Goal: Task Accomplishment & Management: Use online tool/utility

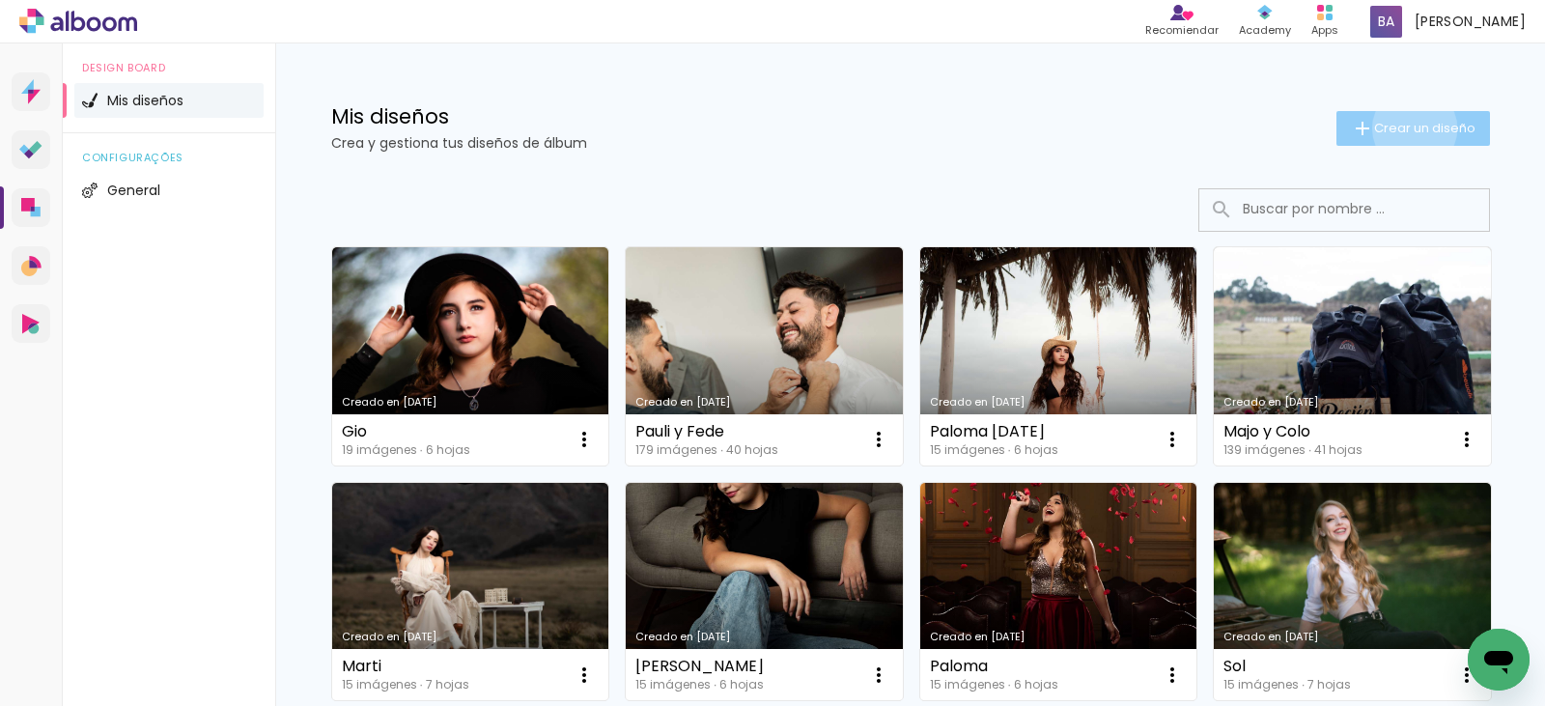
click at [1405, 129] on span "Crear un diseño" at bounding box center [1424, 128] width 101 height 13
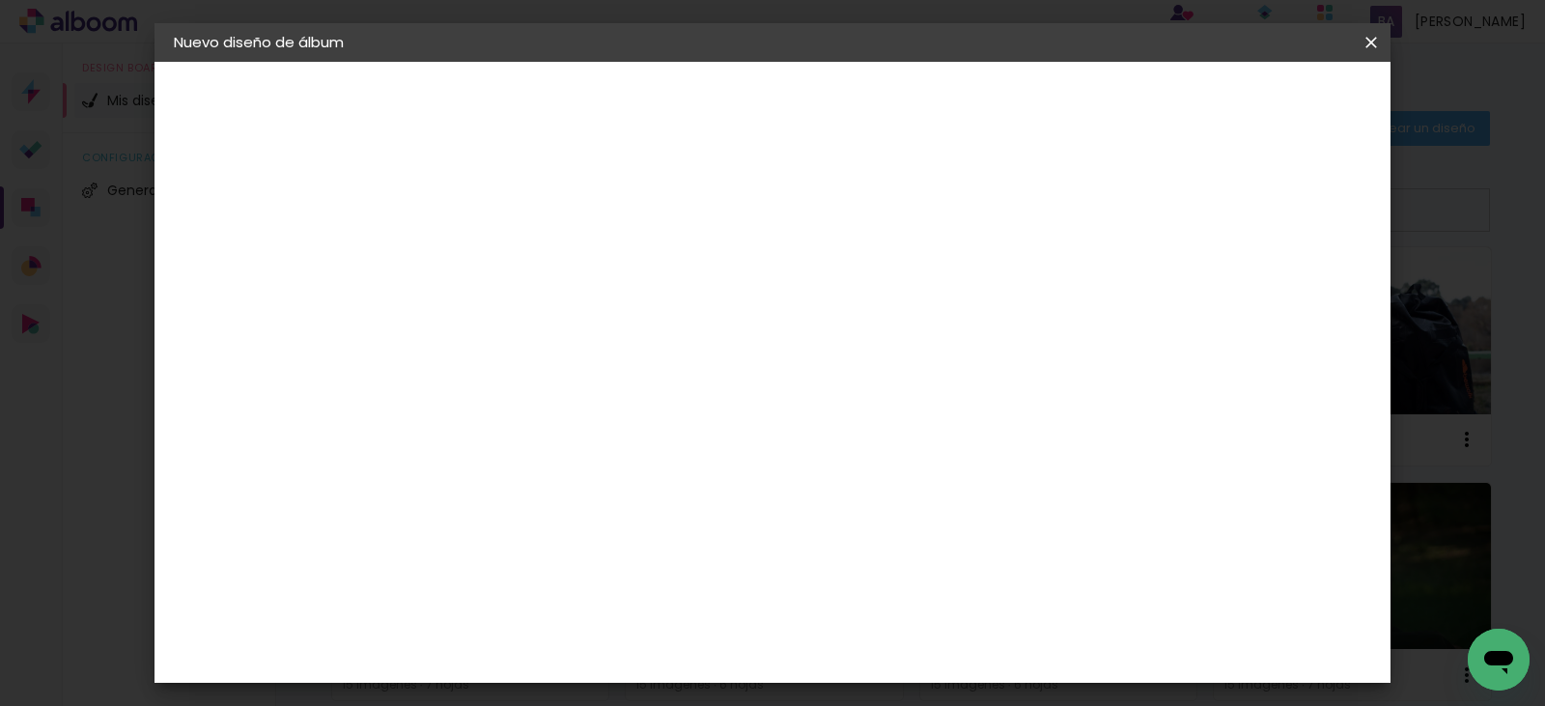
click at [490, 259] on input at bounding box center [490, 259] width 0 height 30
type input "Lupe"
type paper-input "Lupe"
click at [0, 0] on slot "Avanzar" at bounding box center [0, 0] width 0 height 0
click at [819, 287] on paper-item "Tamaño libre" at bounding box center [728, 293] width 181 height 42
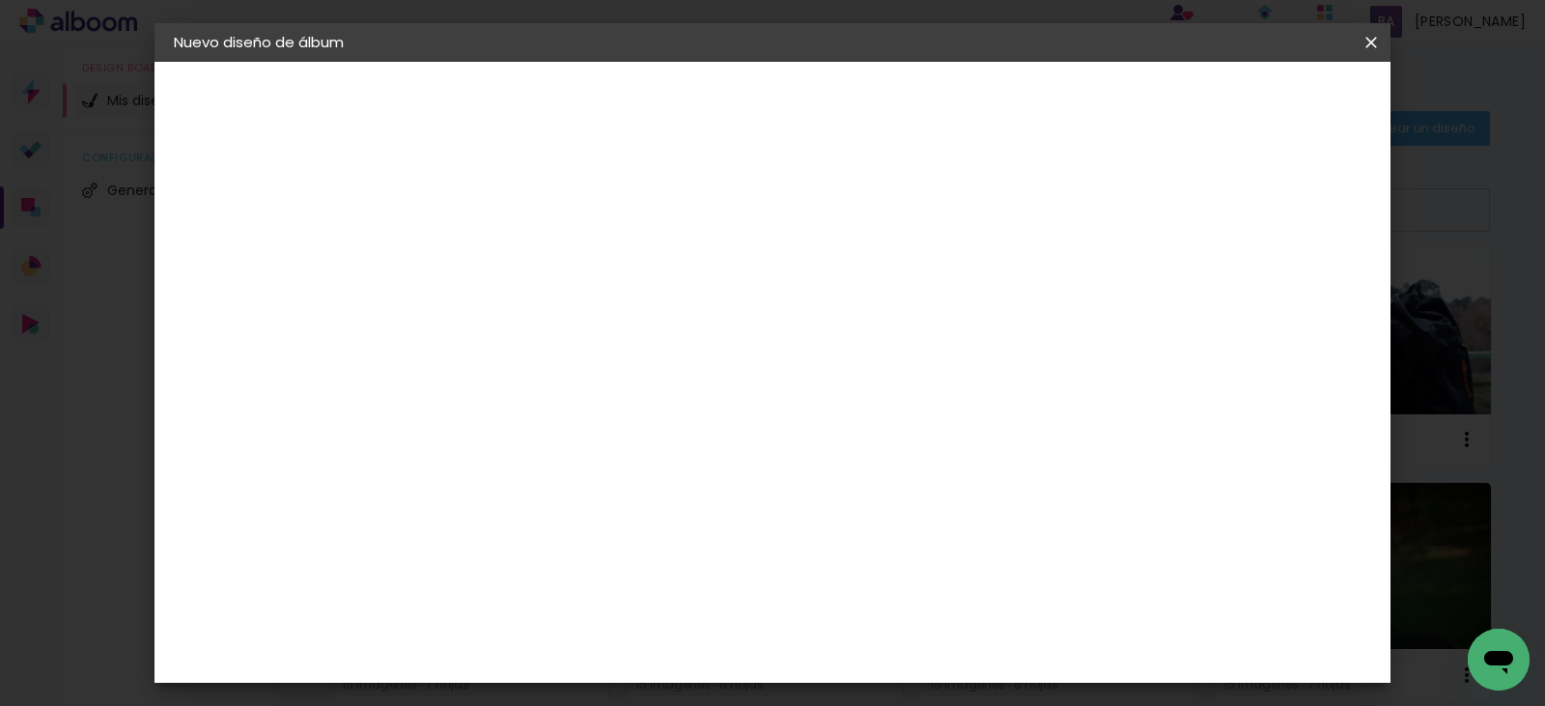
click at [0, 0] on slot "Avanzar" at bounding box center [0, 0] width 0 height 0
type input "1"
type paper-input "1"
click at [503, 224] on input "1" at bounding box center [476, 222] width 67 height 24
type input "0"
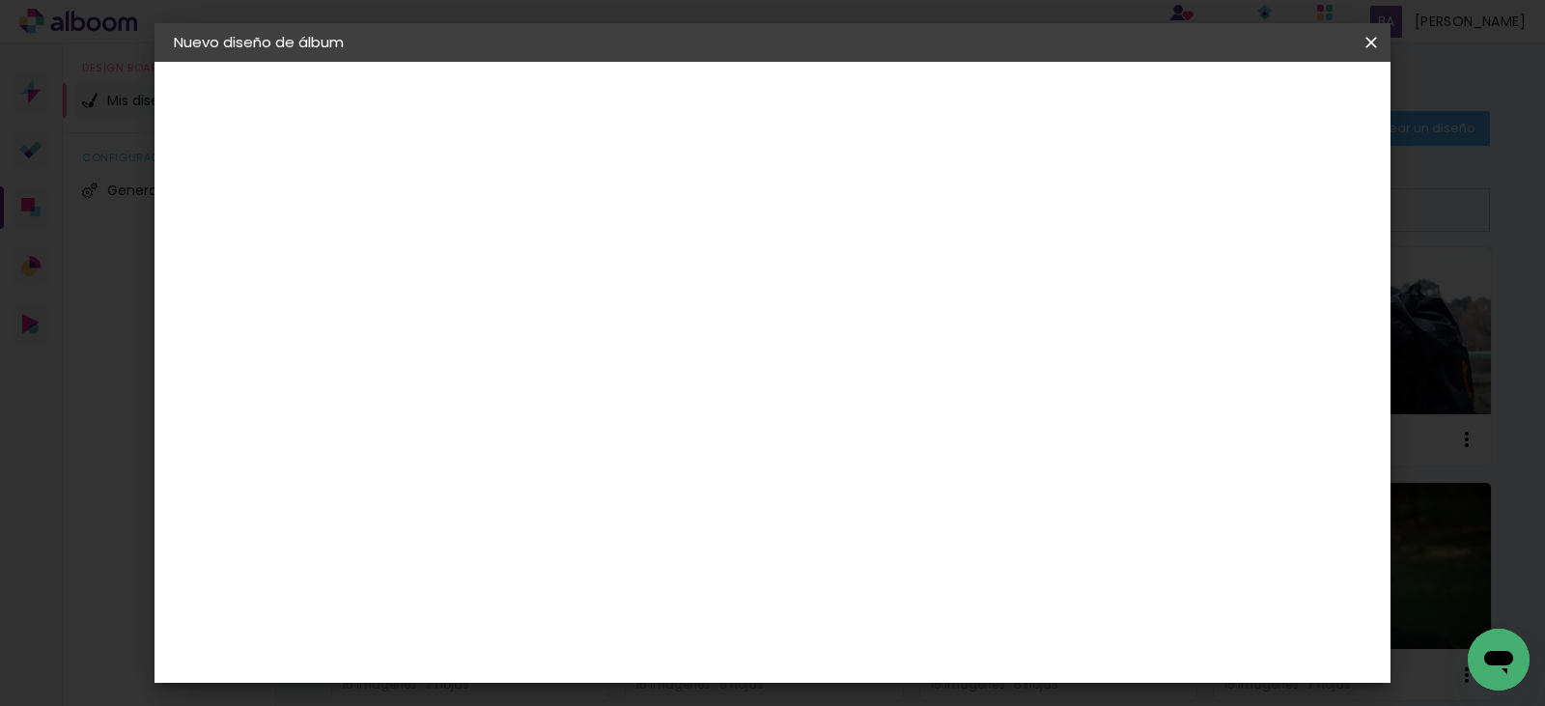
type paper-input "0"
click at [503, 224] on input "0" at bounding box center [476, 222] width 67 height 24
type input "4"
type paper-input "4"
click at [1281, 302] on input "4" at bounding box center [1272, 291] width 35 height 29
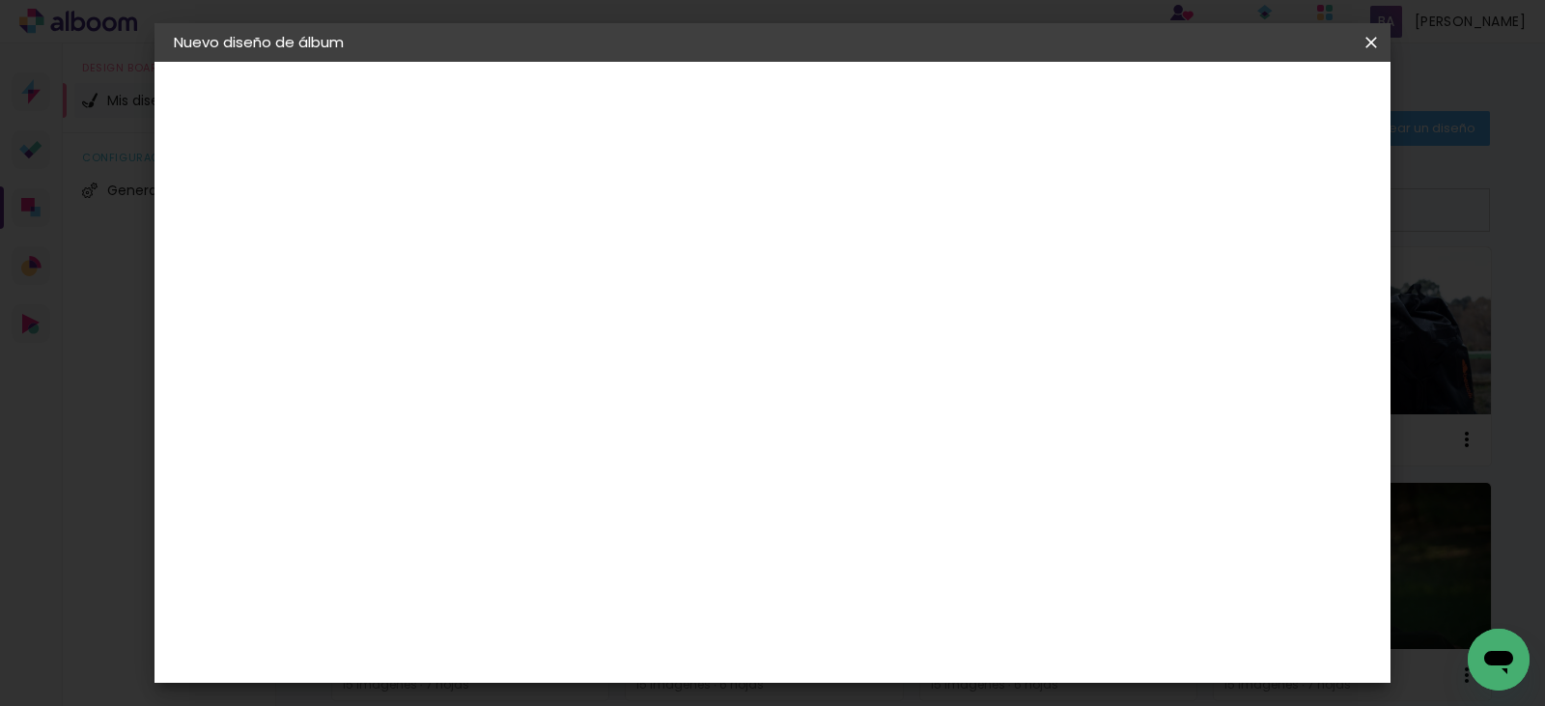
type input "3"
type paper-input "3"
click at [1281, 302] on input "3" at bounding box center [1276, 291] width 35 height 29
type input "2"
type paper-input "2"
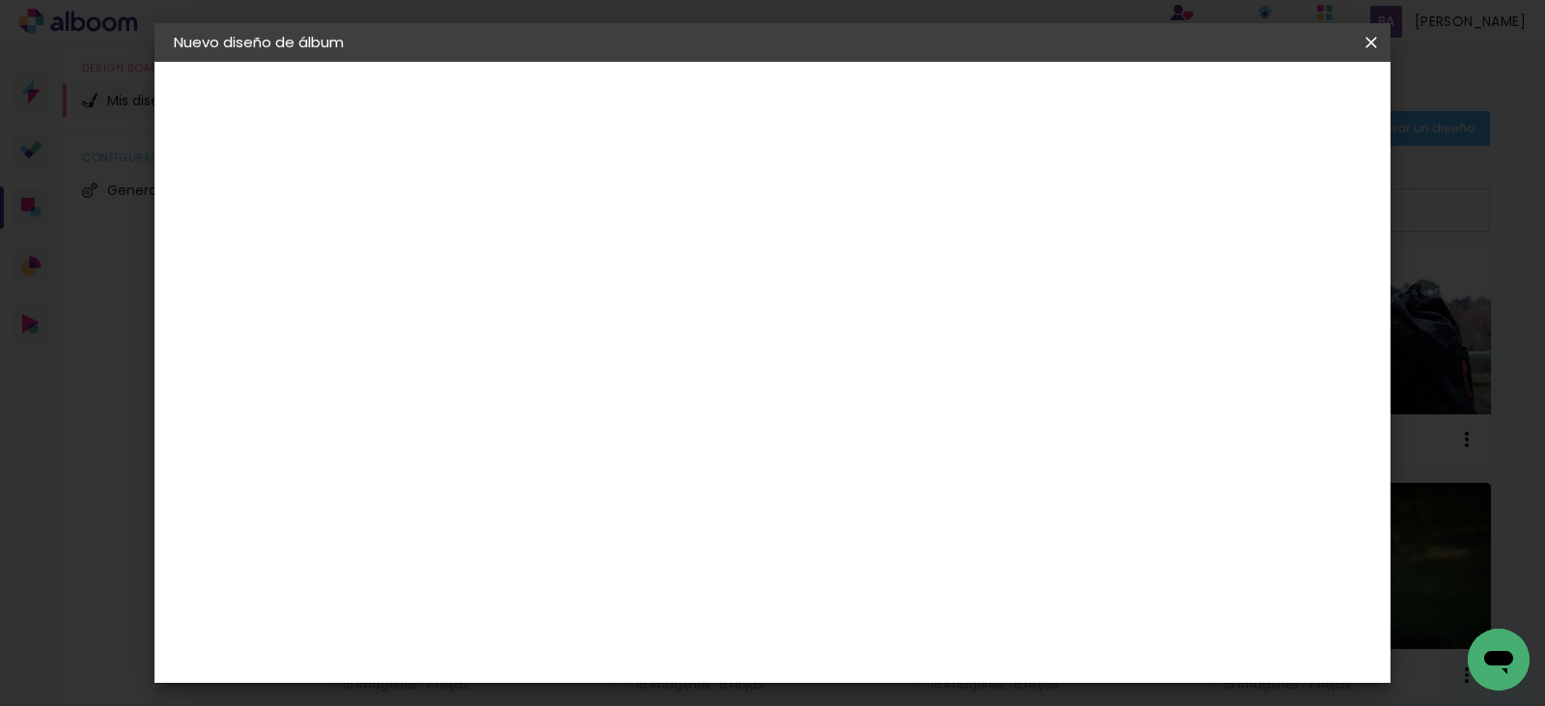
click at [1286, 301] on input "2" at bounding box center [1279, 291] width 35 height 29
type input "1"
type paper-input "1"
click at [1287, 299] on input "1" at bounding box center [1279, 291] width 35 height 29
type input "0"
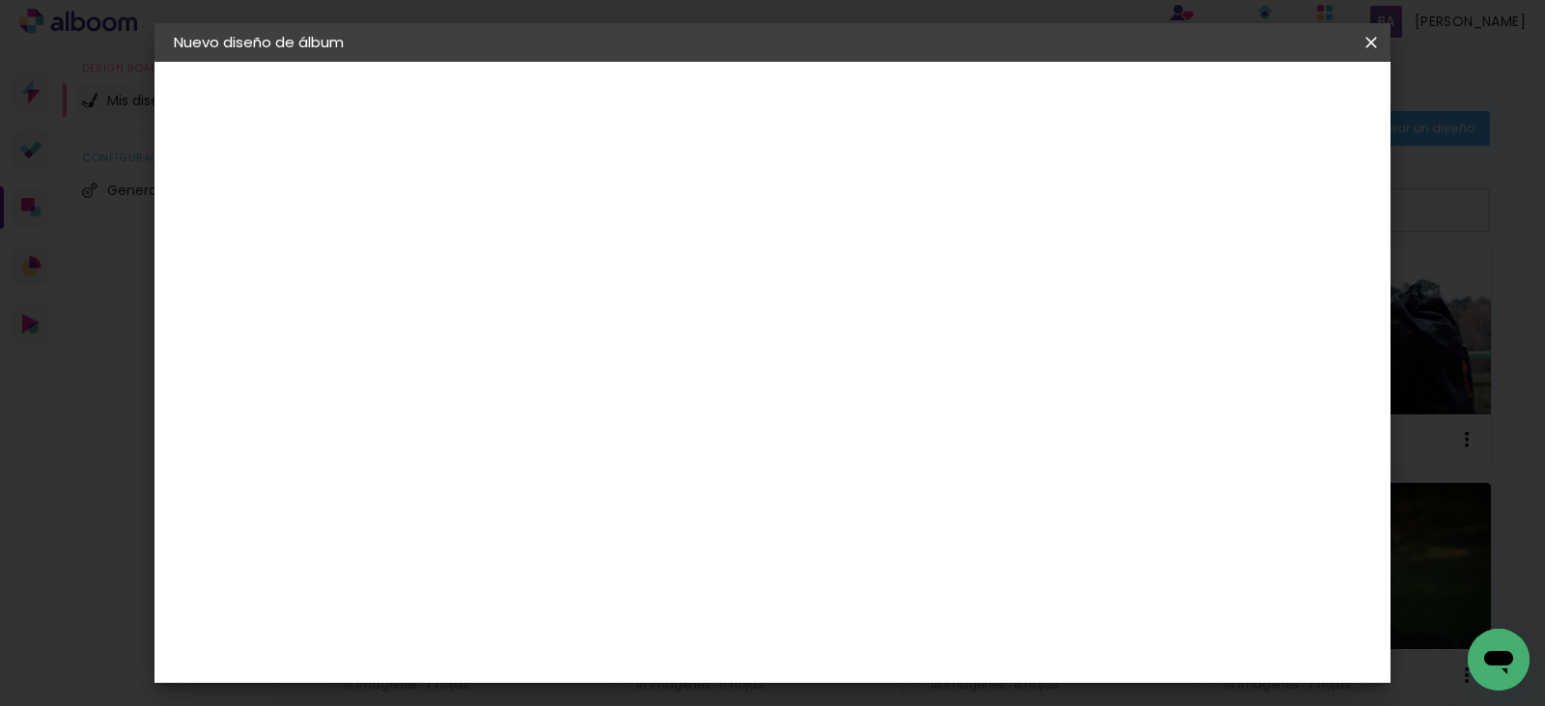
click at [1287, 299] on input "0" at bounding box center [1281, 291] width 35 height 29
click at [1270, 89] on paper-button "Empezar diseño" at bounding box center [1197, 102] width 146 height 33
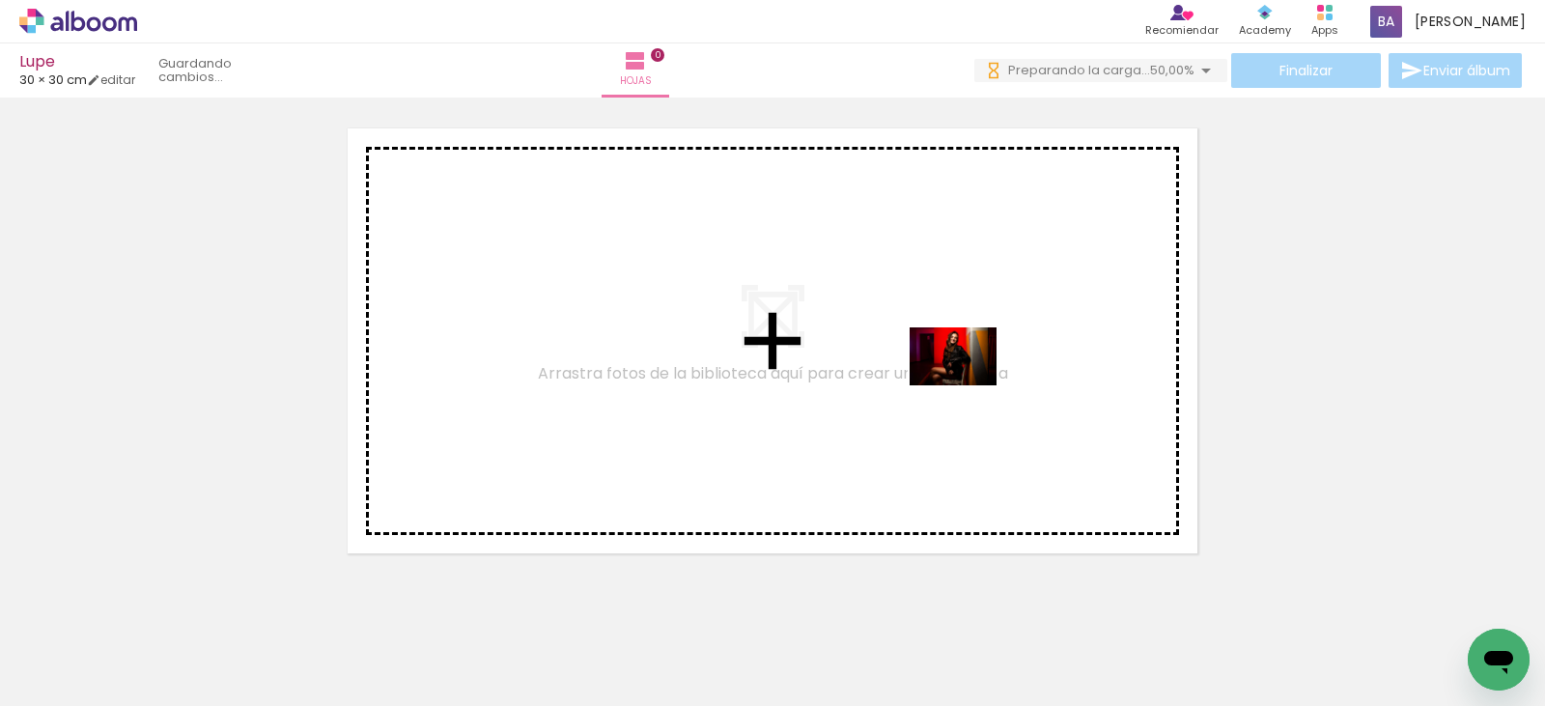
drag, startPoint x: 188, startPoint y: 645, endPoint x: 1040, endPoint y: 469, distance: 869.8
click at [985, 385] on quentale-workspace at bounding box center [772, 353] width 1545 height 706
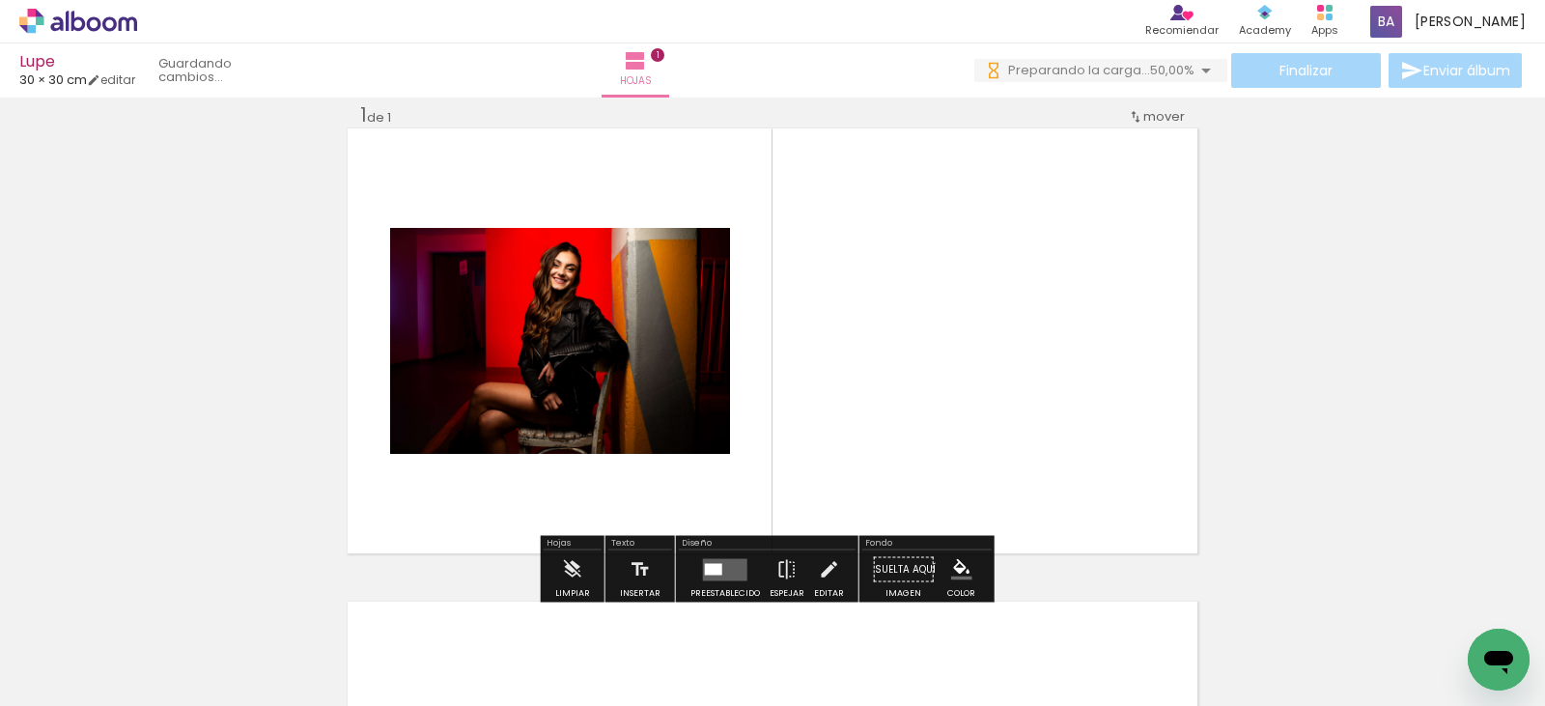
scroll to position [25, 0]
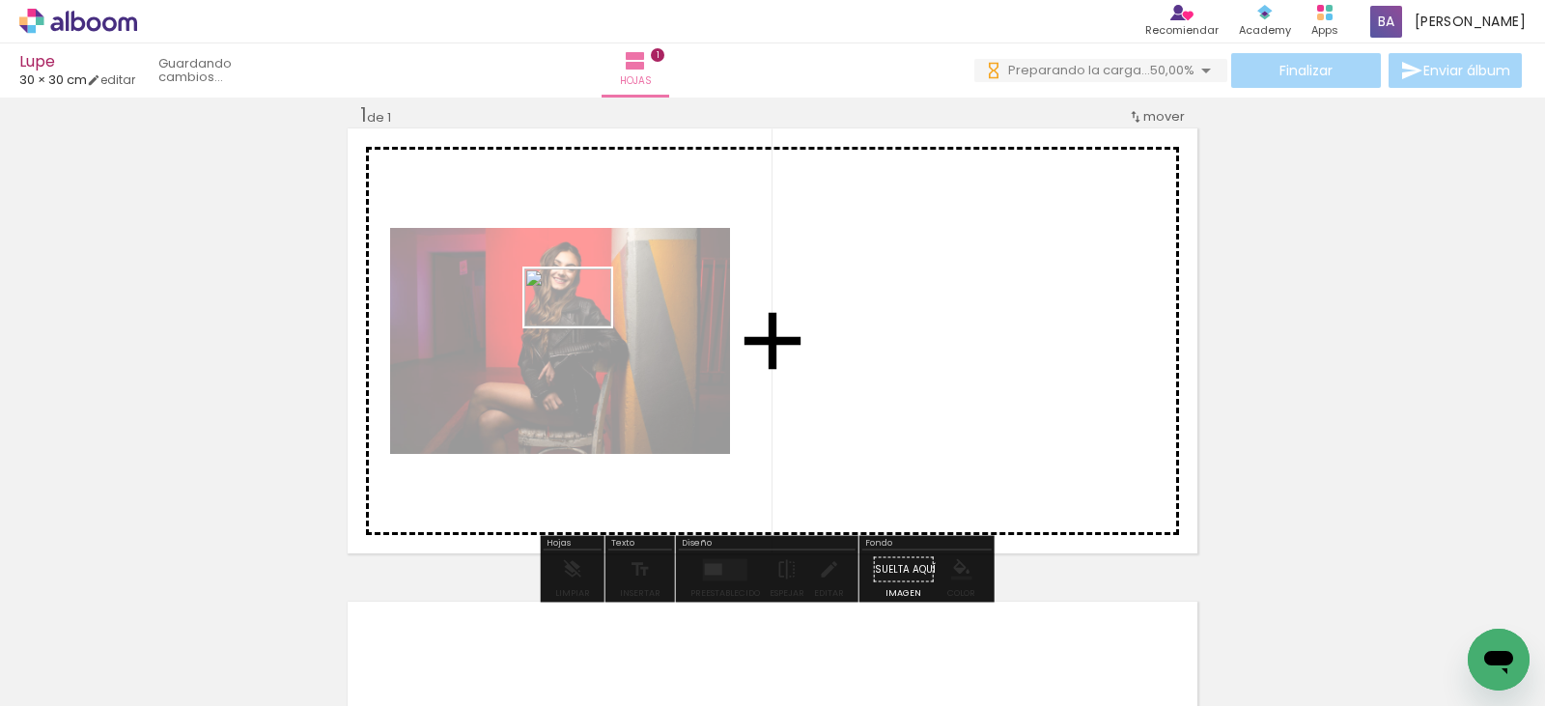
drag, startPoint x: 1070, startPoint y: 639, endPoint x: 578, endPoint y: 379, distance: 557.3
click at [580, 326] on quentale-workspace at bounding box center [772, 353] width 1545 height 706
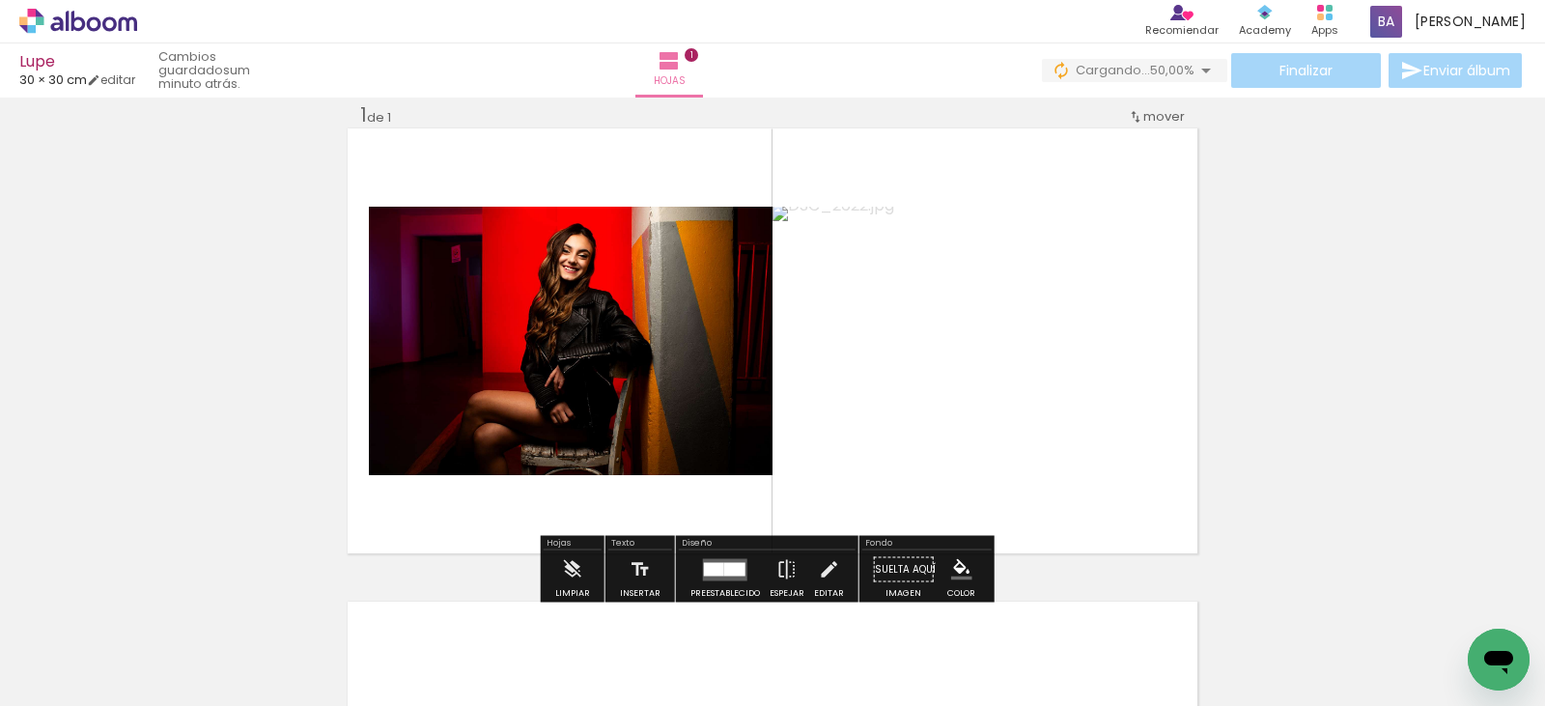
click at [711, 572] on div at bounding box center [714, 569] width 20 height 14
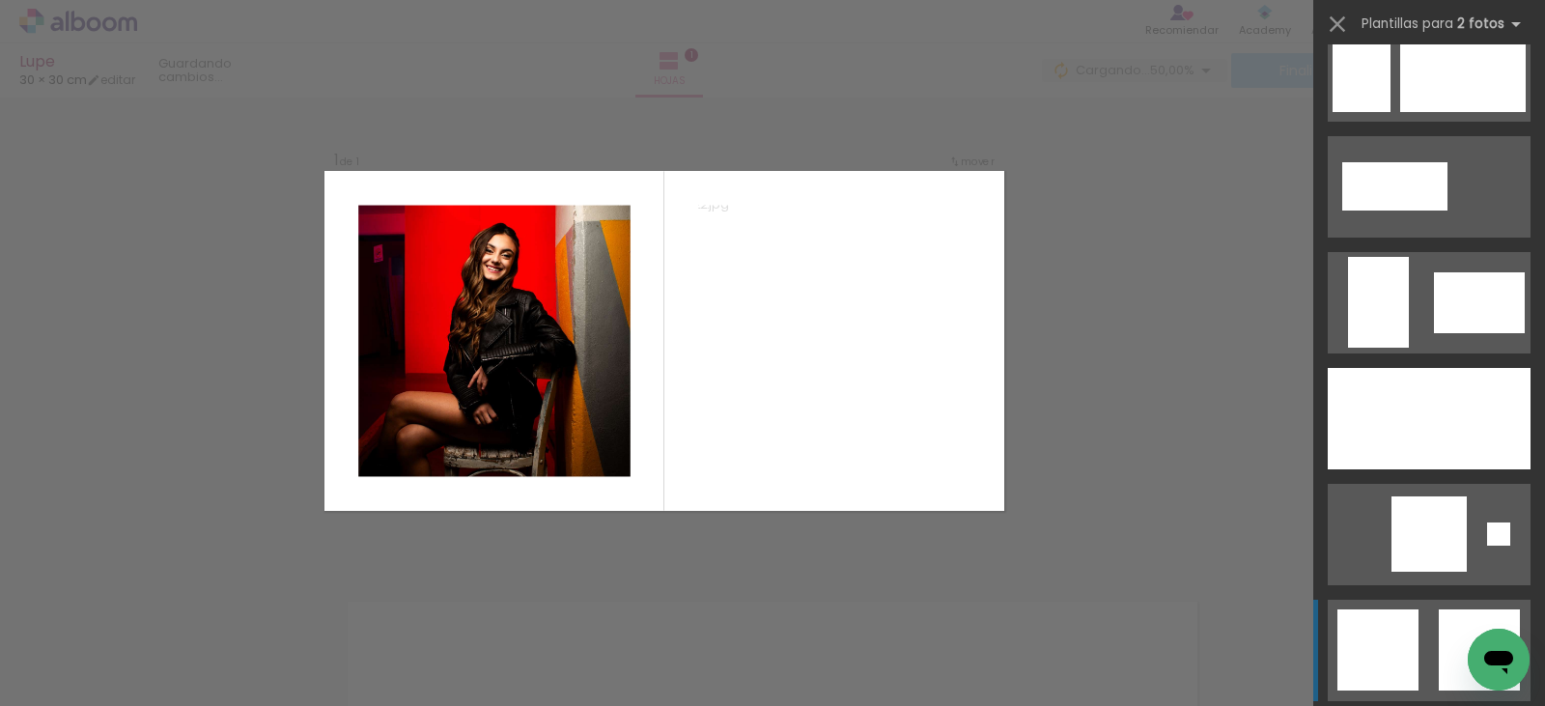
scroll to position [4636, 0]
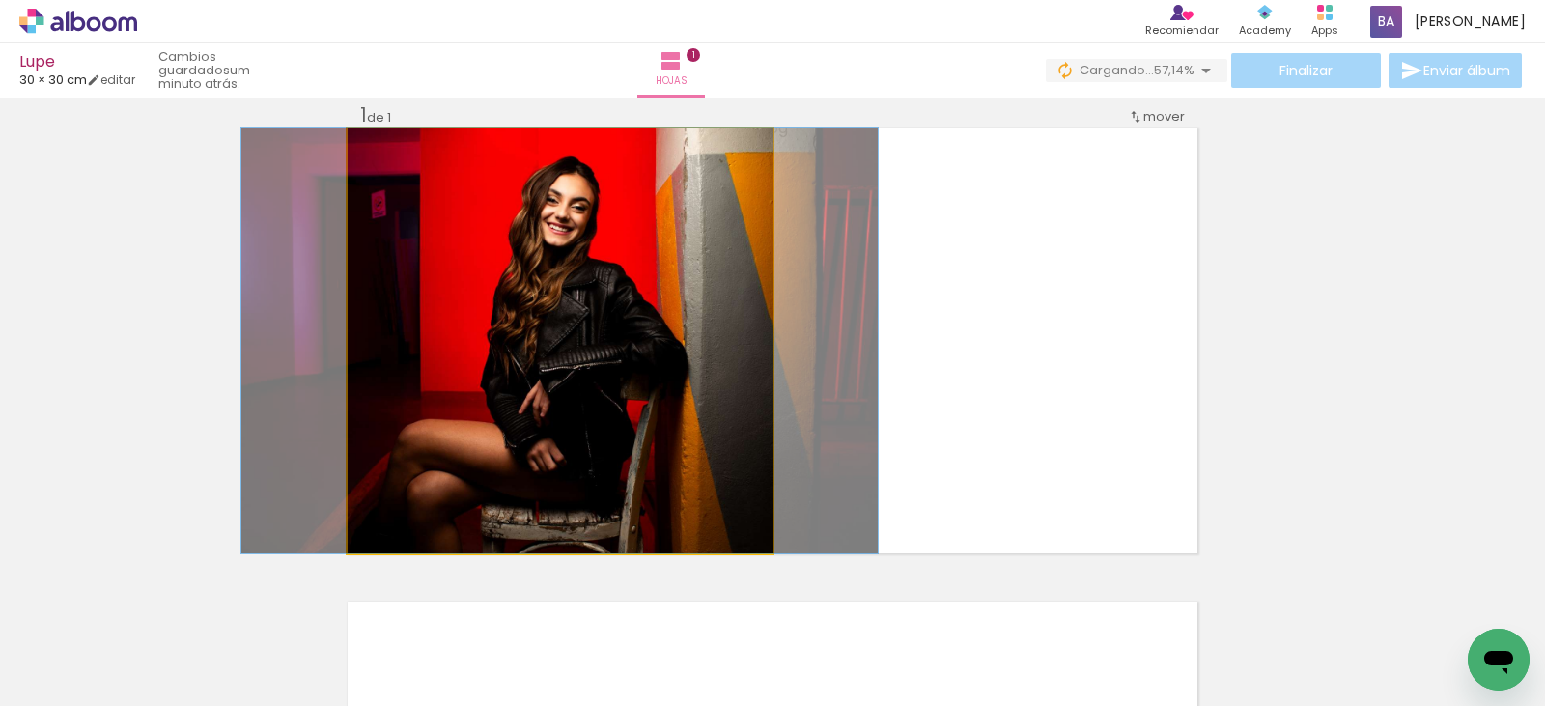
drag, startPoint x: 651, startPoint y: 353, endPoint x: 978, endPoint y: 353, distance: 327.4
click at [0, 0] on slot at bounding box center [0, 0] width 0 height 0
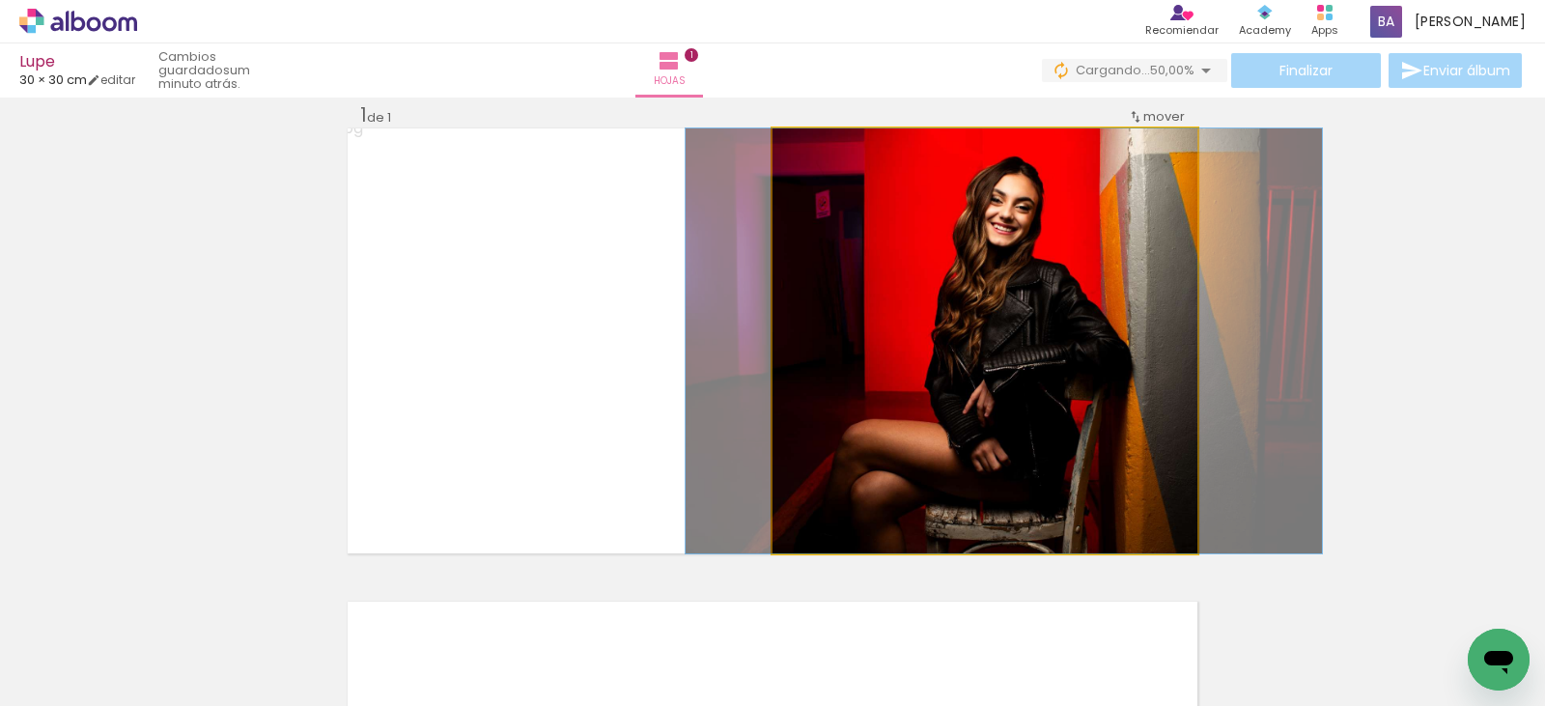
drag, startPoint x: 1043, startPoint y: 357, endPoint x: 1063, endPoint y: 356, distance: 20.3
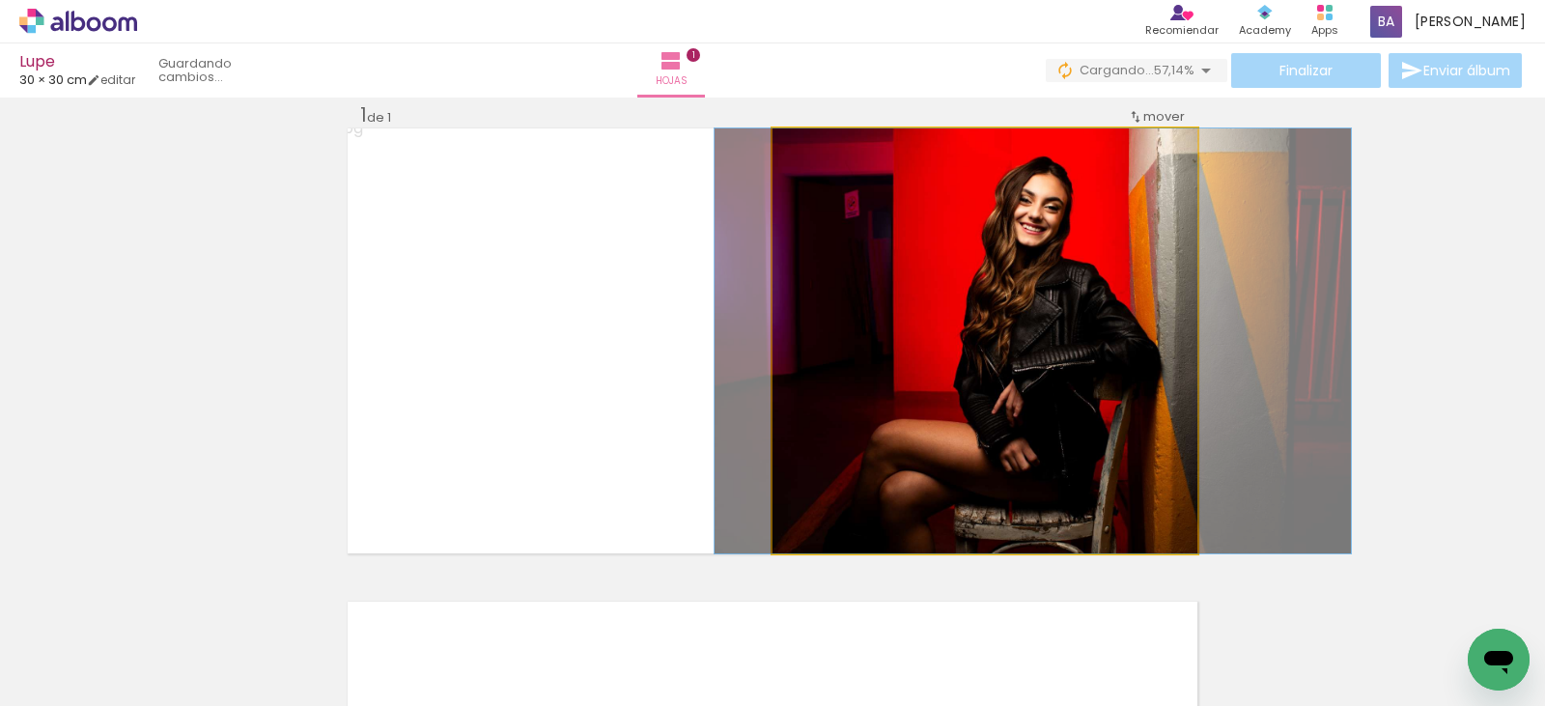
drag, startPoint x: 1046, startPoint y: 385, endPoint x: 1084, endPoint y: 386, distance: 37.7
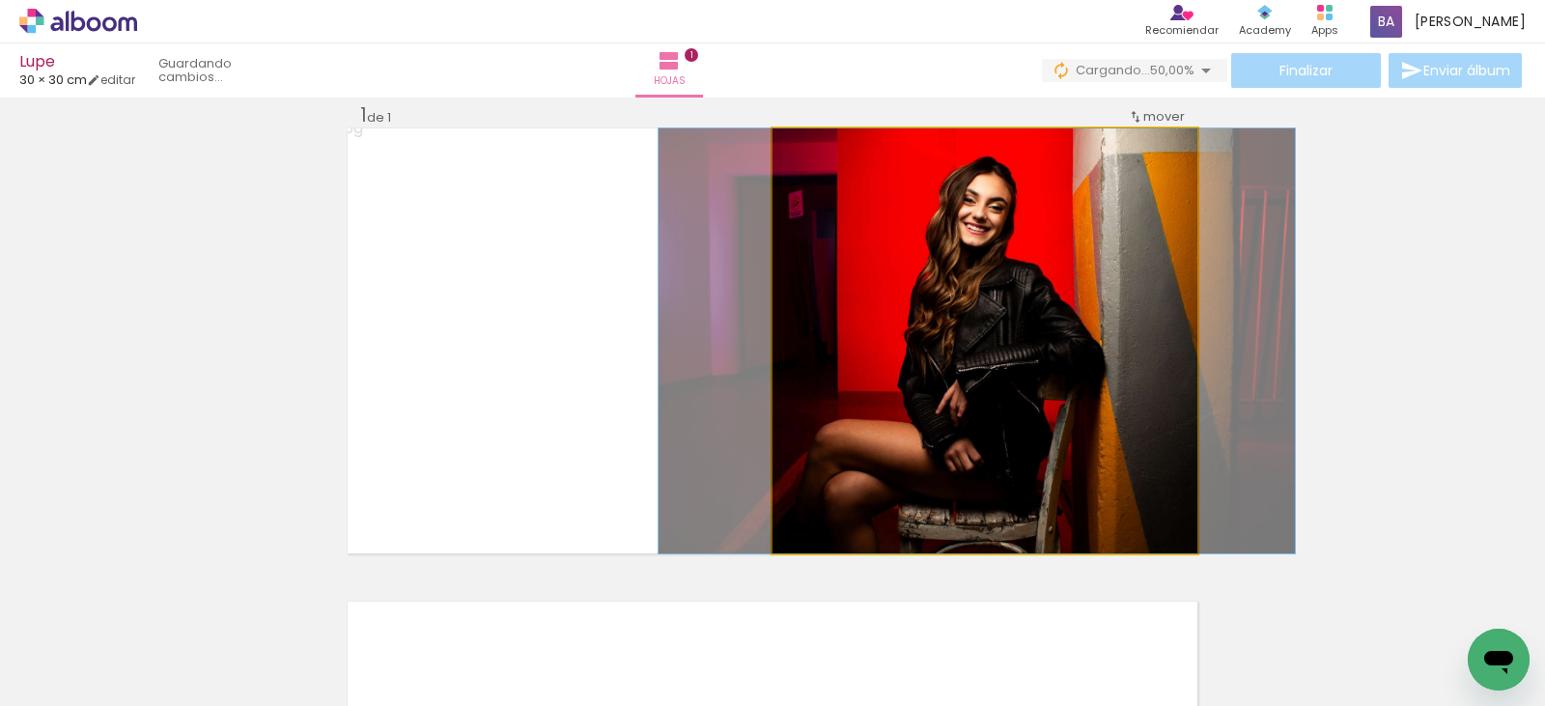
drag, startPoint x: 1112, startPoint y: 361, endPoint x: 1047, endPoint y: 364, distance: 64.8
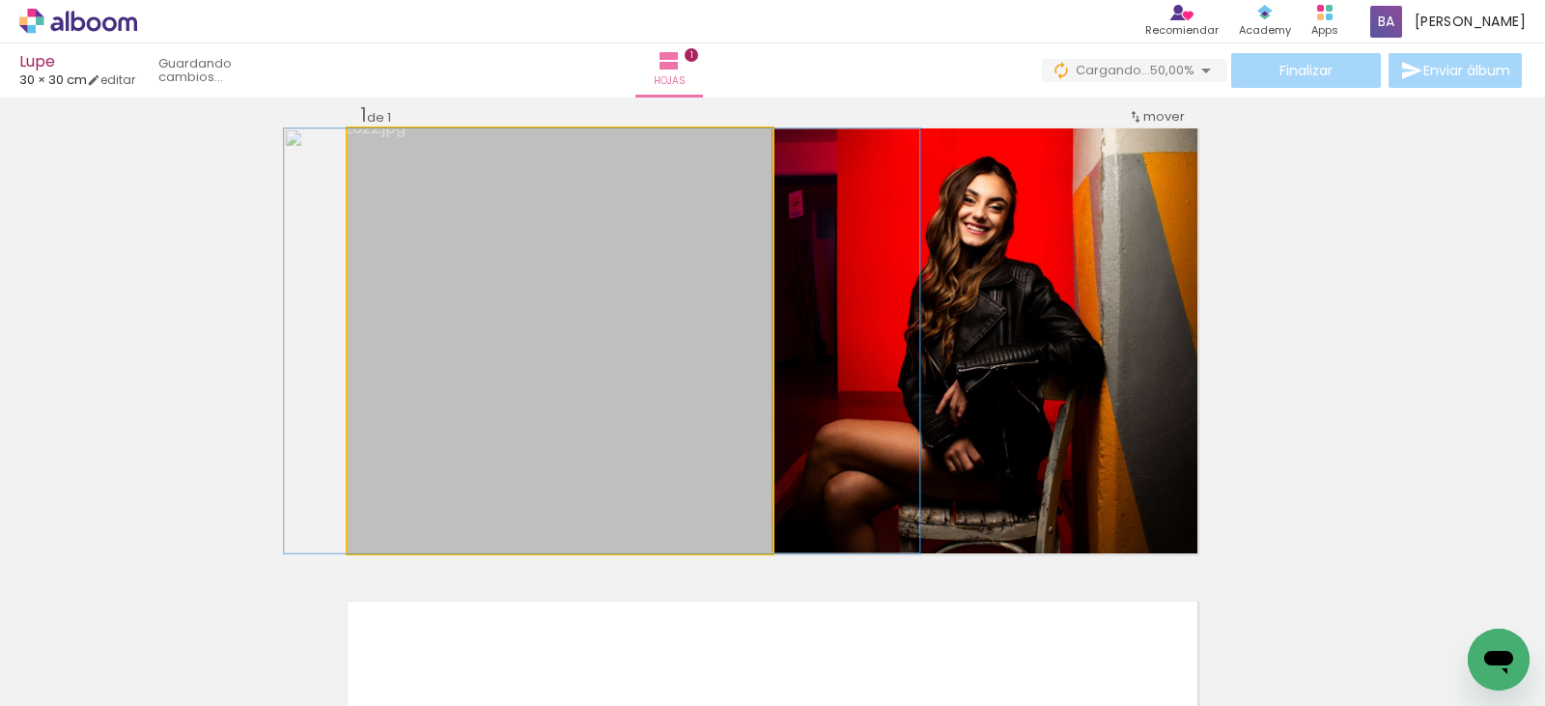
drag, startPoint x: 579, startPoint y: 394, endPoint x: 621, endPoint y: 397, distance: 42.6
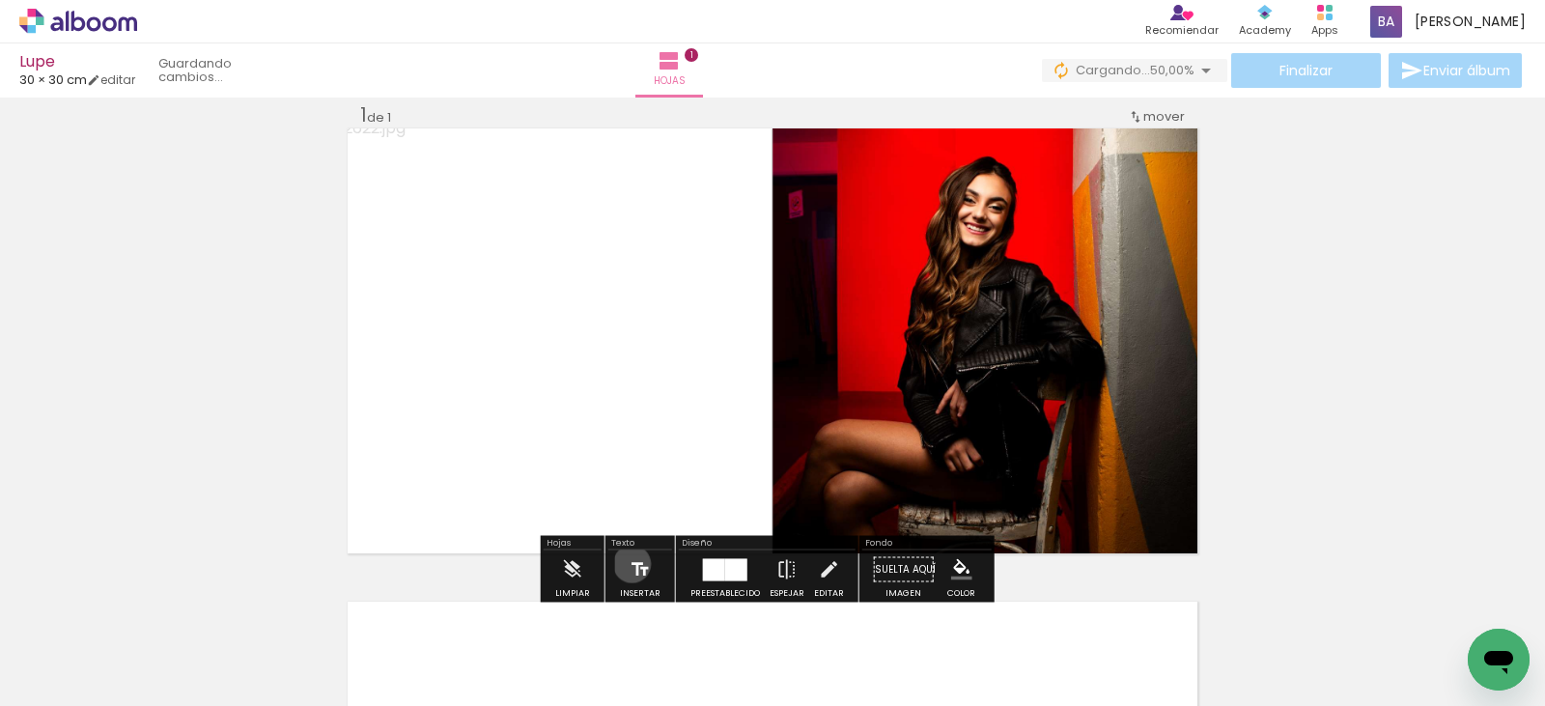
click at [630, 564] on iron-icon at bounding box center [640, 570] width 21 height 39
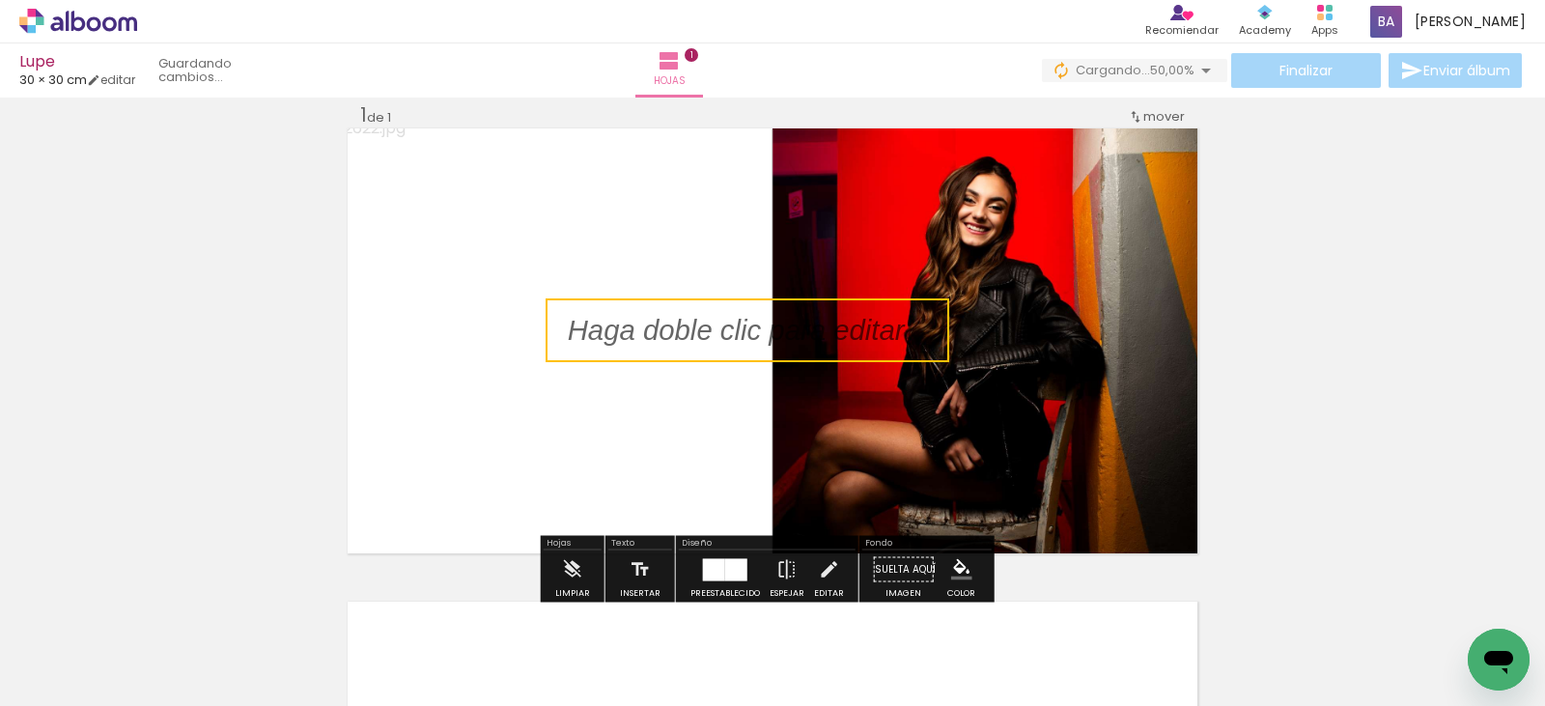
click at [688, 325] on quentale-selection at bounding box center [748, 330] width 404 height 64
type input "Sans Serif"
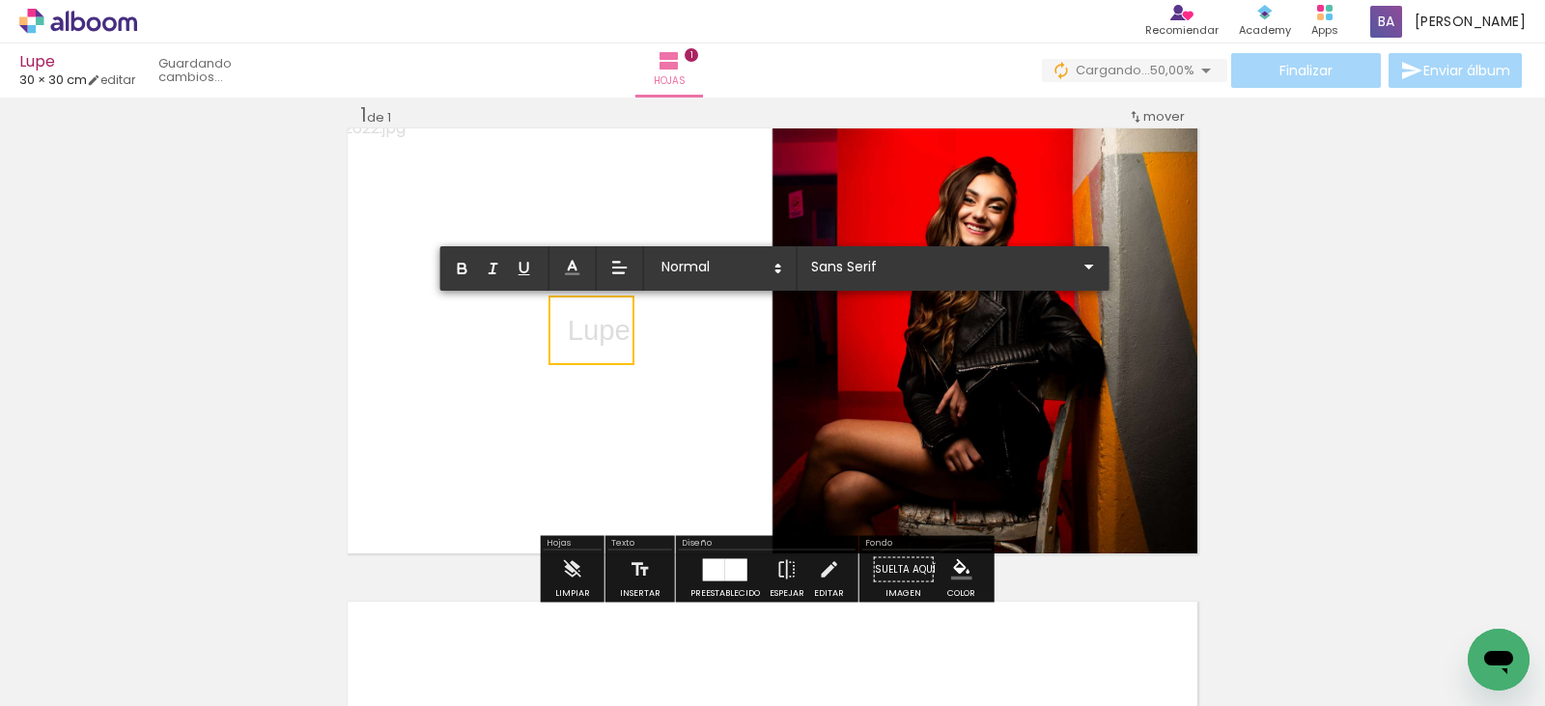
click at [589, 336] on p "Lupe" at bounding box center [599, 330] width 63 height 41
click at [911, 261] on input "Sans Serif" at bounding box center [941, 267] width 271 height 20
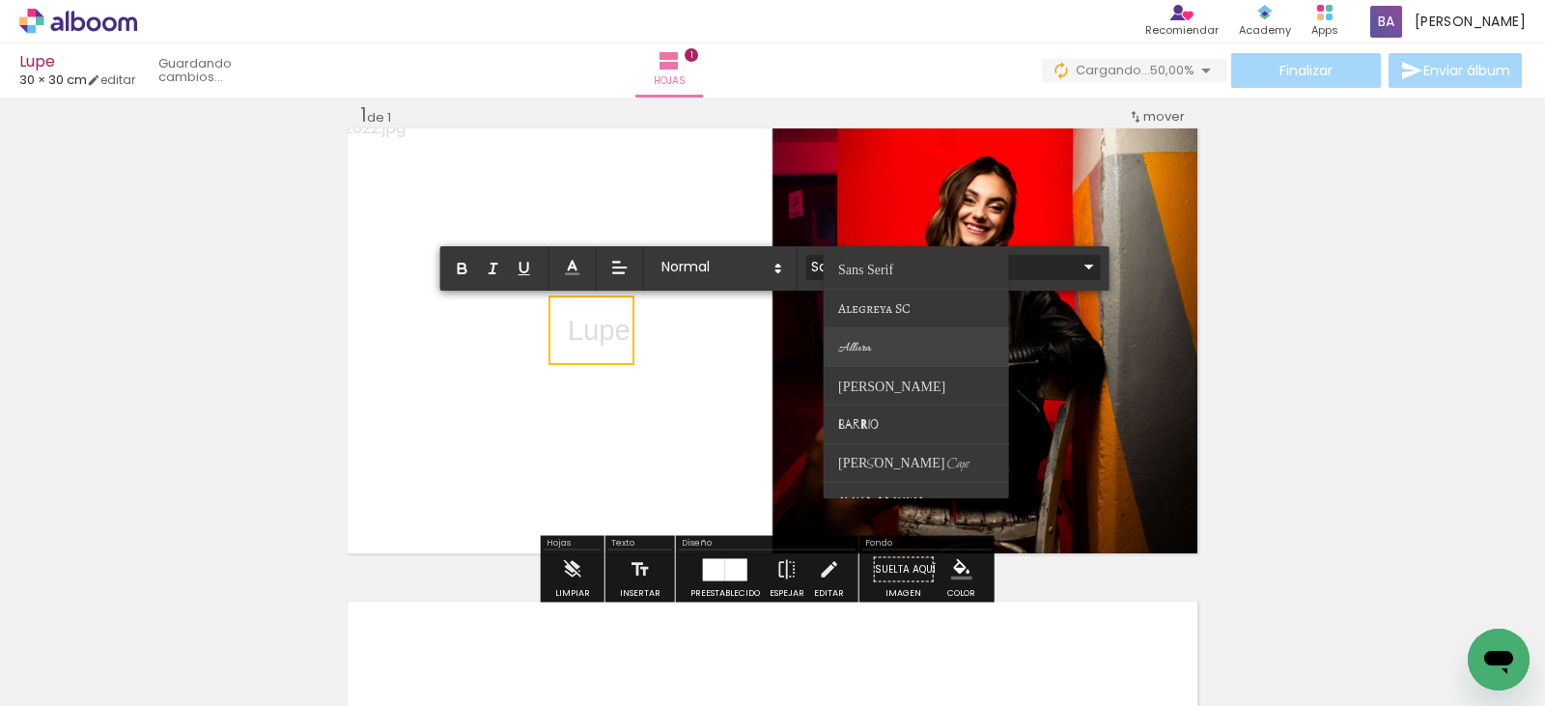
click at [909, 339] on paper-item at bounding box center [916, 347] width 185 height 39
type input "Allura"
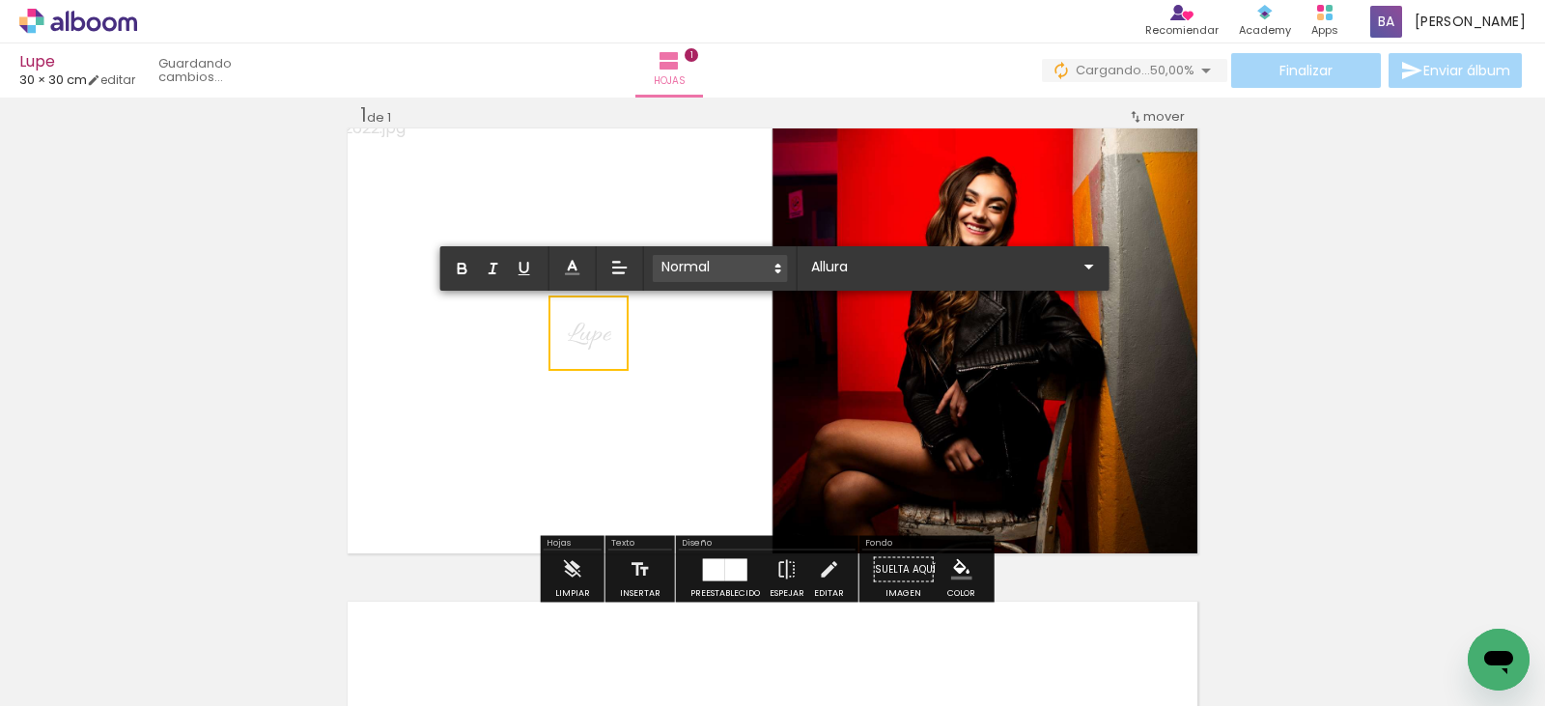
click at [726, 257] on span at bounding box center [720, 268] width 135 height 27
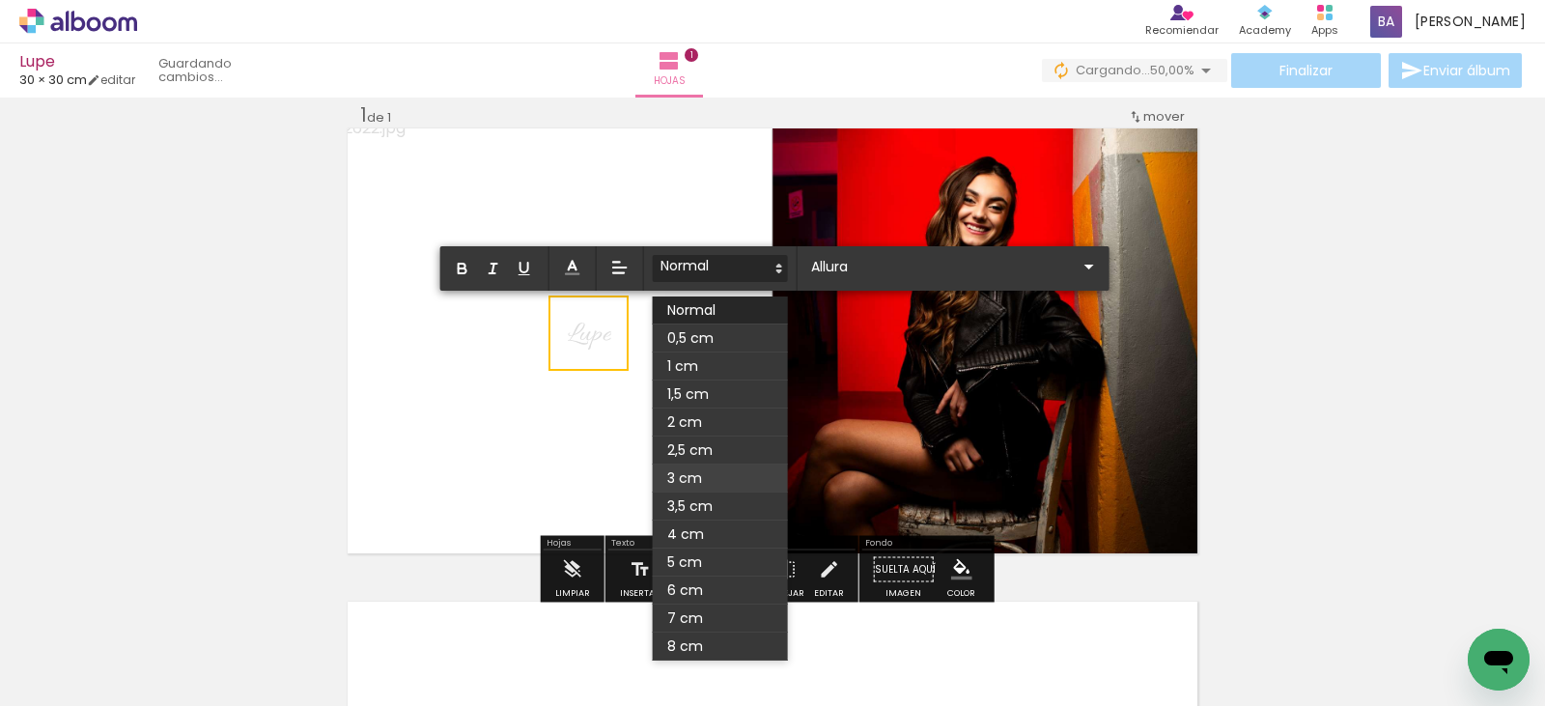
click at [712, 481] on span at bounding box center [720, 479] width 135 height 28
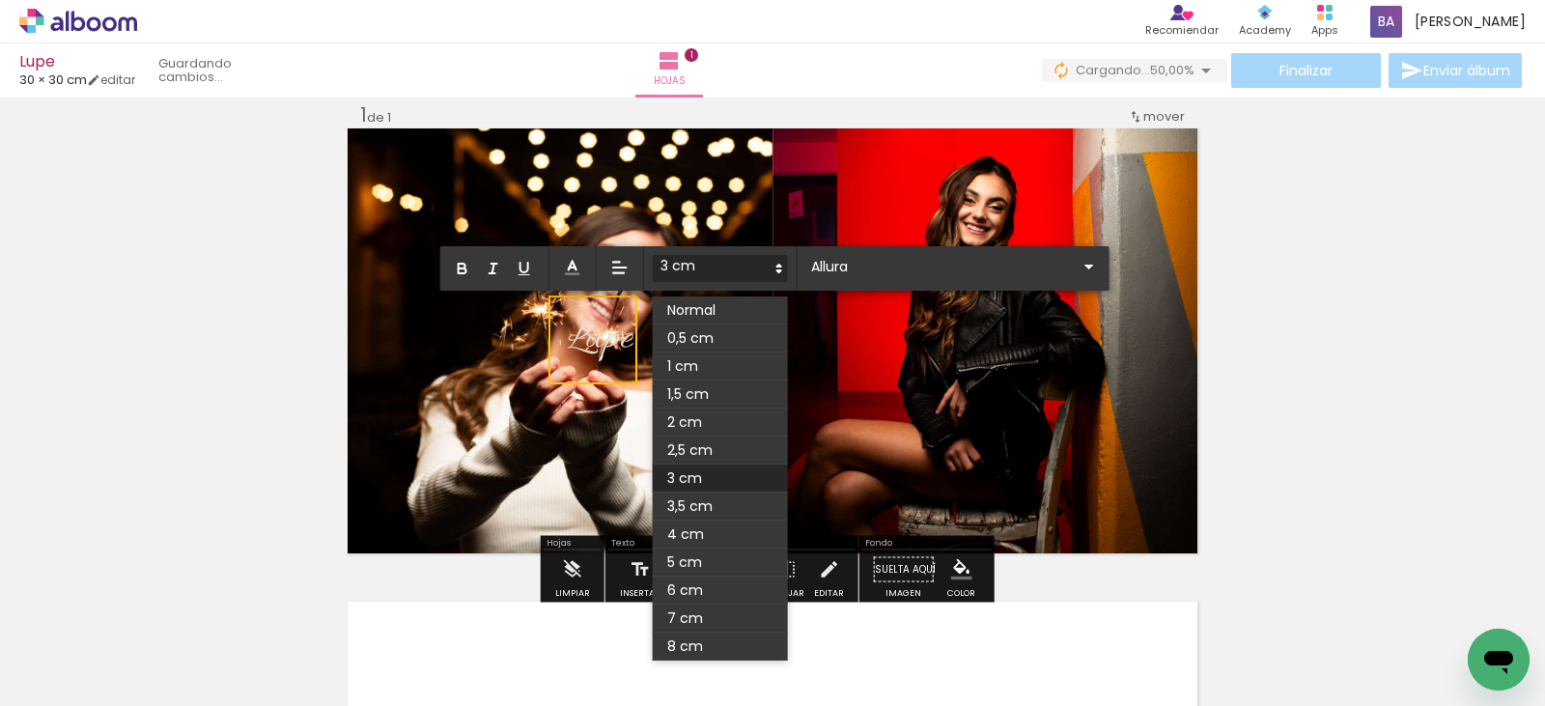
drag, startPoint x: 756, startPoint y: 263, endPoint x: 756, endPoint y: 280, distance: 17.4
click at [756, 267] on span at bounding box center [720, 268] width 135 height 27
click at [699, 526] on span at bounding box center [720, 535] width 135 height 28
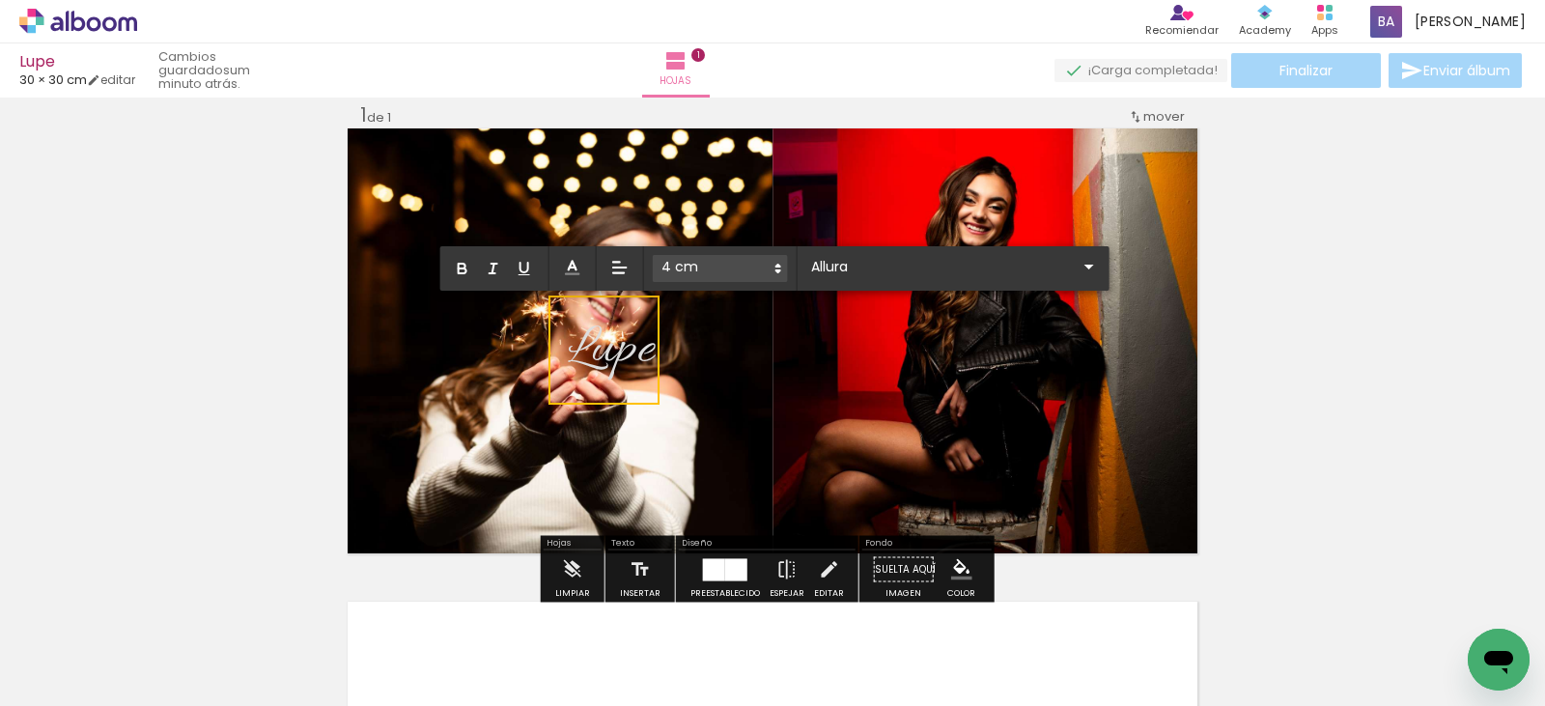
click at [1257, 362] on div "Insertar hoja 1 de 1" at bounding box center [772, 552] width 1545 height 947
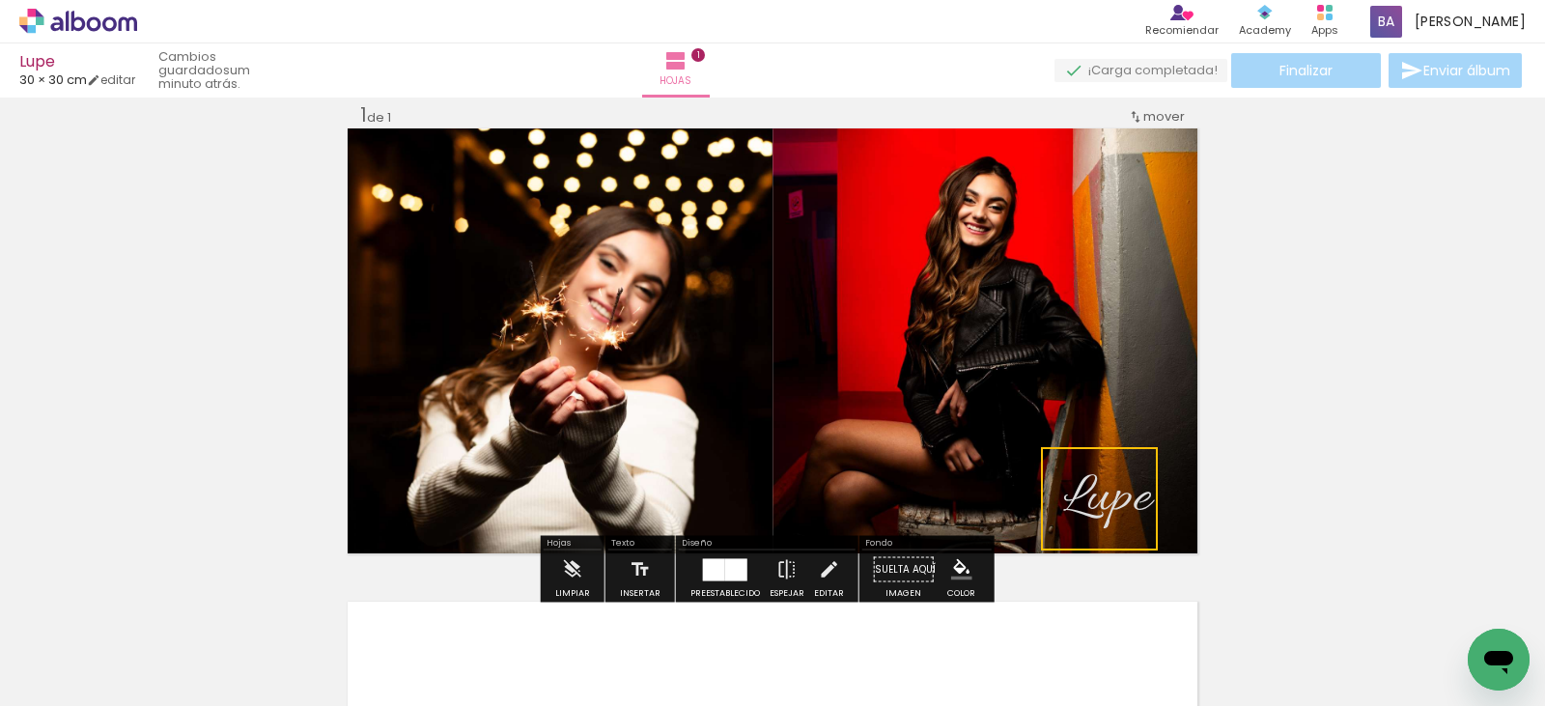
drag, startPoint x: 595, startPoint y: 316, endPoint x: 1090, endPoint y: 470, distance: 519.0
click at [1090, 470] on quentale-selection at bounding box center [1099, 498] width 117 height 103
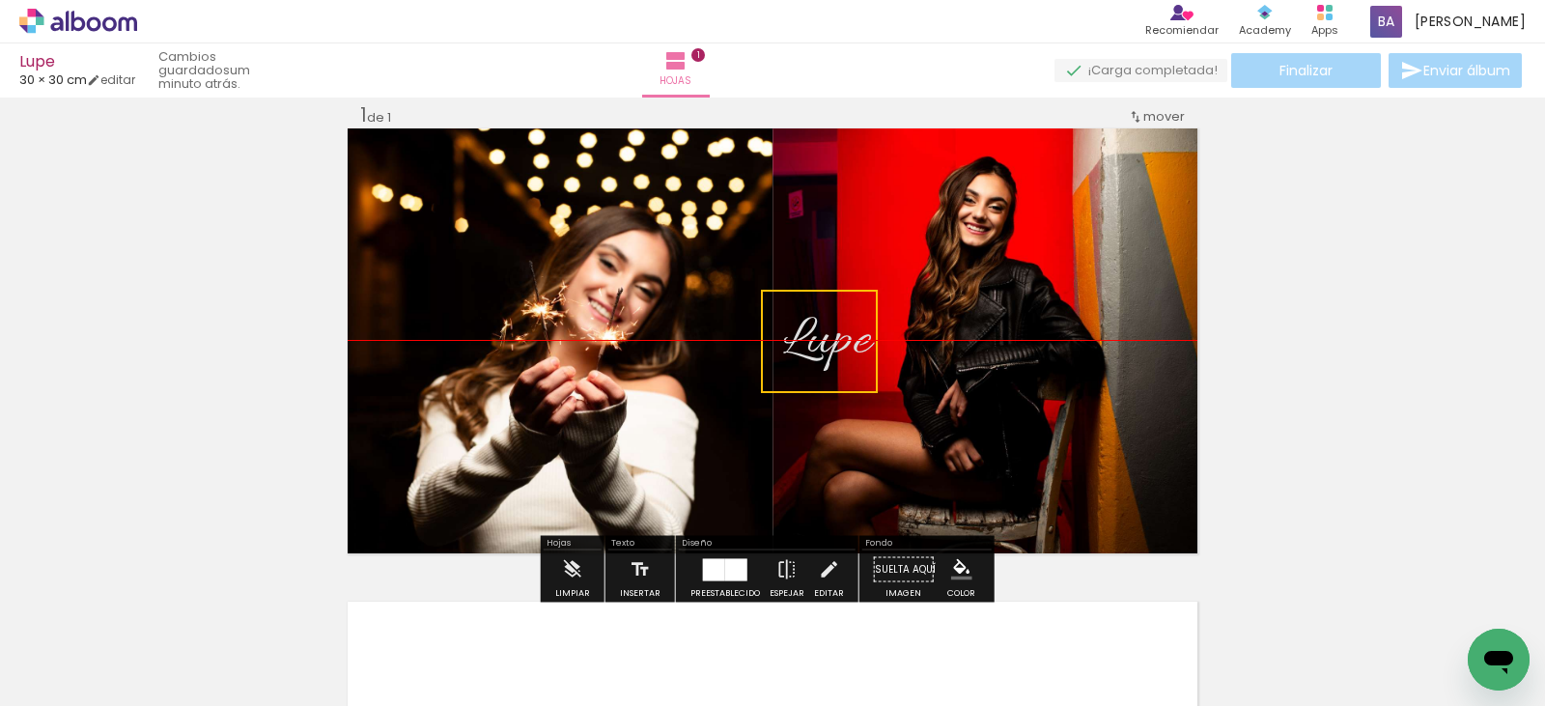
drag, startPoint x: 1114, startPoint y: 494, endPoint x: 833, endPoint y: 324, distance: 328.1
click at [833, 324] on quentale-selection at bounding box center [819, 341] width 117 height 103
click at [1360, 444] on div "Insertar hoja 1 de 1" at bounding box center [772, 552] width 1545 height 947
click at [841, 337] on span "Lupe" at bounding box center [827, 341] width 88 height 71
drag, startPoint x: 815, startPoint y: 324, endPoint x: 830, endPoint y: 323, distance: 14.5
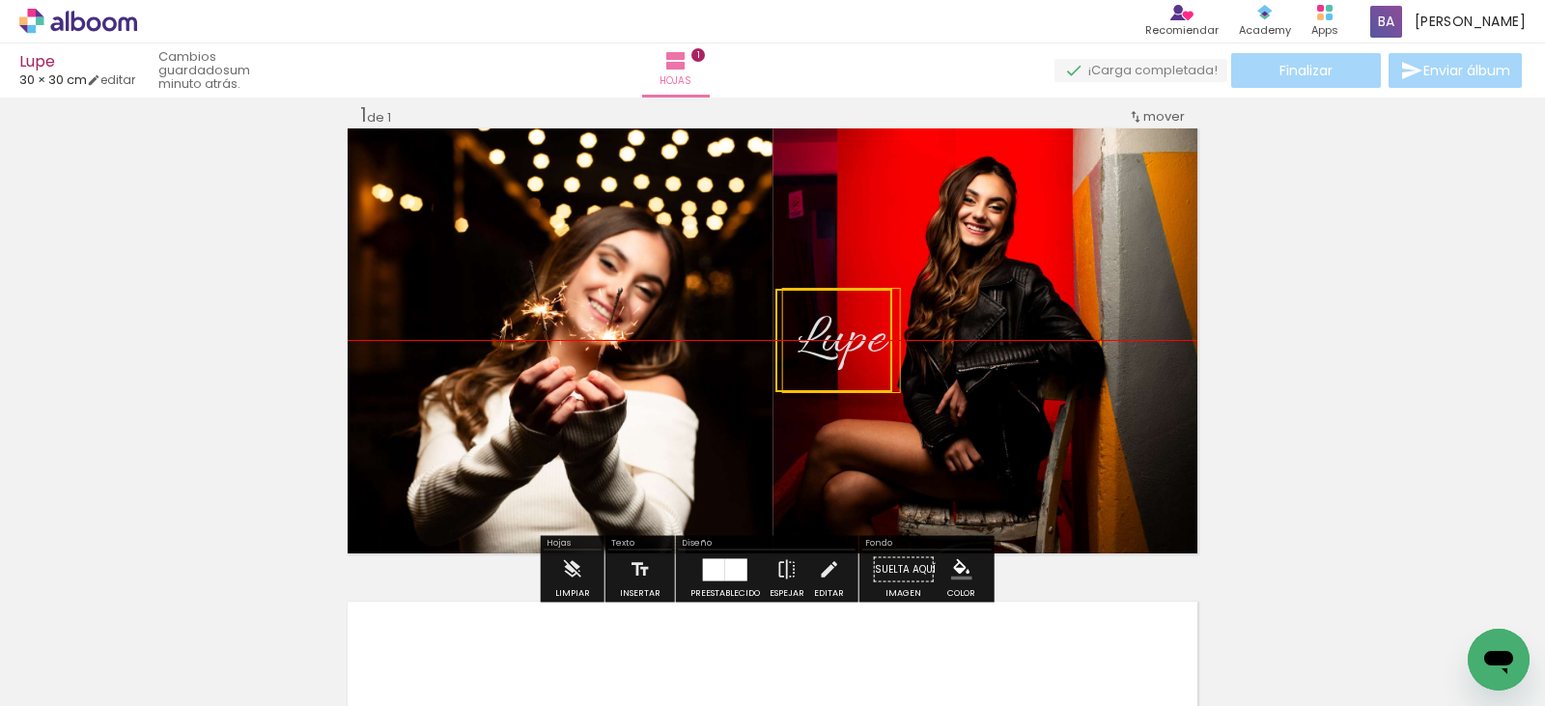
click at [830, 323] on quentale-selection at bounding box center [834, 340] width 117 height 103
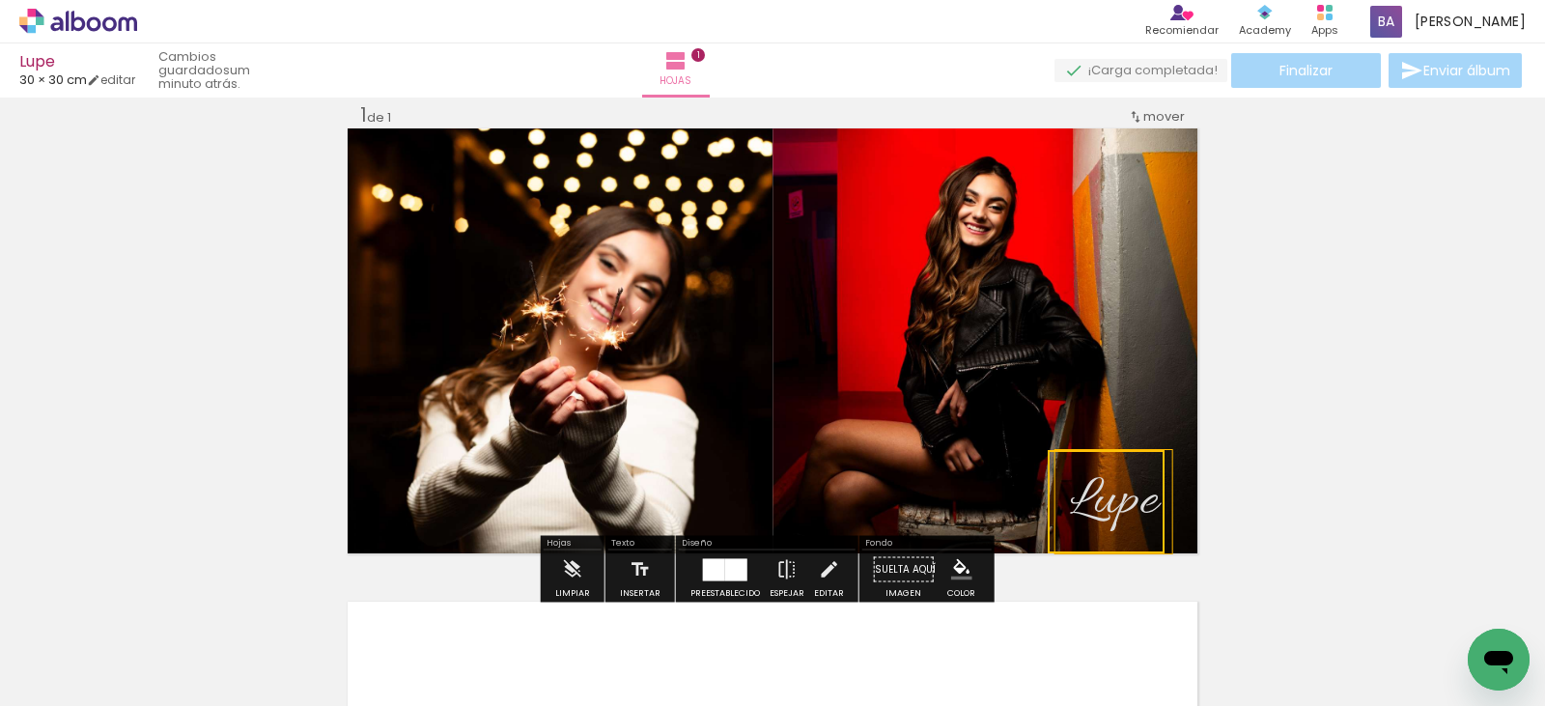
drag, startPoint x: 832, startPoint y: 317, endPoint x: 1104, endPoint y: 480, distance: 317.5
click at [1104, 480] on quentale-selection at bounding box center [1106, 501] width 117 height 103
click at [1273, 445] on div "Insertar hoja 1 de 1" at bounding box center [772, 552] width 1545 height 947
click at [1134, 483] on span "Lupe" at bounding box center [1114, 501] width 88 height 71
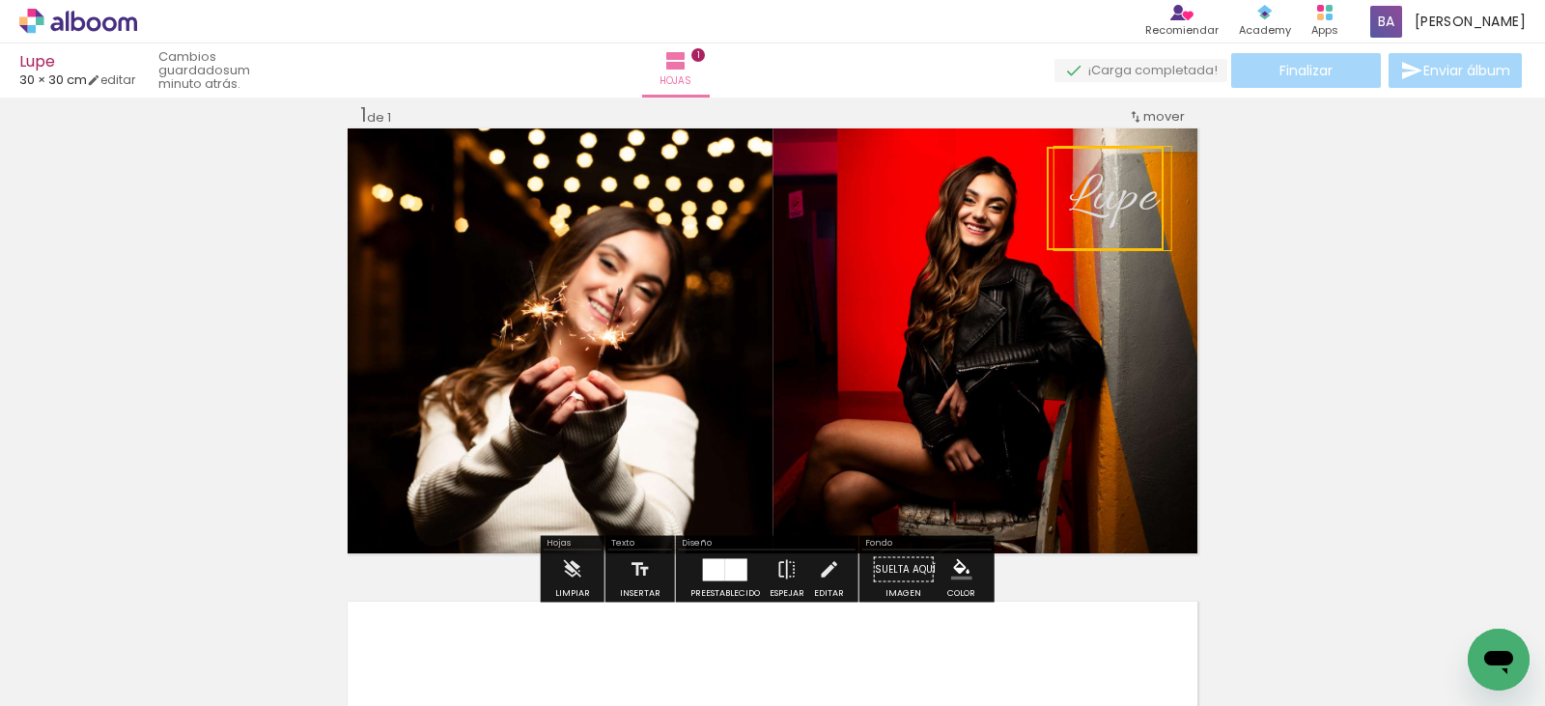
drag, startPoint x: 1097, startPoint y: 481, endPoint x: 1096, endPoint y: 178, distance: 303.3
click at [1096, 178] on quentale-selection at bounding box center [1105, 198] width 117 height 103
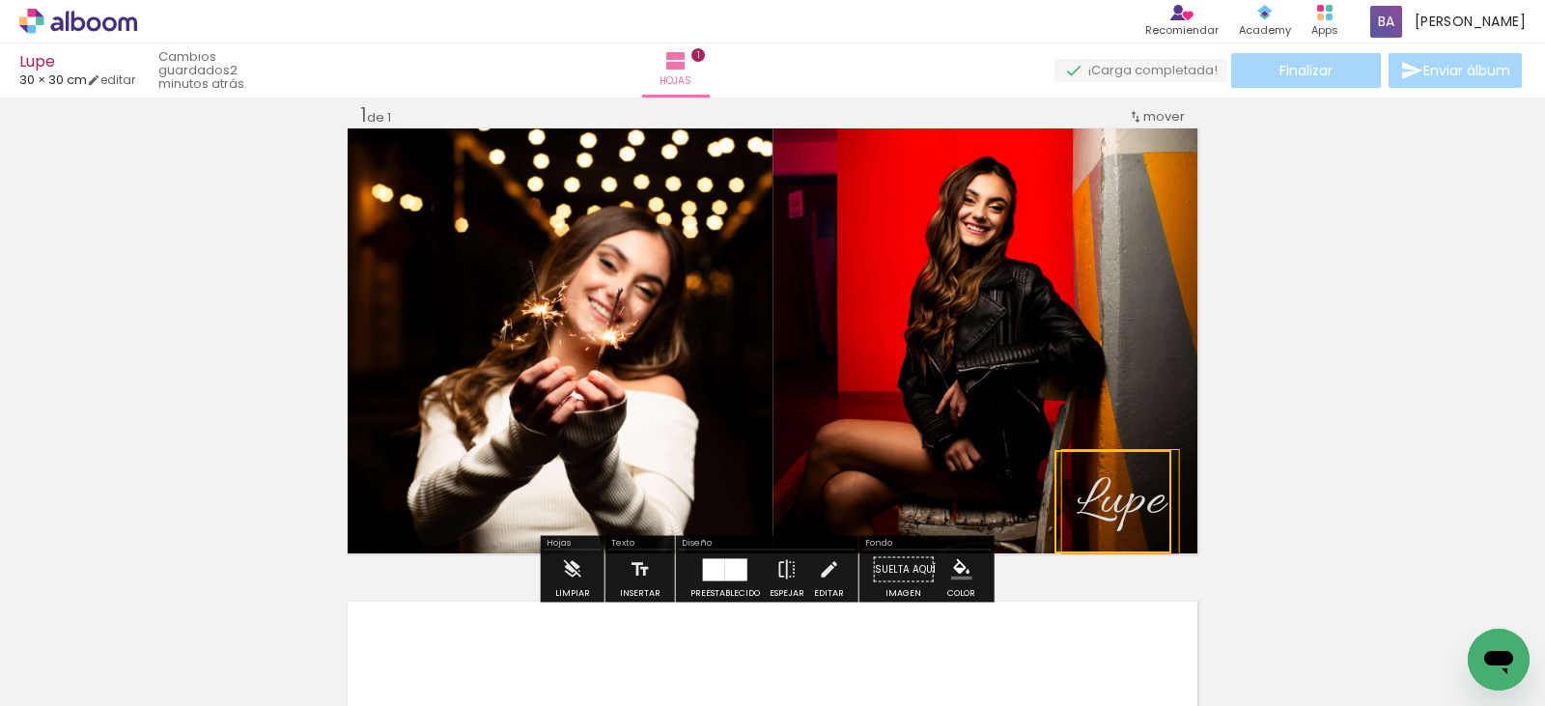
drag, startPoint x: 1096, startPoint y: 178, endPoint x: 1104, endPoint y: 490, distance: 312.1
click at [1104, 490] on quentale-selection at bounding box center [1113, 501] width 117 height 103
click at [1314, 491] on div "Insertar hoja 1 de 1" at bounding box center [772, 552] width 1545 height 947
click at [1109, 496] on span "Lupe" at bounding box center [1121, 501] width 88 height 71
click at [1109, 493] on quentale-selection at bounding box center [1113, 501] width 117 height 103
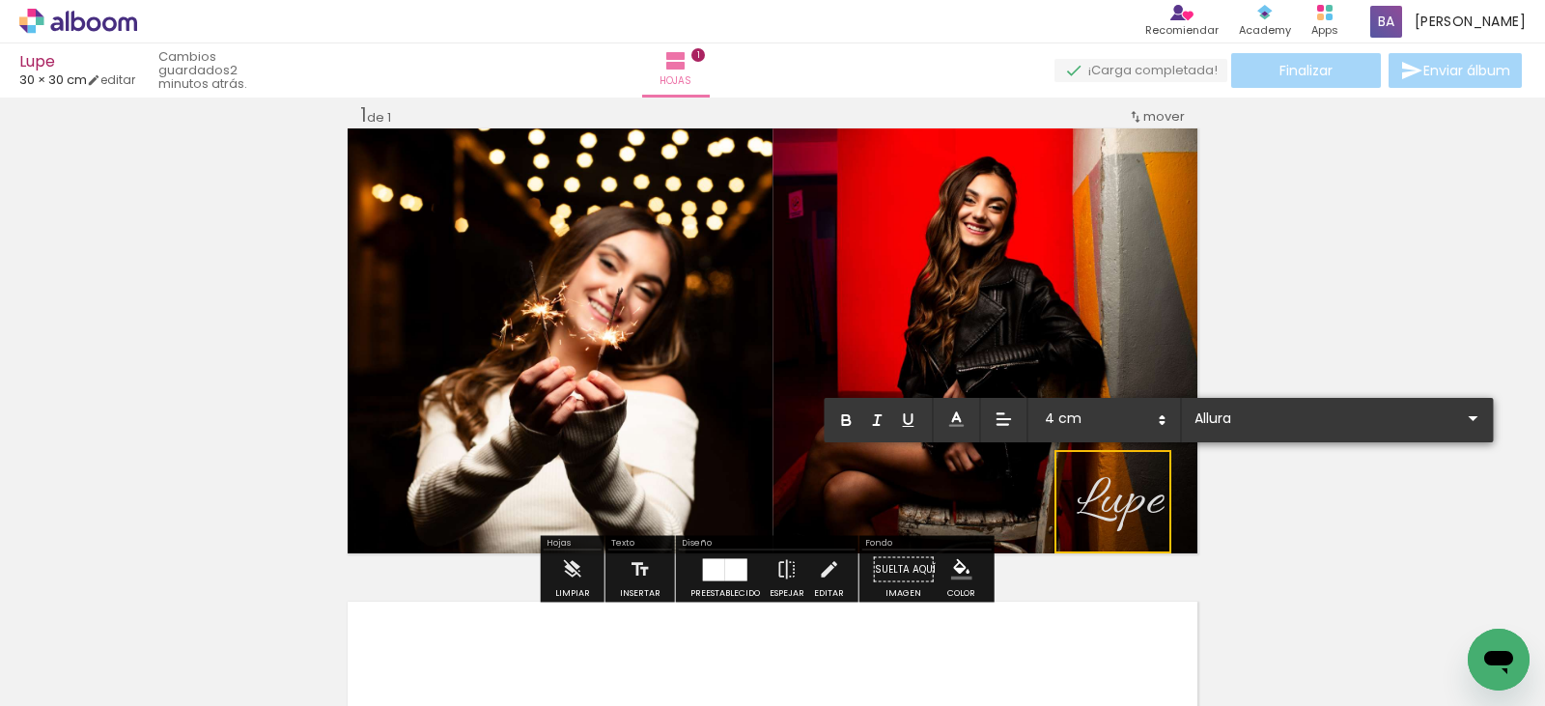
click at [1109, 493] on span "Lupe" at bounding box center [1121, 501] width 88 height 71
click at [1105, 418] on span at bounding box center [1103, 420] width 135 height 27
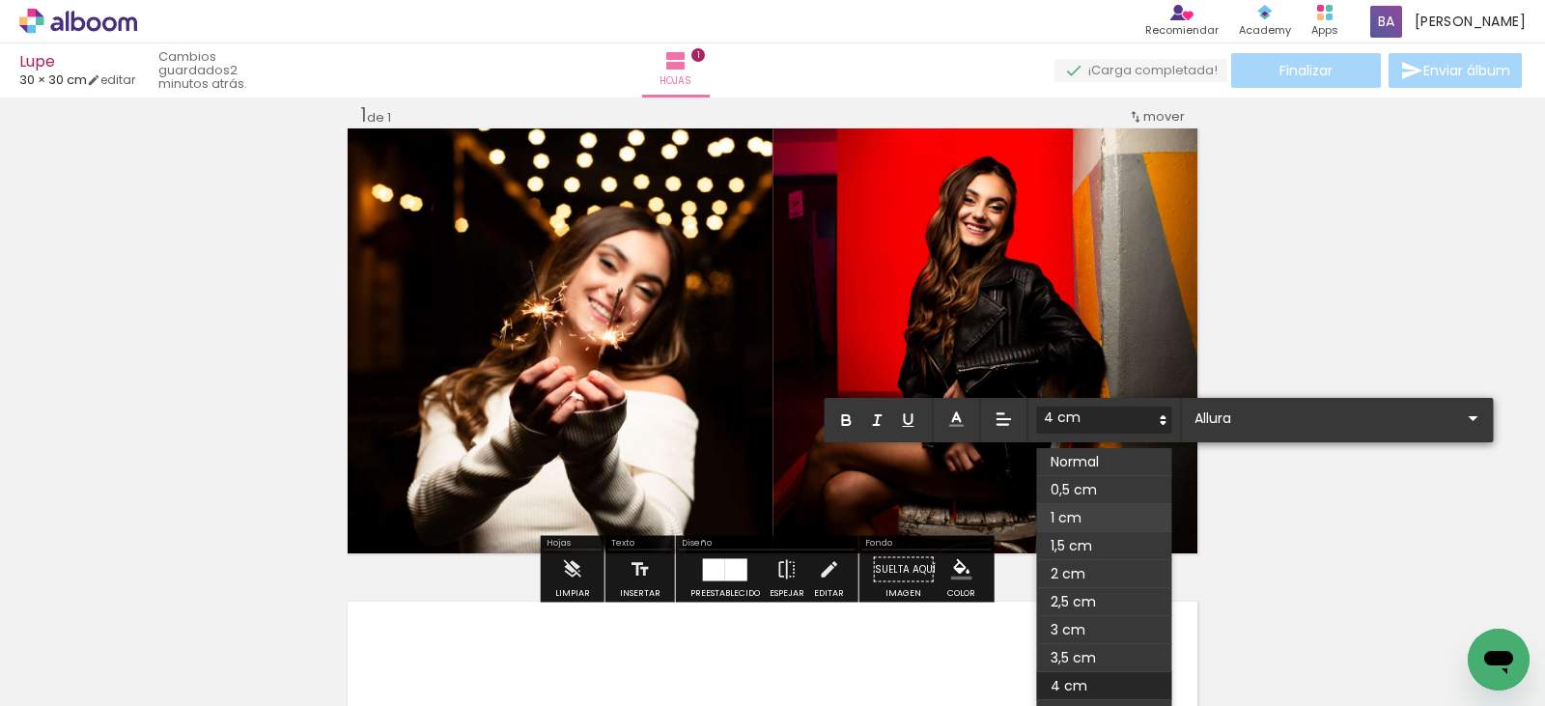
scroll to position [218, 0]
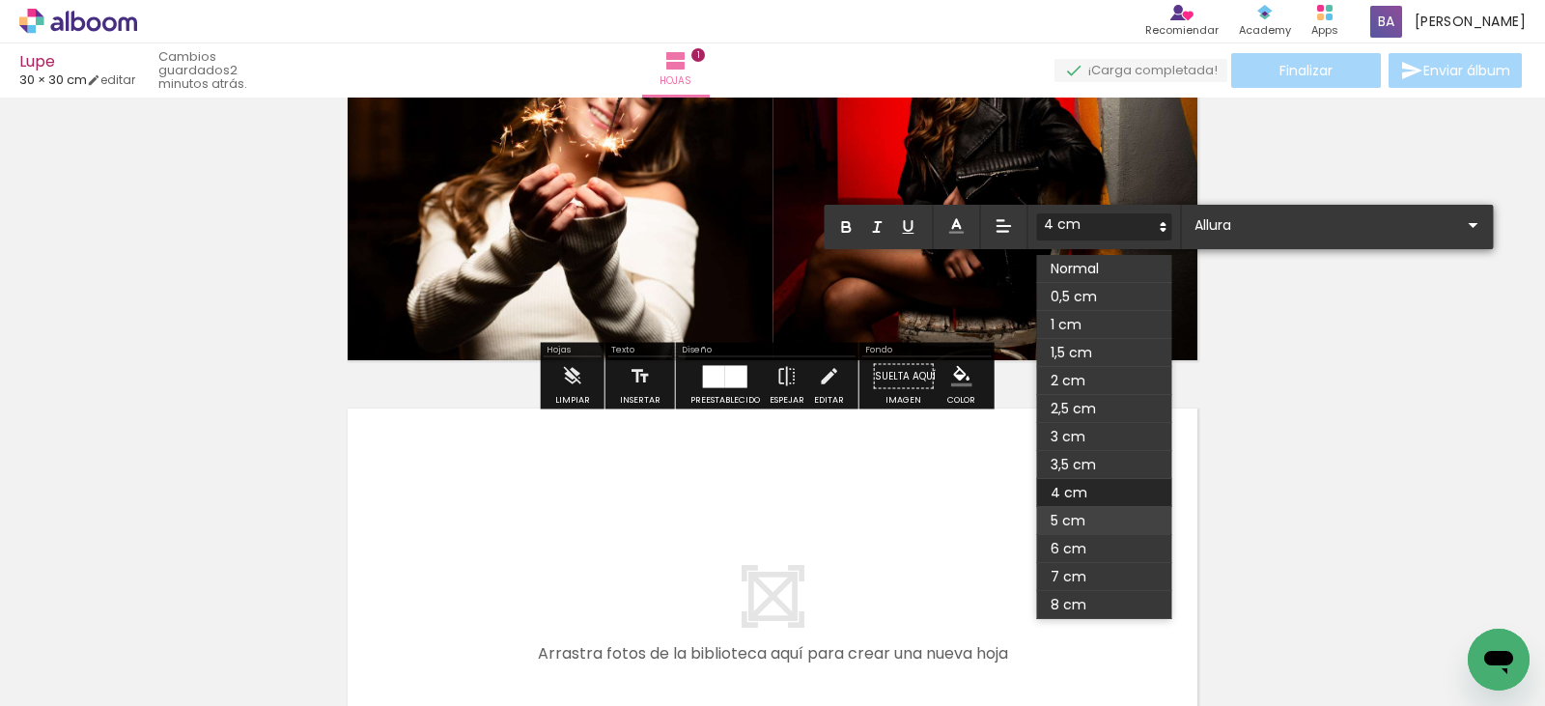
click at [1080, 526] on span at bounding box center [1103, 521] width 135 height 28
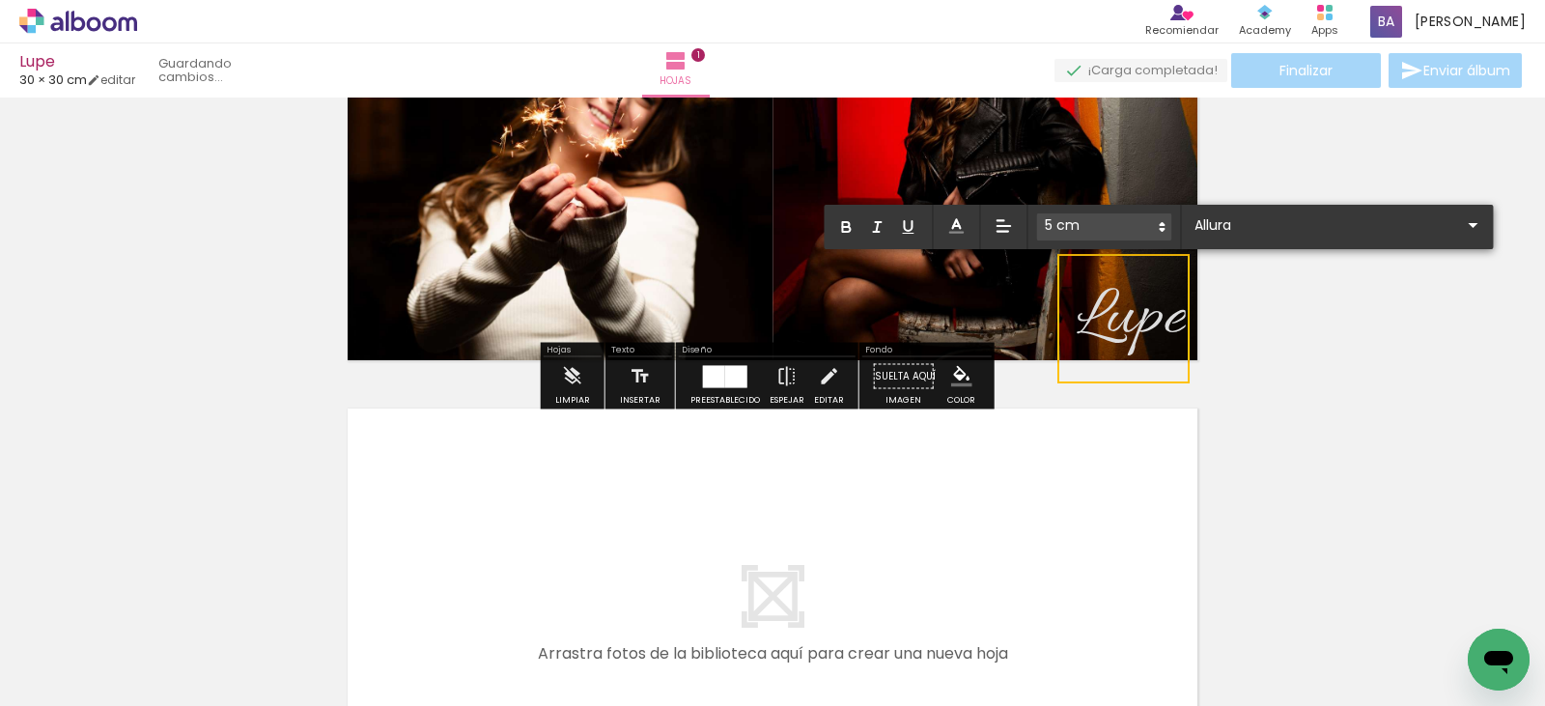
click at [1286, 365] on div "Insertar hoja 1 de 1" at bounding box center [772, 359] width 1545 height 947
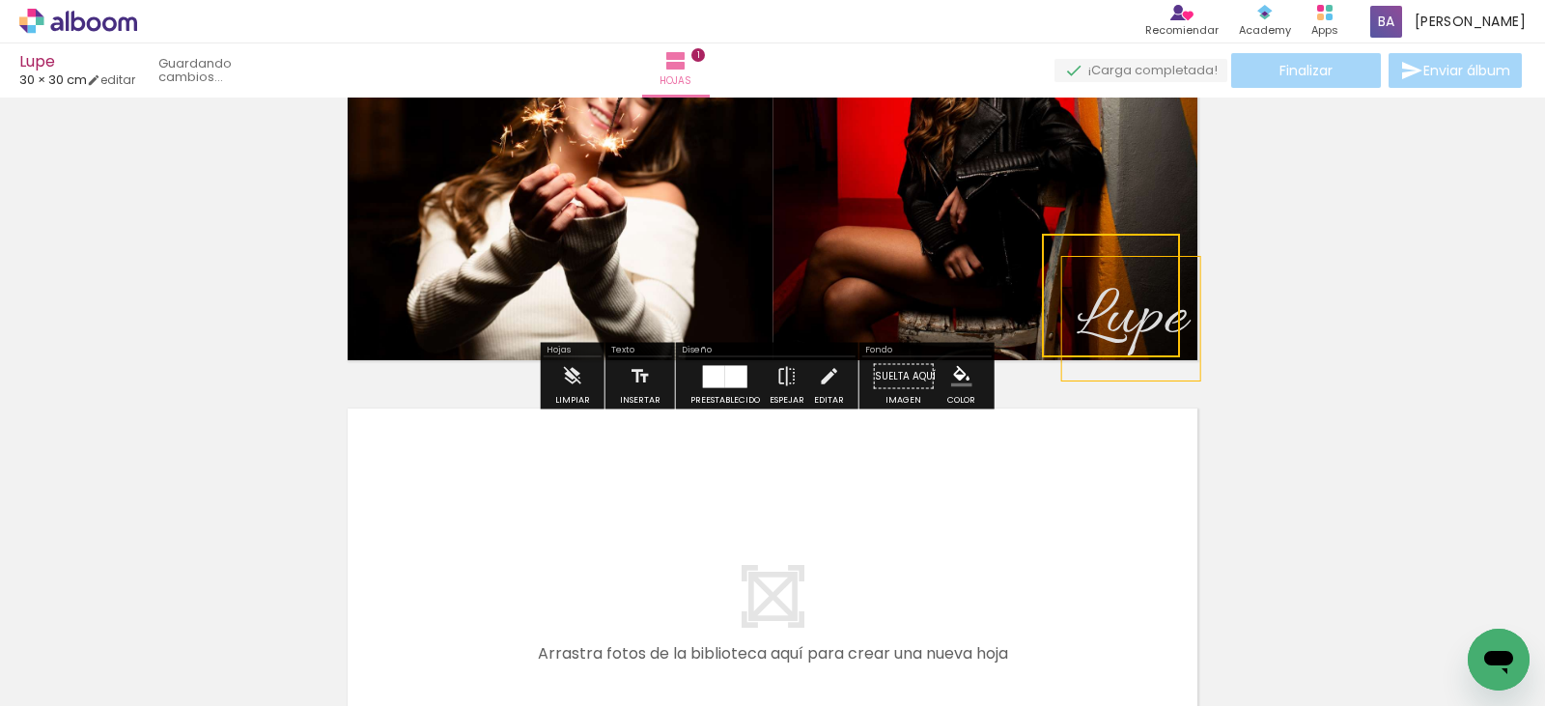
drag, startPoint x: 1100, startPoint y: 274, endPoint x: 1087, endPoint y: 259, distance: 19.9
click at [1087, 259] on quentale-selection at bounding box center [1111, 296] width 138 height 124
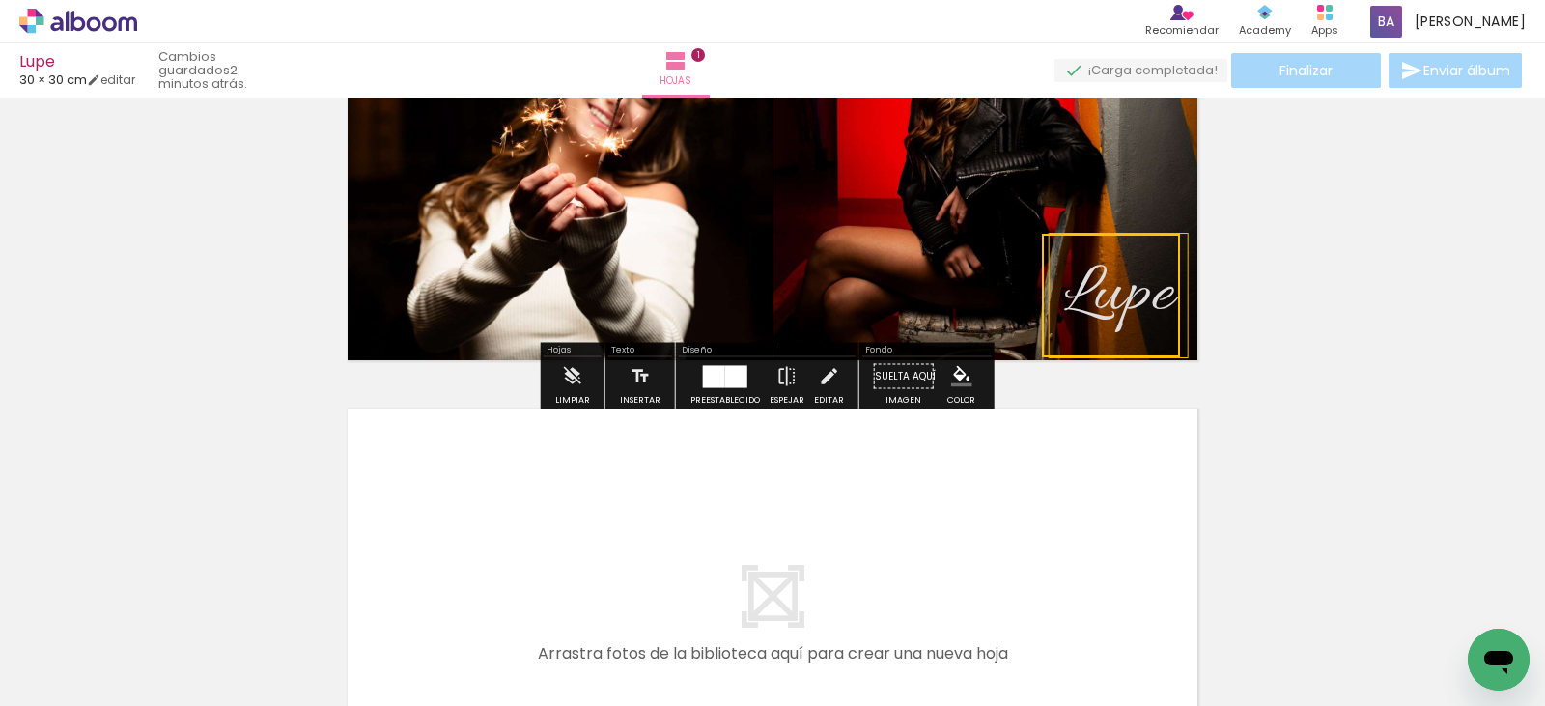
click at [1304, 331] on div "Insertar hoja 1 de 1" at bounding box center [772, 359] width 1545 height 947
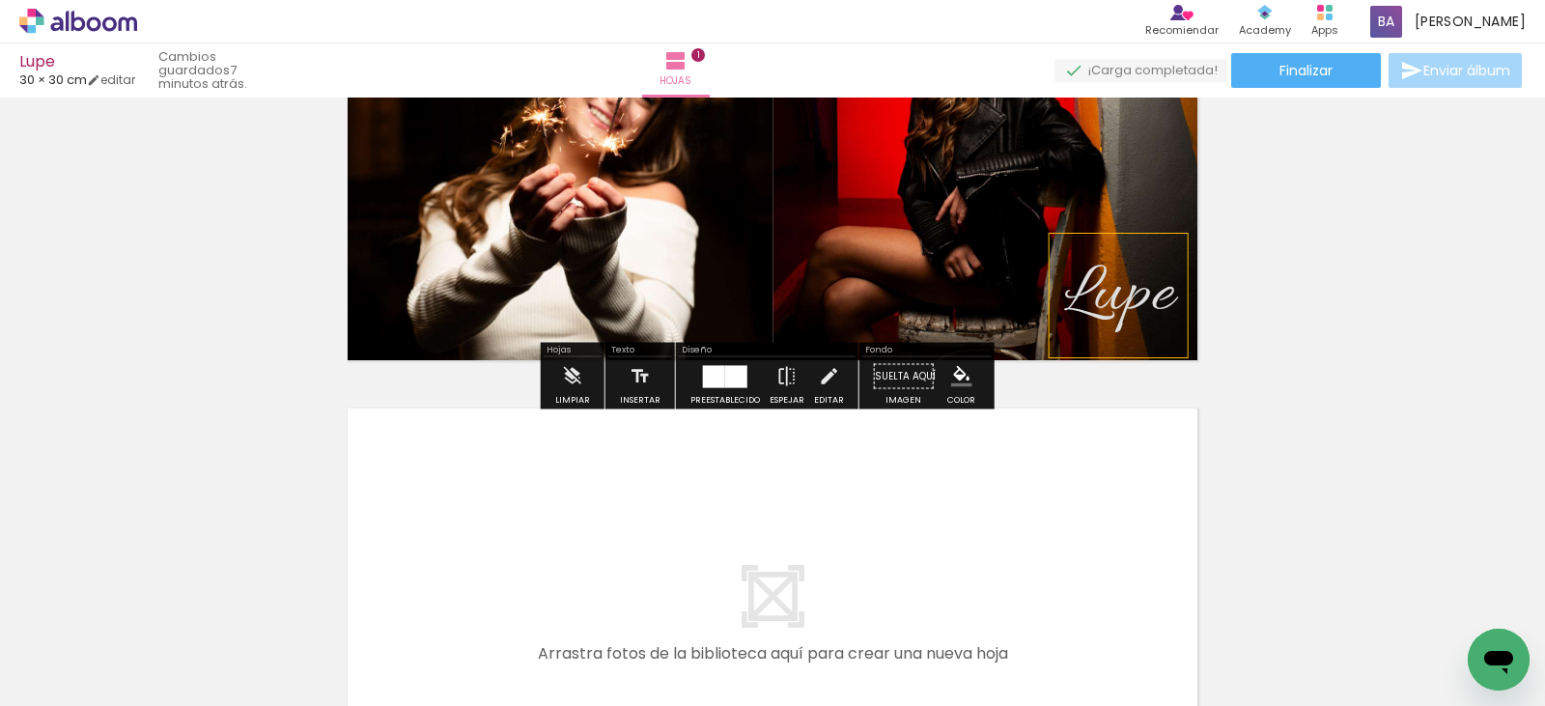
scroll to position [411, 0]
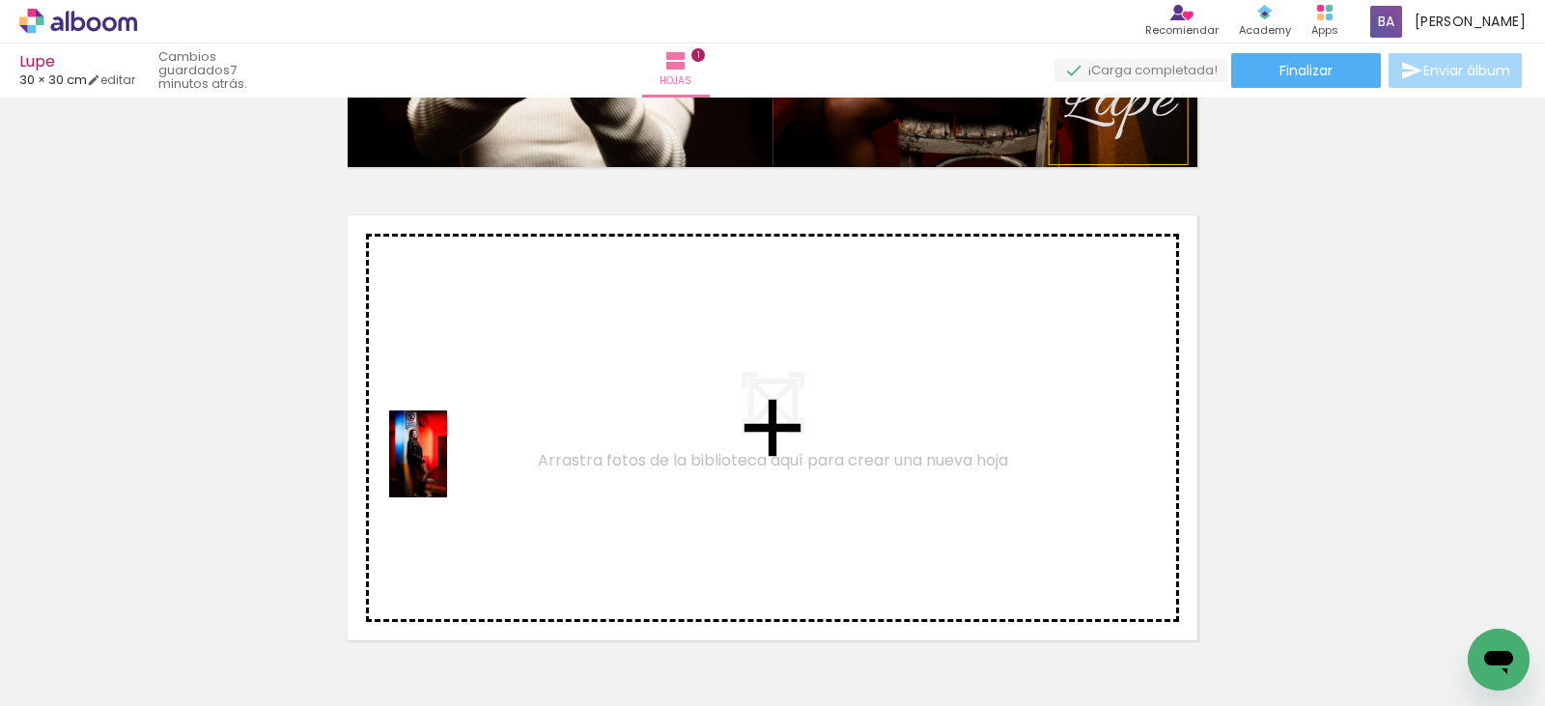
drag, startPoint x: 294, startPoint y: 658, endPoint x: 468, endPoint y: 450, distance: 271.4
click at [468, 450] on quentale-workspace at bounding box center [772, 353] width 1545 height 706
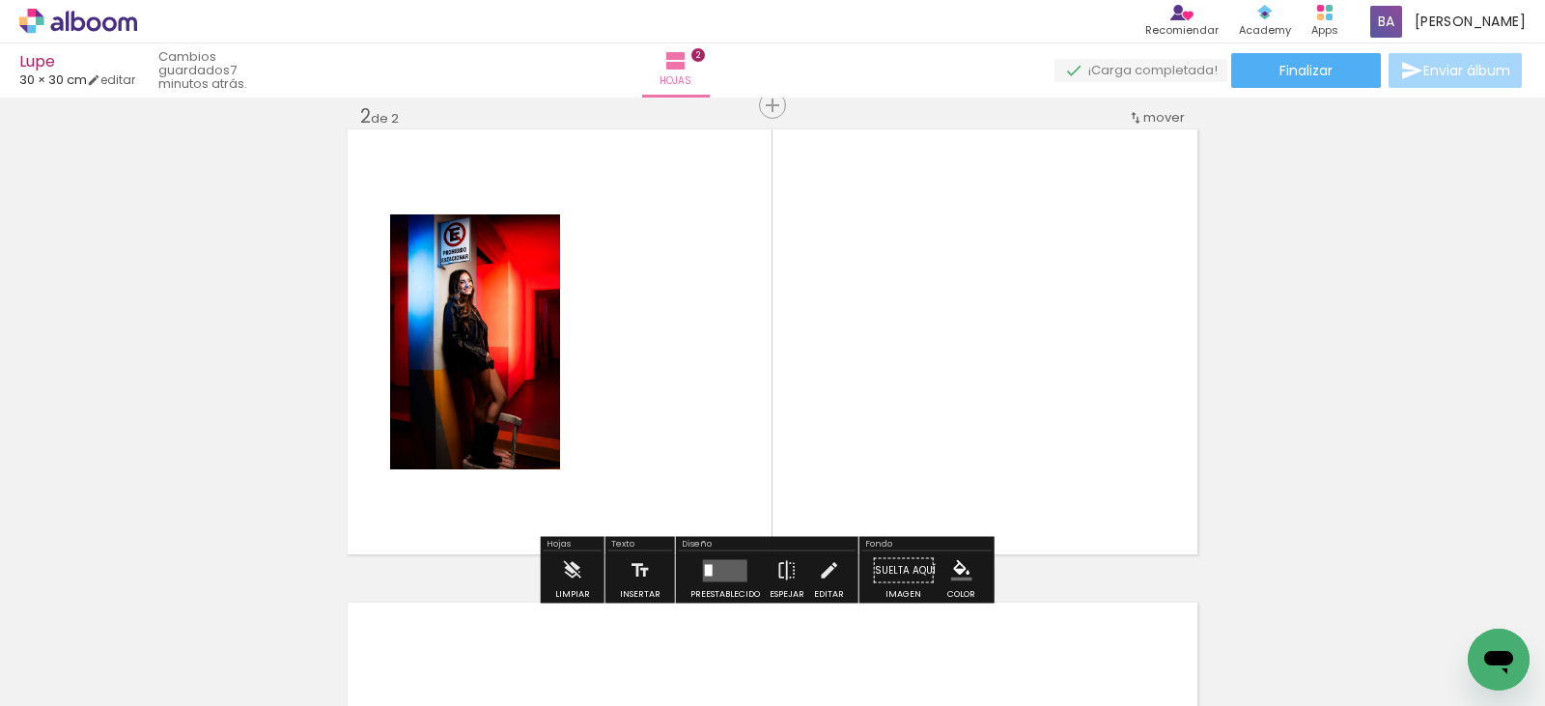
scroll to position [498, 0]
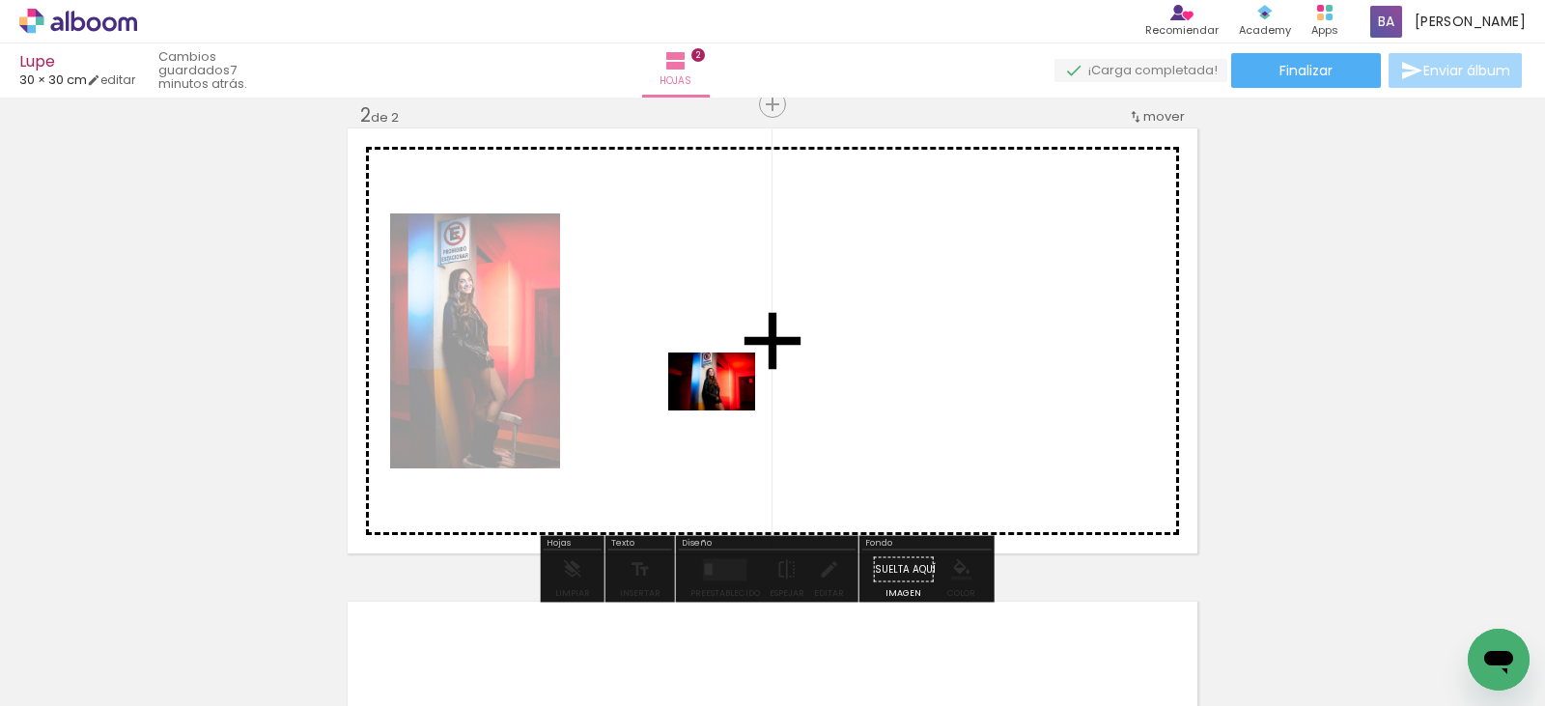
drag, startPoint x: 424, startPoint y: 623, endPoint x: 729, endPoint y: 408, distance: 373.5
click at [729, 408] on quentale-workspace at bounding box center [772, 353] width 1545 height 706
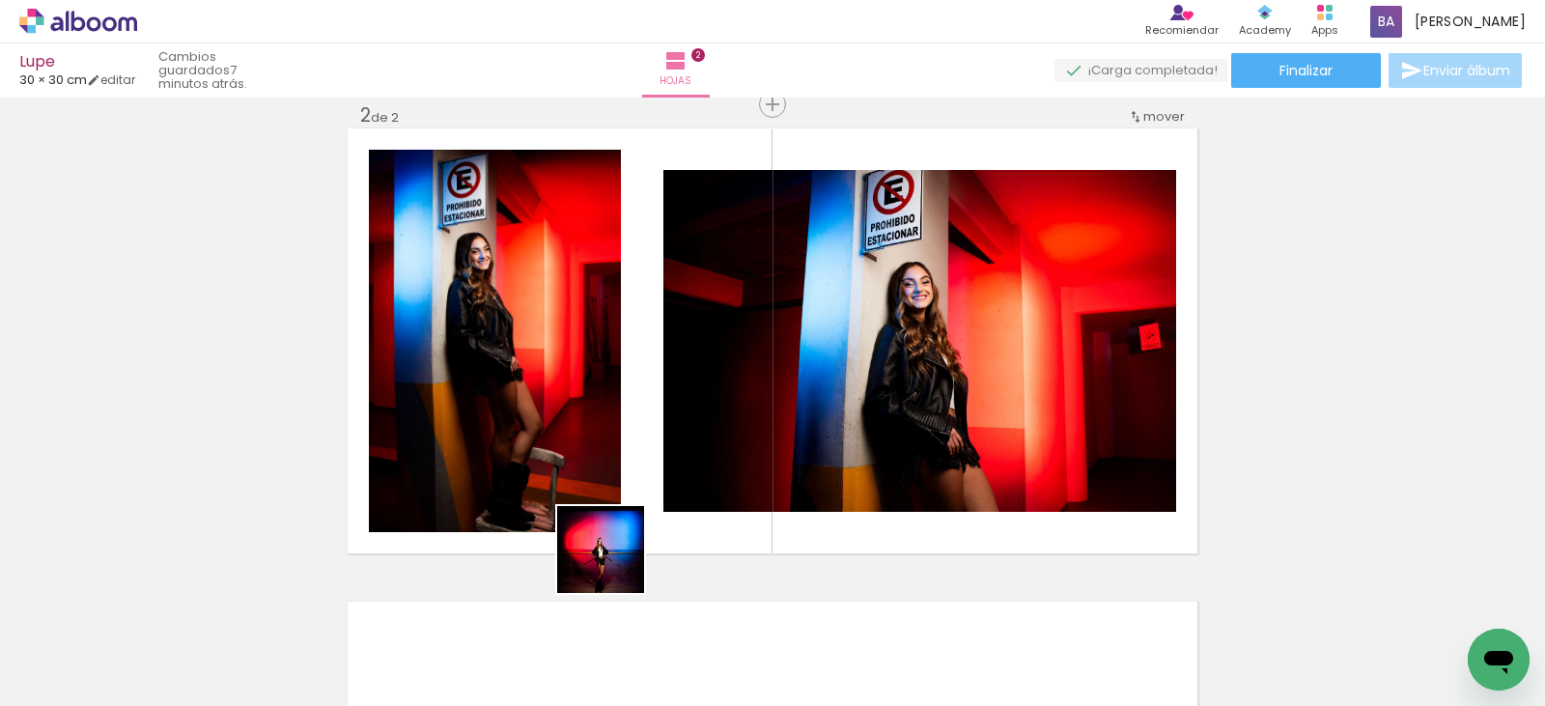
drag, startPoint x: 523, startPoint y: 643, endPoint x: 730, endPoint y: 409, distance: 312.7
click at [728, 406] on quentale-workspace at bounding box center [772, 353] width 1545 height 706
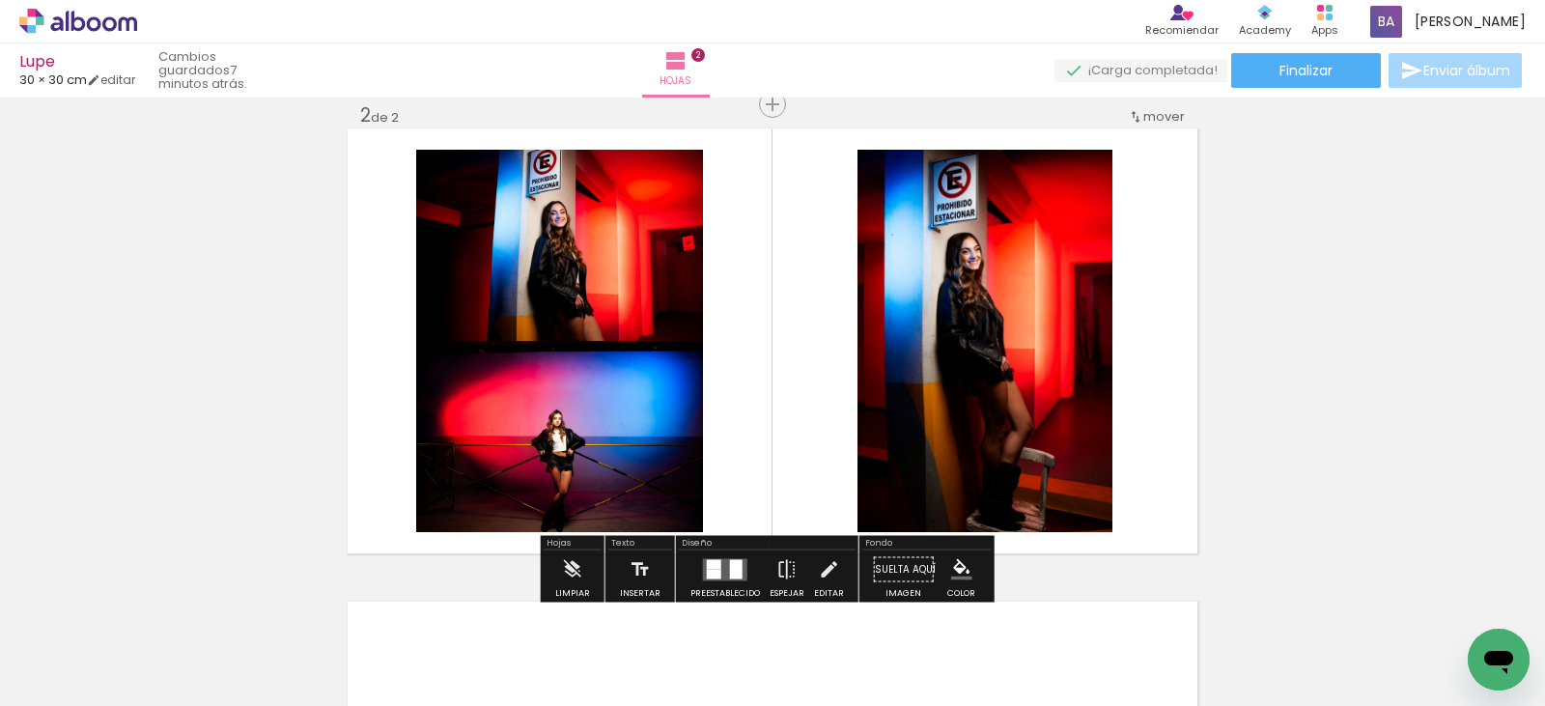
drag, startPoint x: 722, startPoint y: 567, endPoint x: 746, endPoint y: 558, distance: 24.8
click at [722, 566] on quentale-layouter at bounding box center [725, 569] width 44 height 22
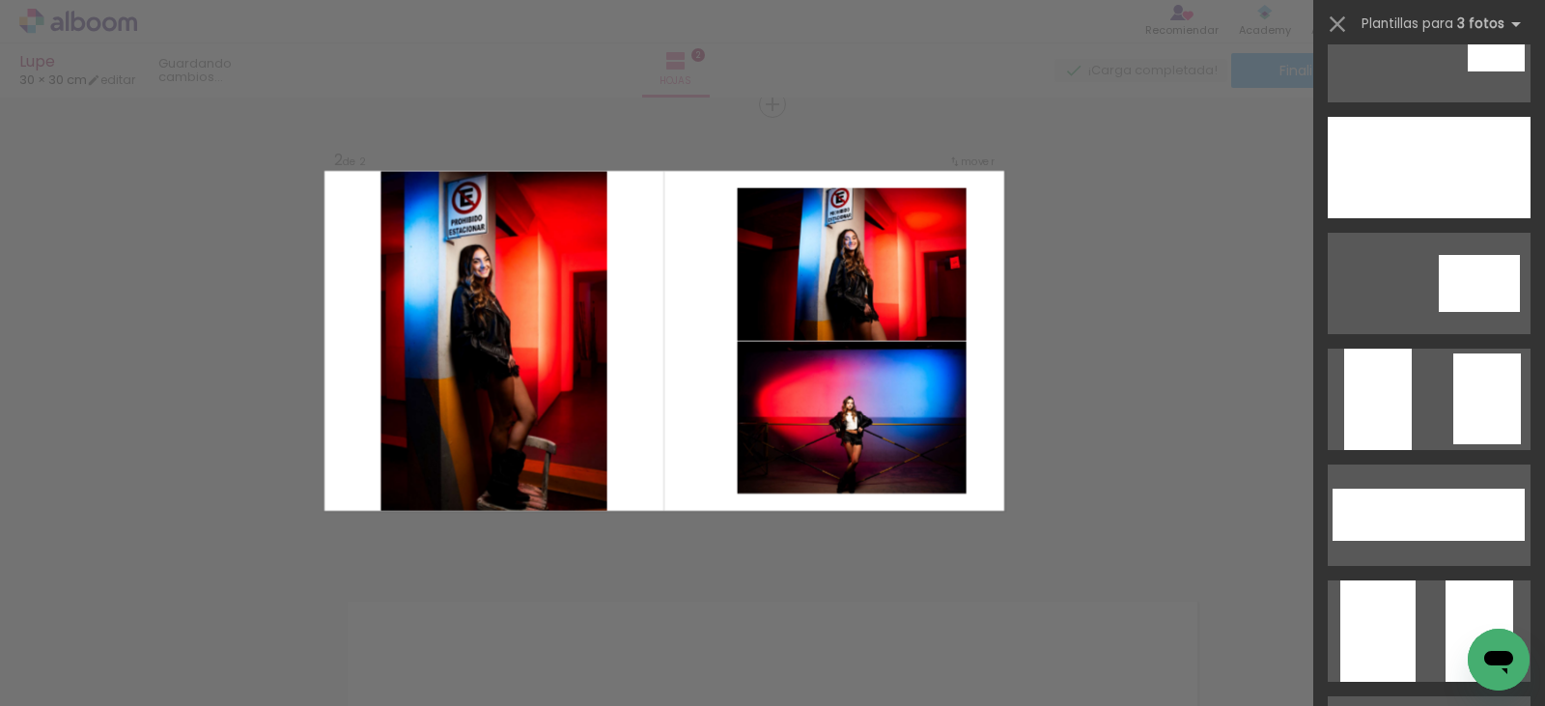
scroll to position [386, 0]
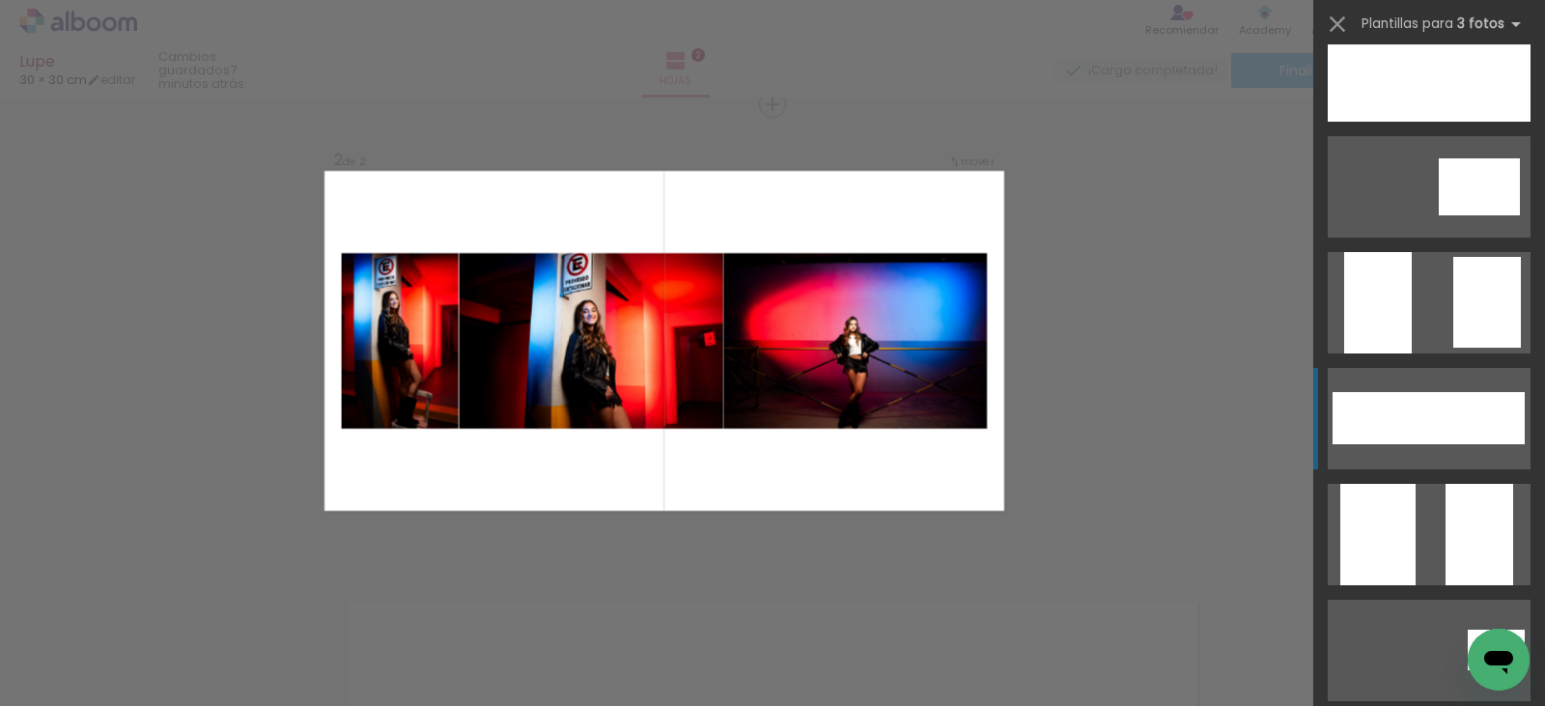
click at [1426, 403] on div at bounding box center [1407, 418] width 79 height 52
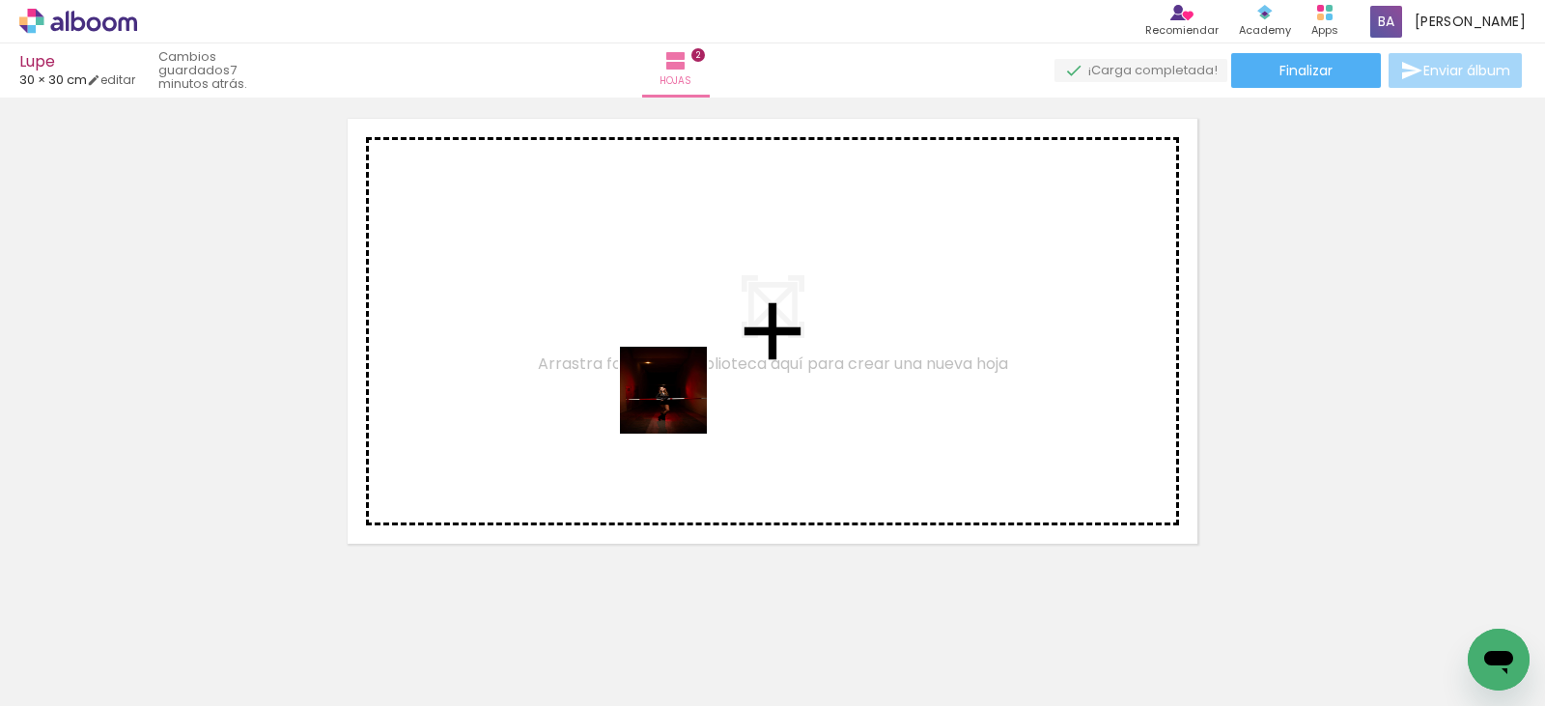
drag, startPoint x: 634, startPoint y: 652, endPoint x: 756, endPoint y: 532, distance: 171.4
click at [678, 384] on quentale-workspace at bounding box center [772, 353] width 1545 height 706
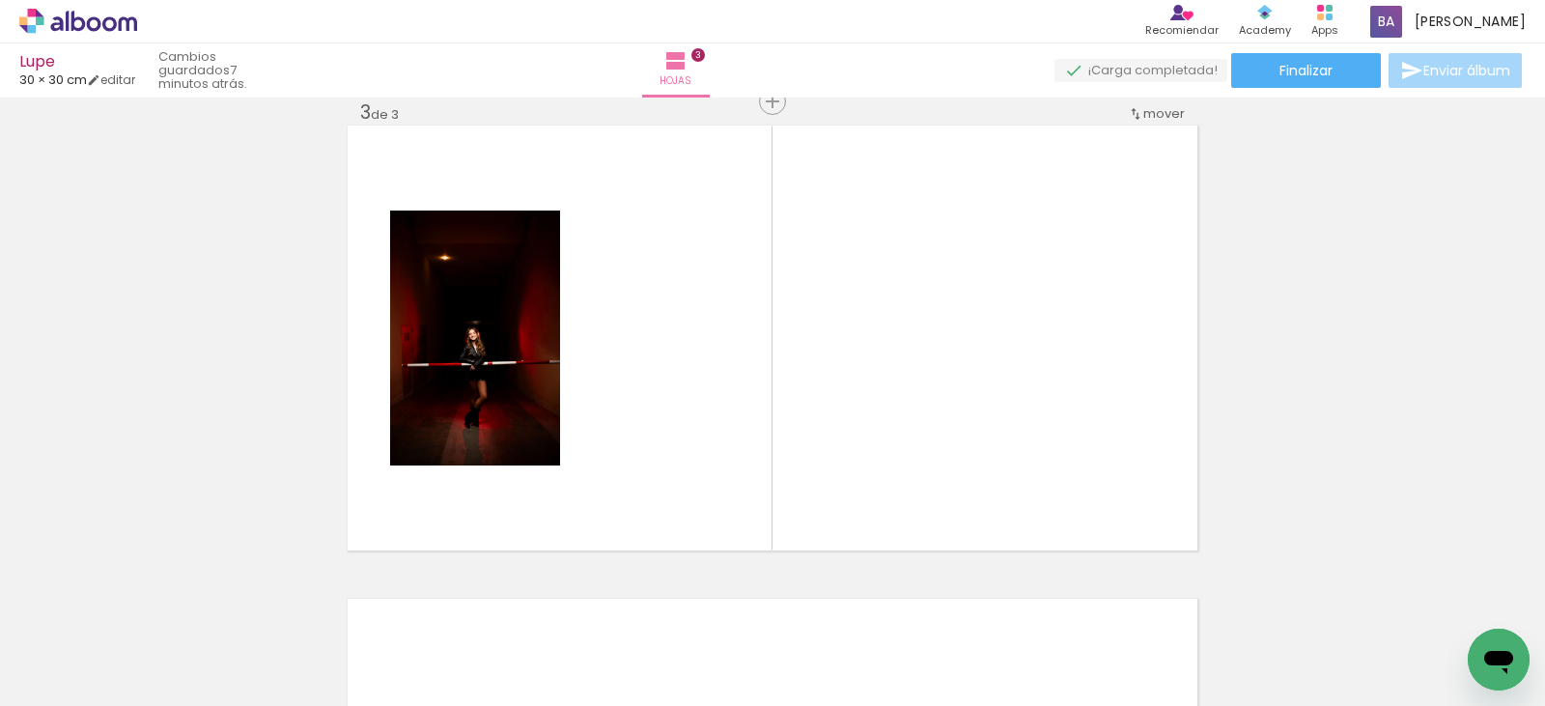
scroll to position [972, 0]
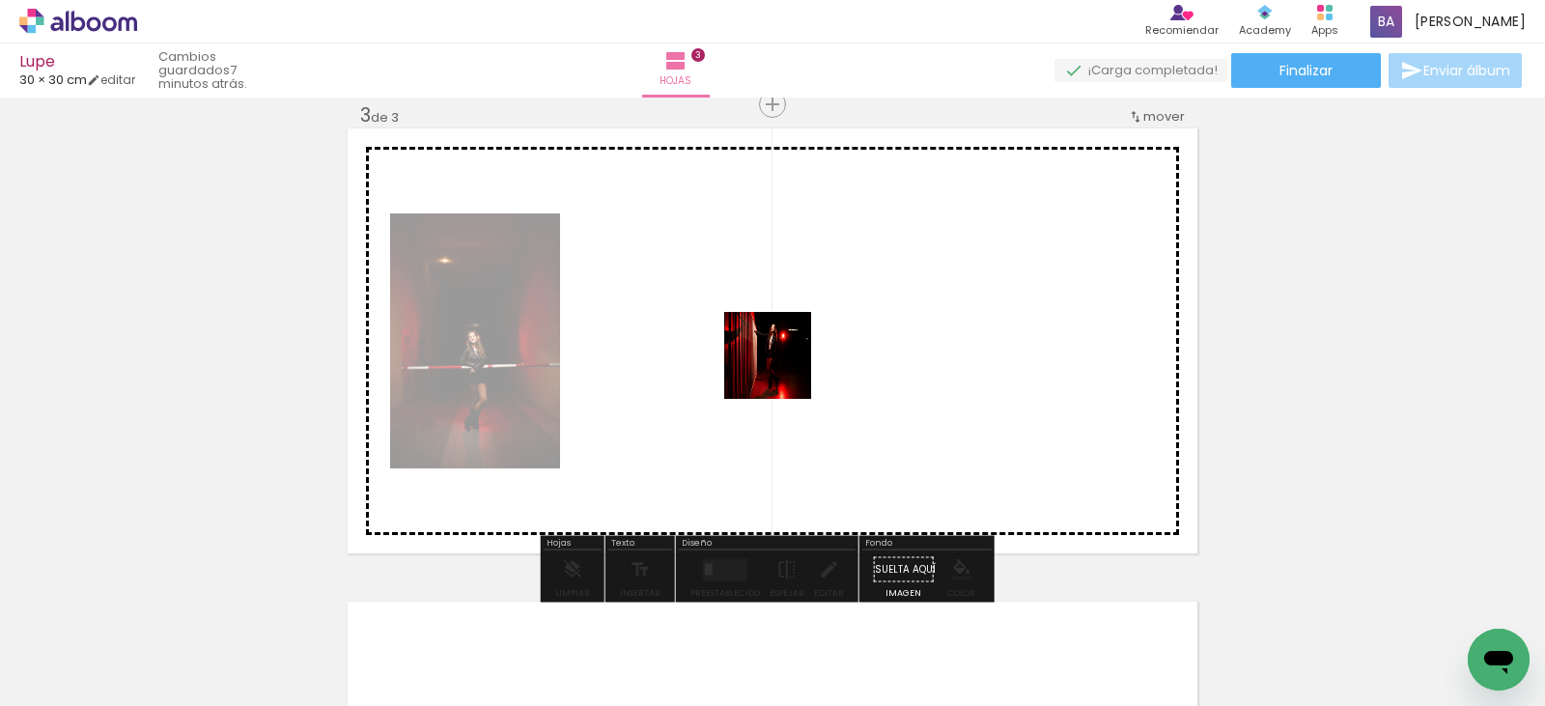
drag, startPoint x: 756, startPoint y: 630, endPoint x: 782, endPoint y: 370, distance: 261.1
click at [782, 370] on quentale-workspace at bounding box center [772, 353] width 1545 height 706
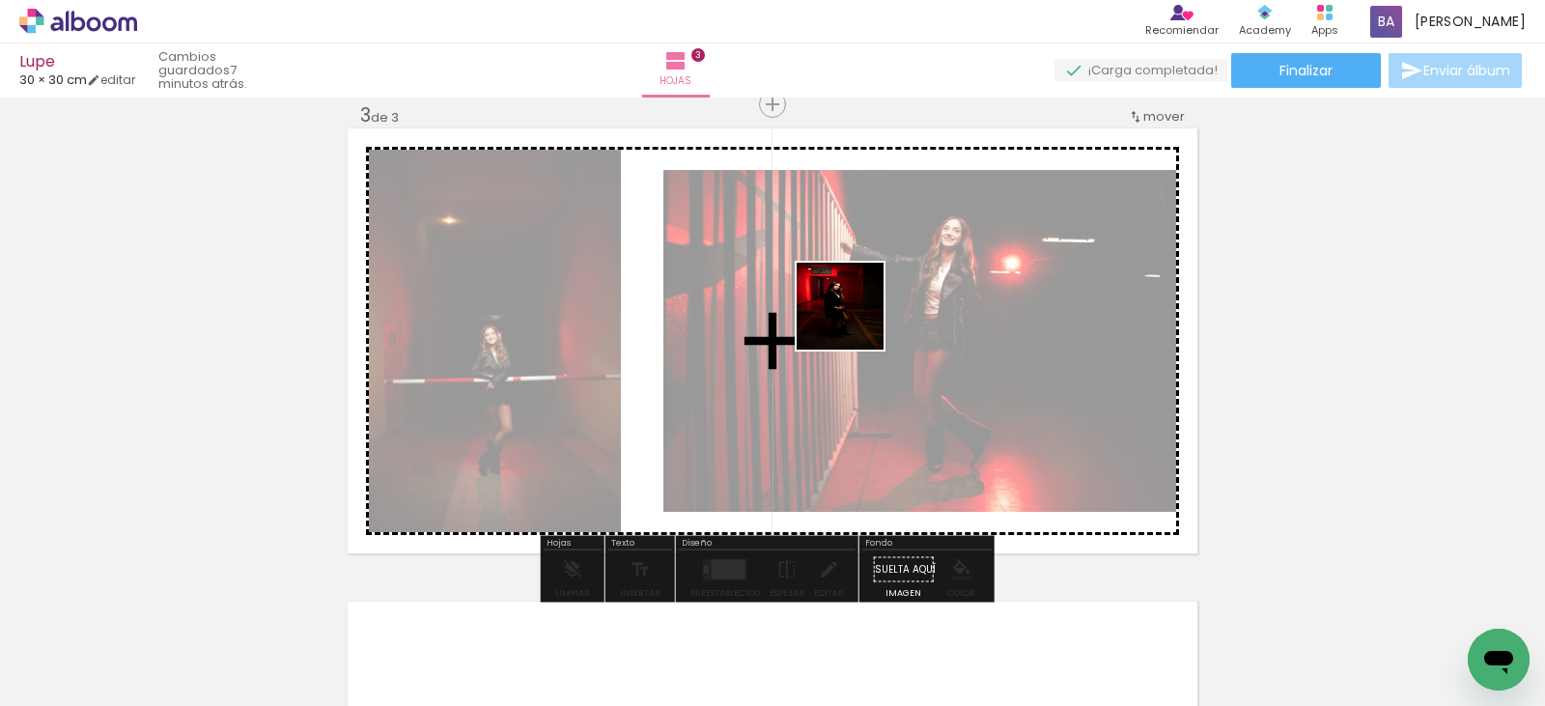
drag, startPoint x: 840, startPoint y: 629, endPoint x: 855, endPoint y: 321, distance: 308.4
click at [855, 321] on quentale-workspace at bounding box center [772, 353] width 1545 height 706
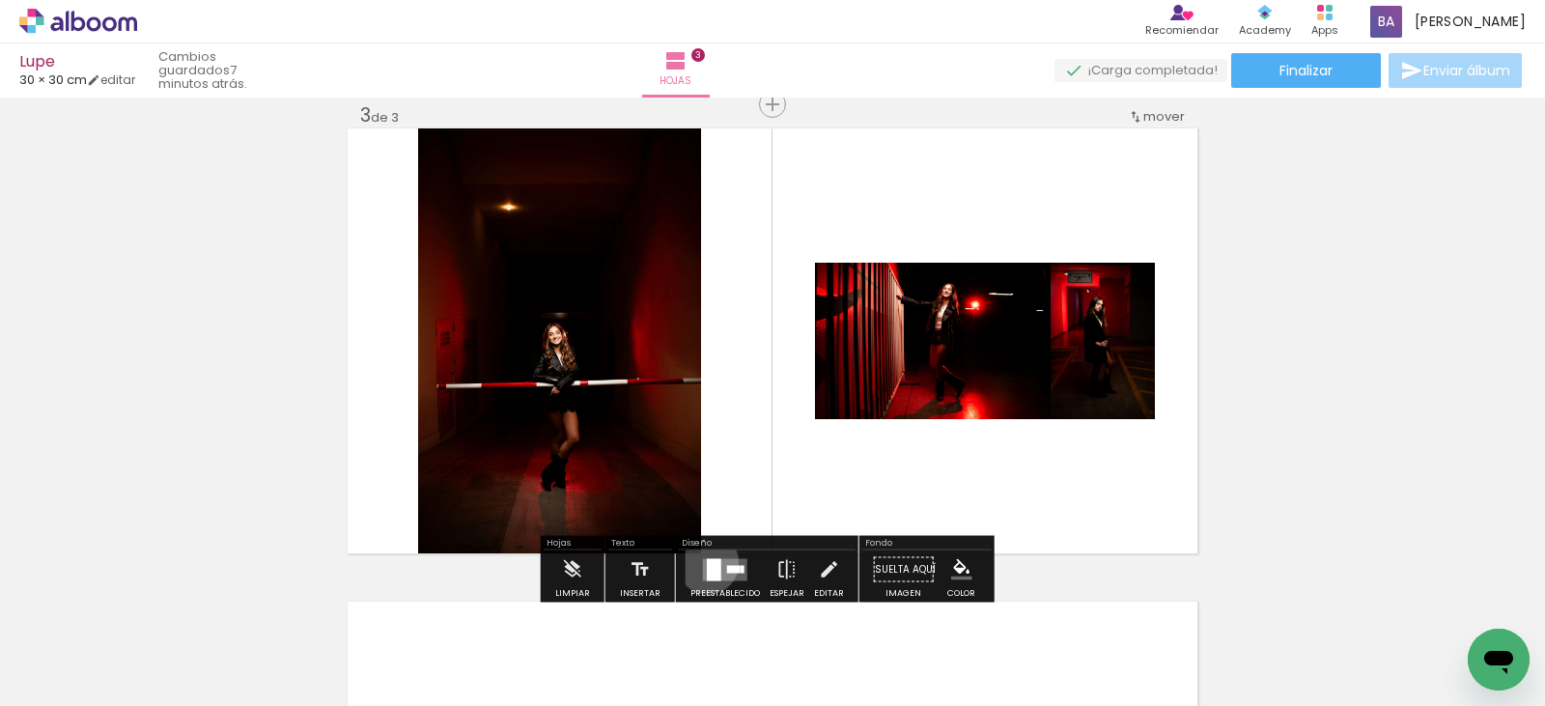
drag, startPoint x: 703, startPoint y: 563, endPoint x: 751, endPoint y: 537, distance: 54.9
click at [703, 561] on quentale-layouter at bounding box center [725, 569] width 44 height 22
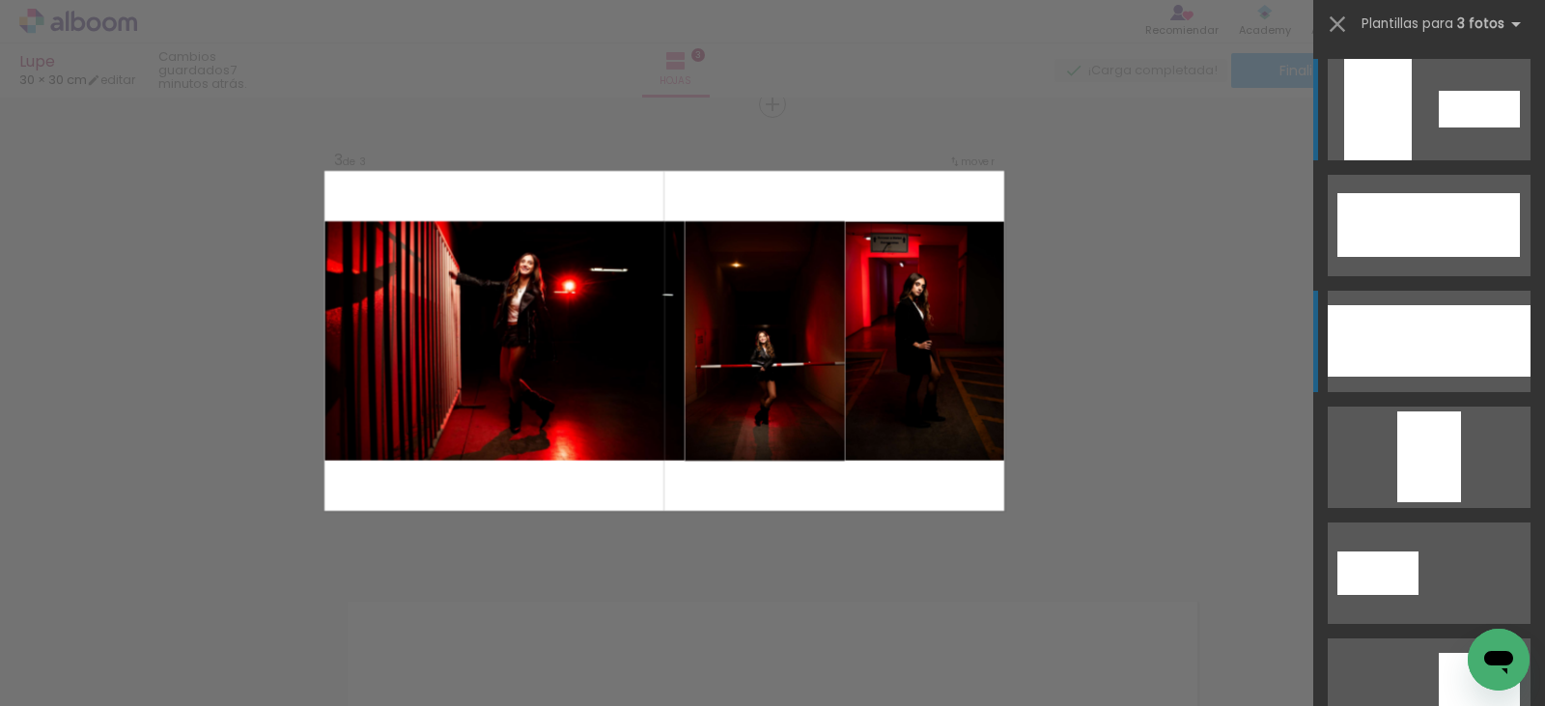
click at [1405, 334] on div at bounding box center [1382, 340] width 108 height 71
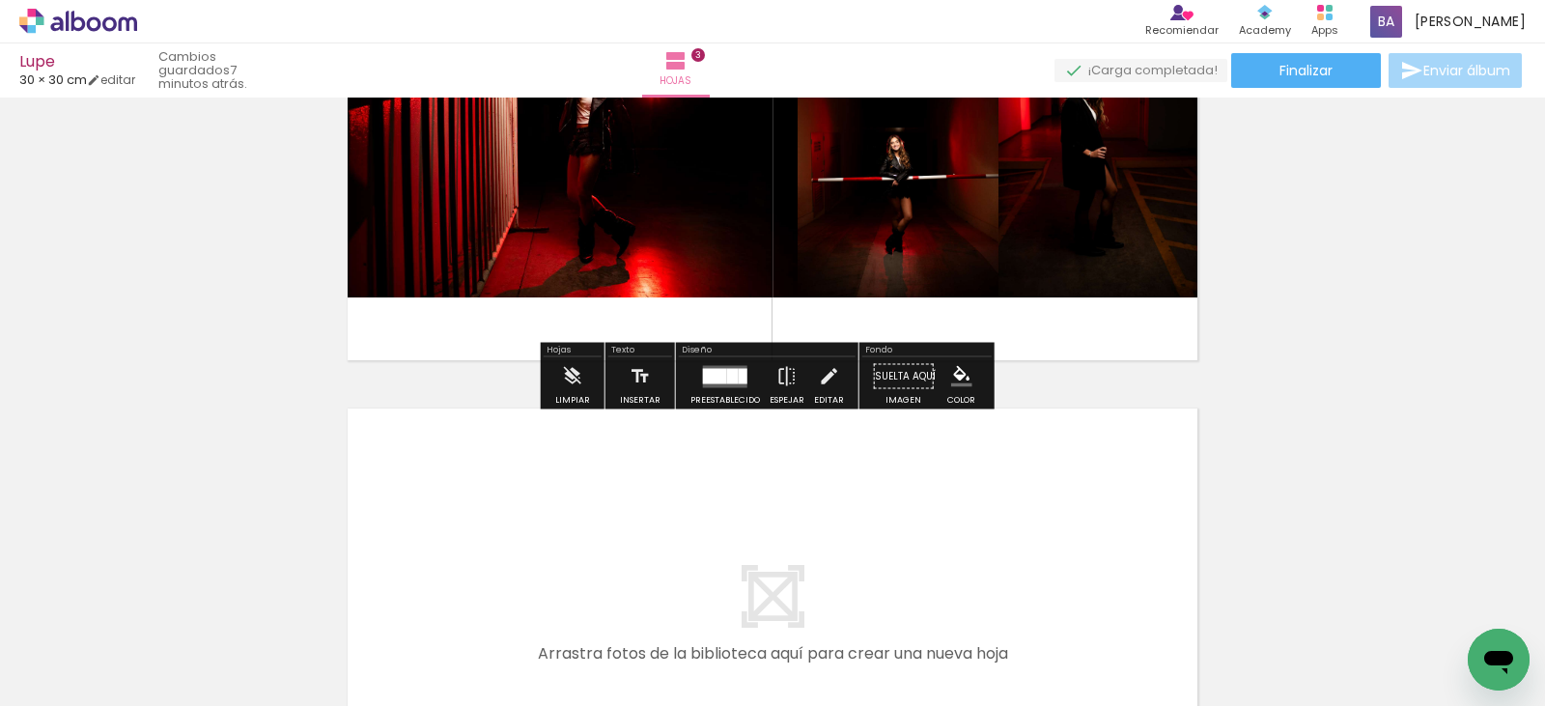
scroll to position [1455, 0]
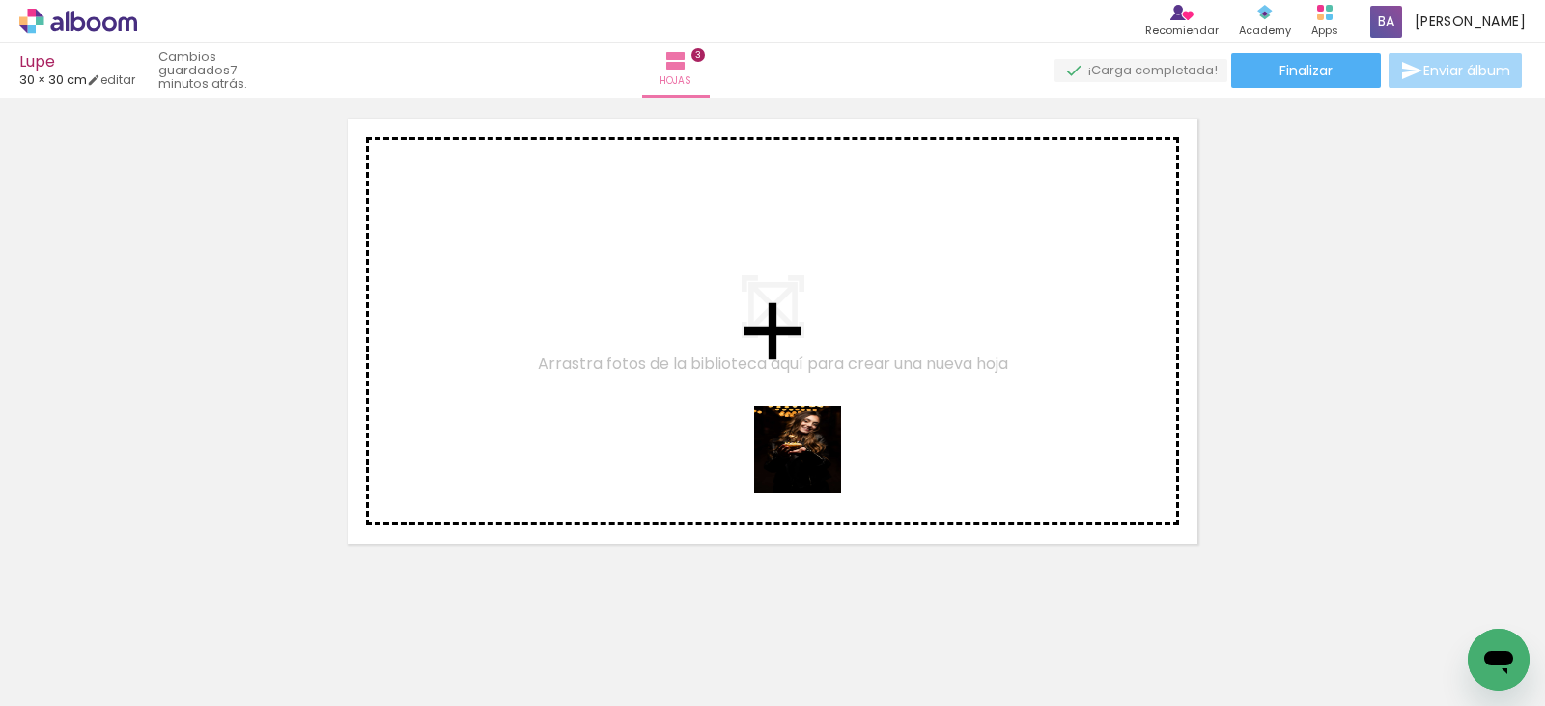
drag, startPoint x: 957, startPoint y: 651, endPoint x: 747, endPoint y: 387, distance: 337.4
click at [747, 387] on quentale-workspace at bounding box center [772, 353] width 1545 height 706
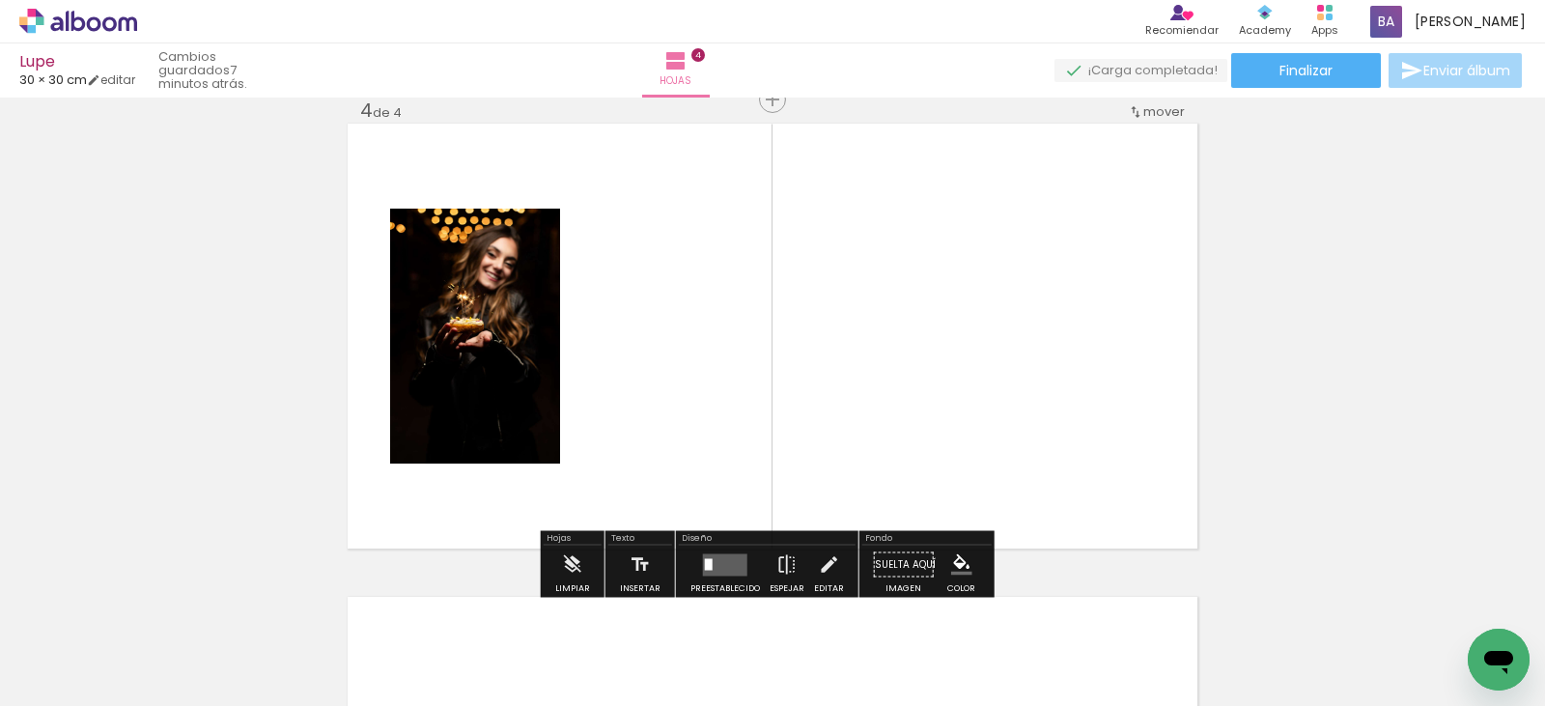
scroll to position [1445, 0]
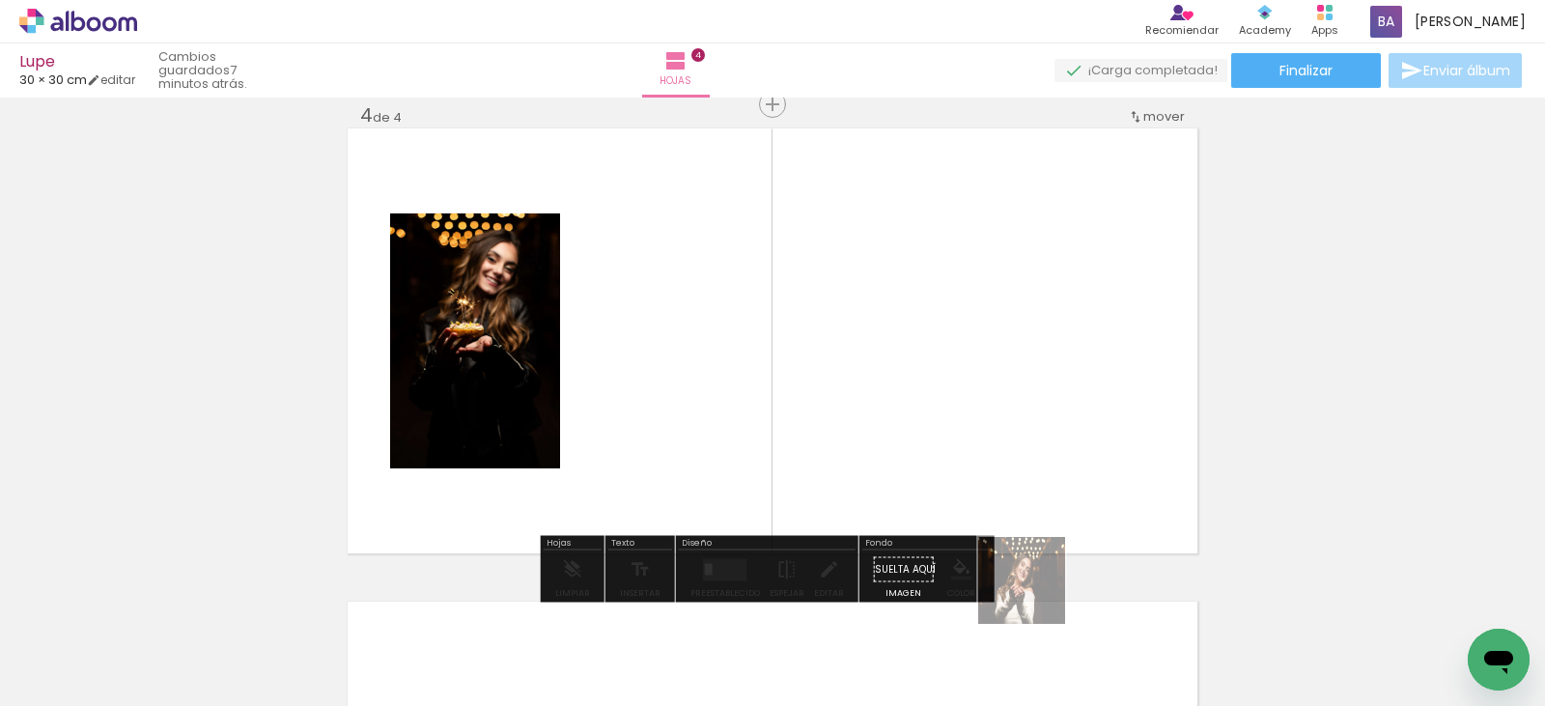
drag, startPoint x: 1036, startPoint y: 595, endPoint x: 873, endPoint y: 410, distance: 246.3
click at [873, 410] on quentale-workspace at bounding box center [772, 353] width 1545 height 706
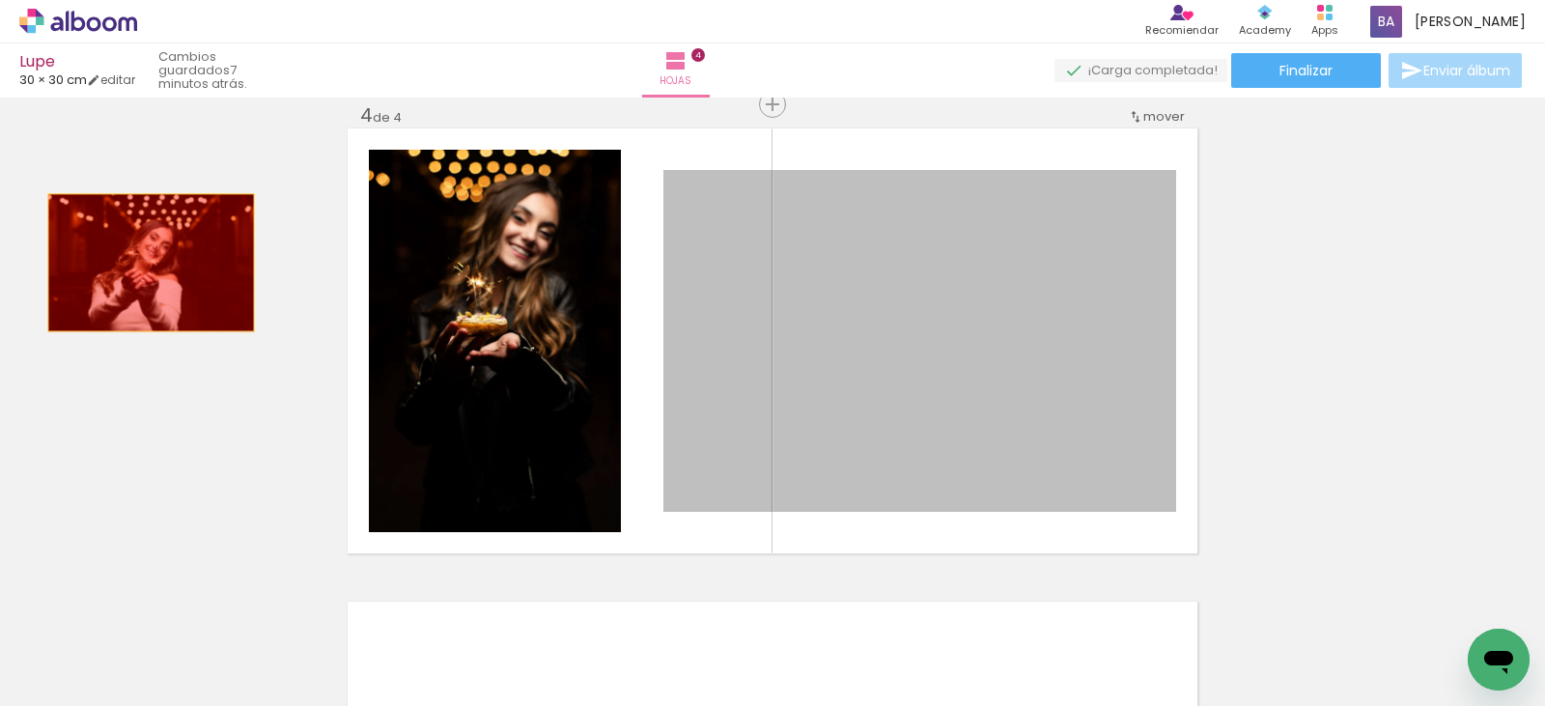
drag, startPoint x: 373, startPoint y: 326, endPoint x: 161, endPoint y: 267, distance: 219.8
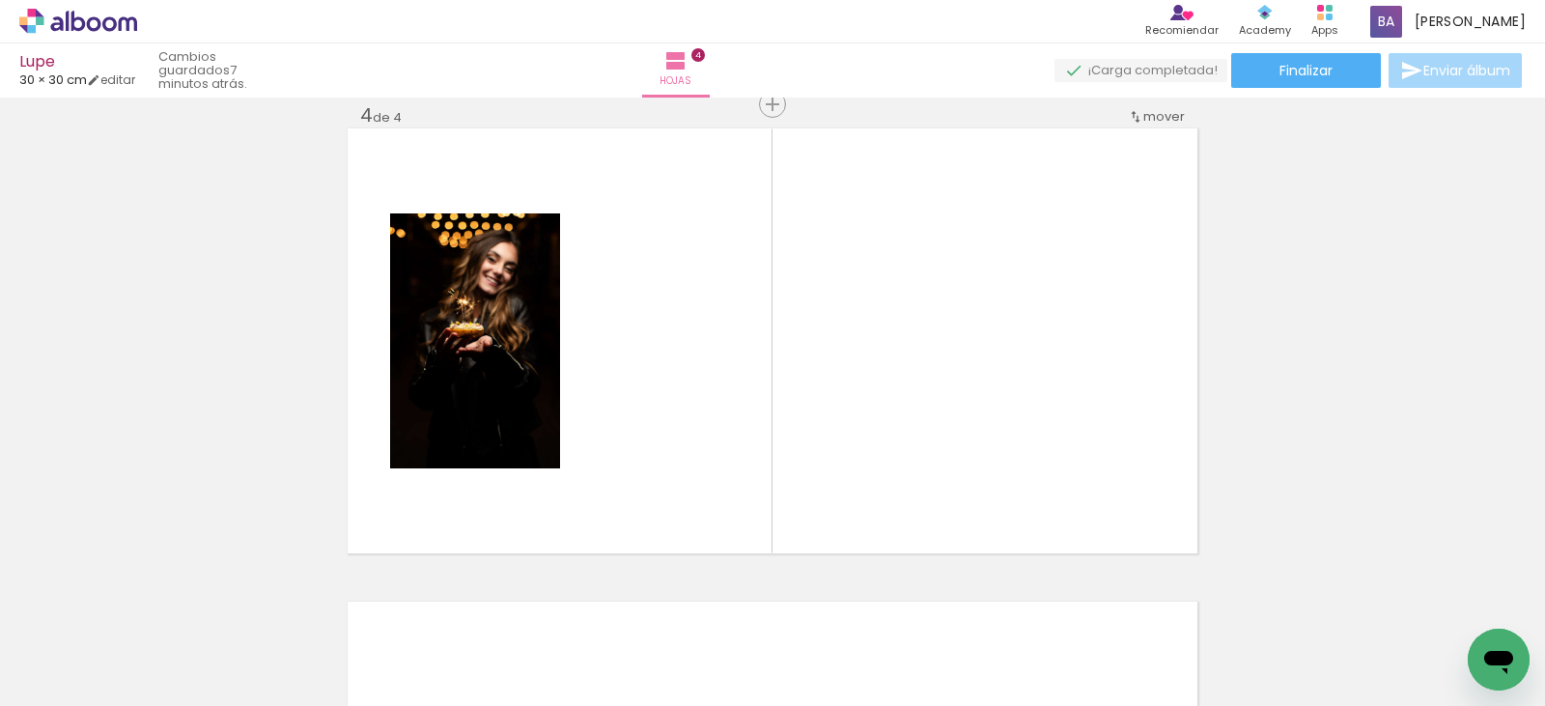
scroll to position [0, 133]
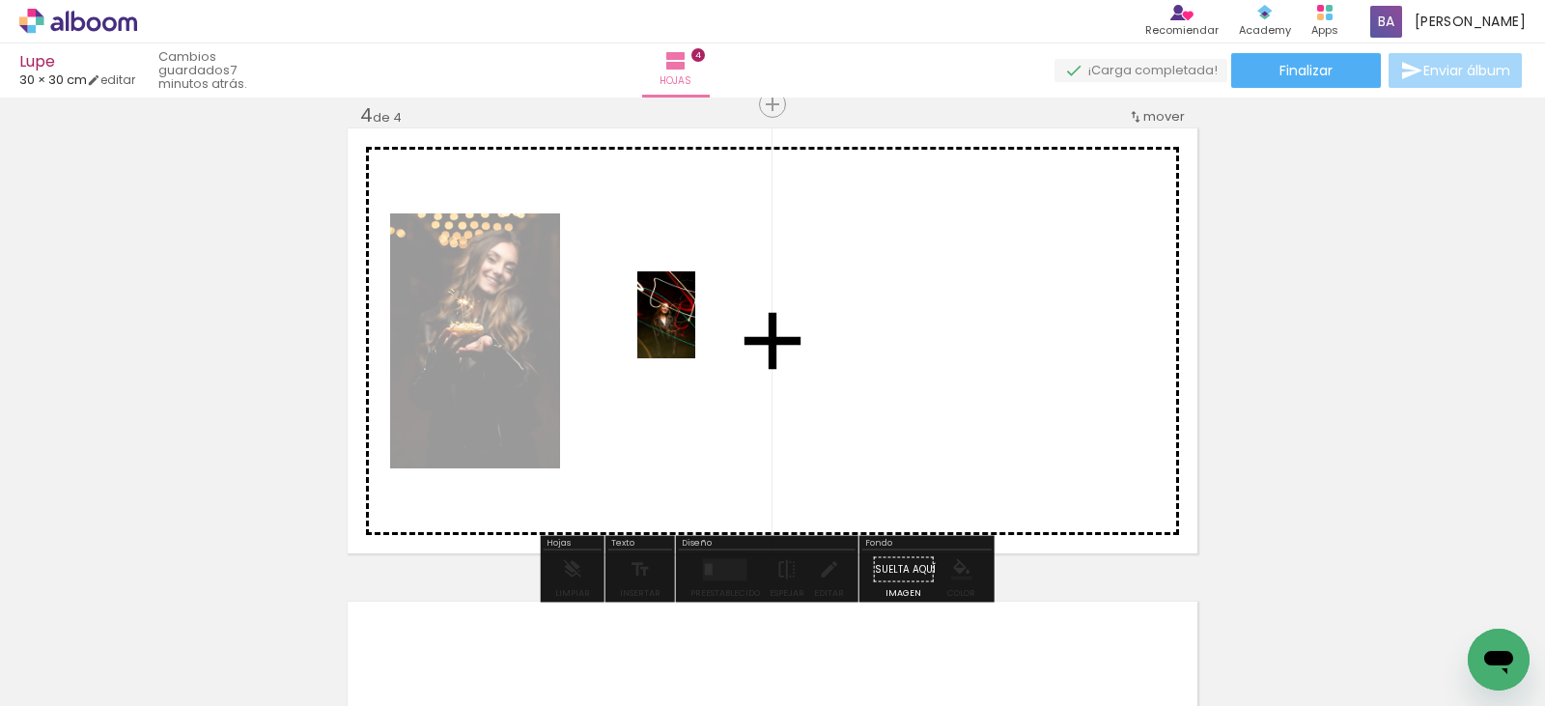
drag, startPoint x: 1045, startPoint y: 653, endPoint x: 679, endPoint y: 311, distance: 500.9
click at [679, 311] on quentale-workspace at bounding box center [772, 353] width 1545 height 706
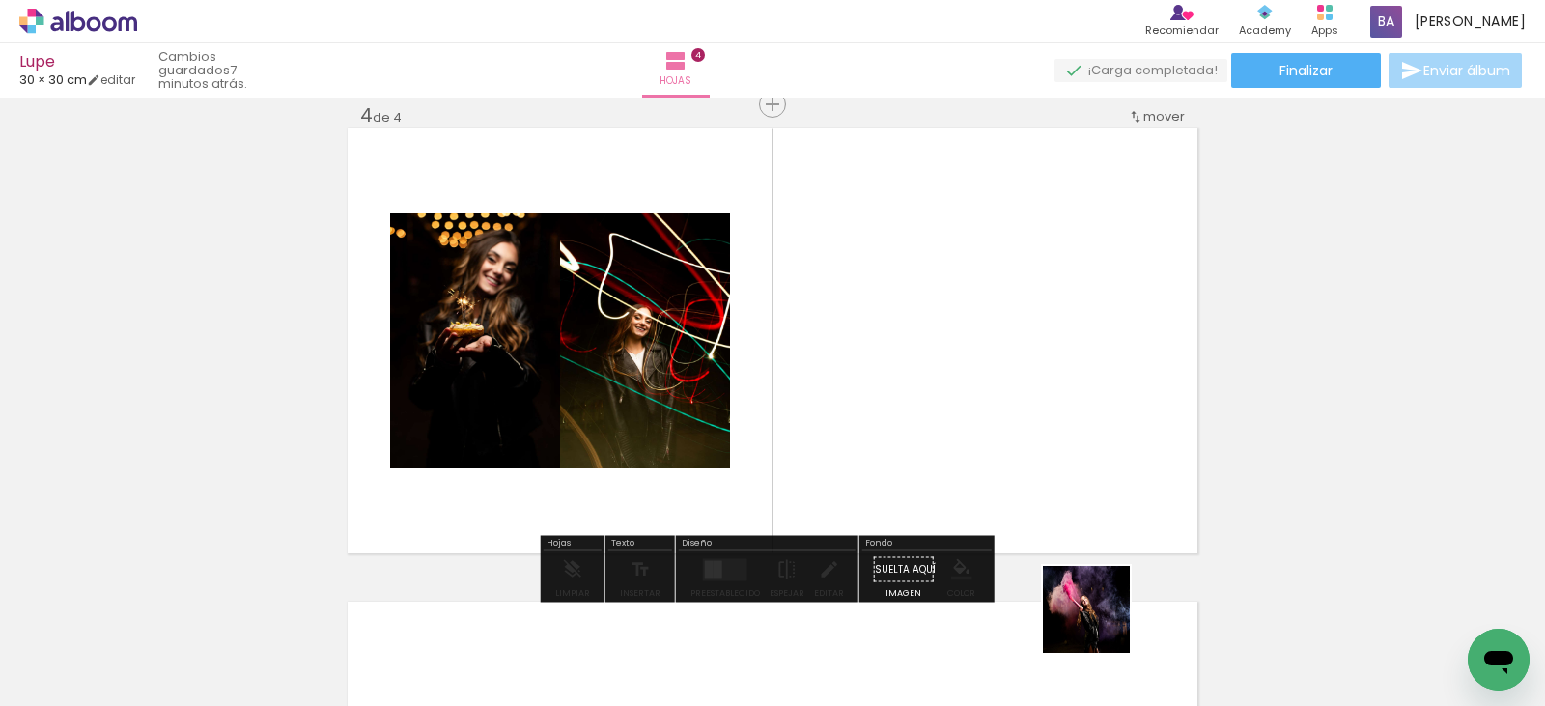
drag, startPoint x: 1144, startPoint y: 663, endPoint x: 912, endPoint y: 431, distance: 327.8
click at [836, 363] on quentale-workspace at bounding box center [772, 353] width 1545 height 706
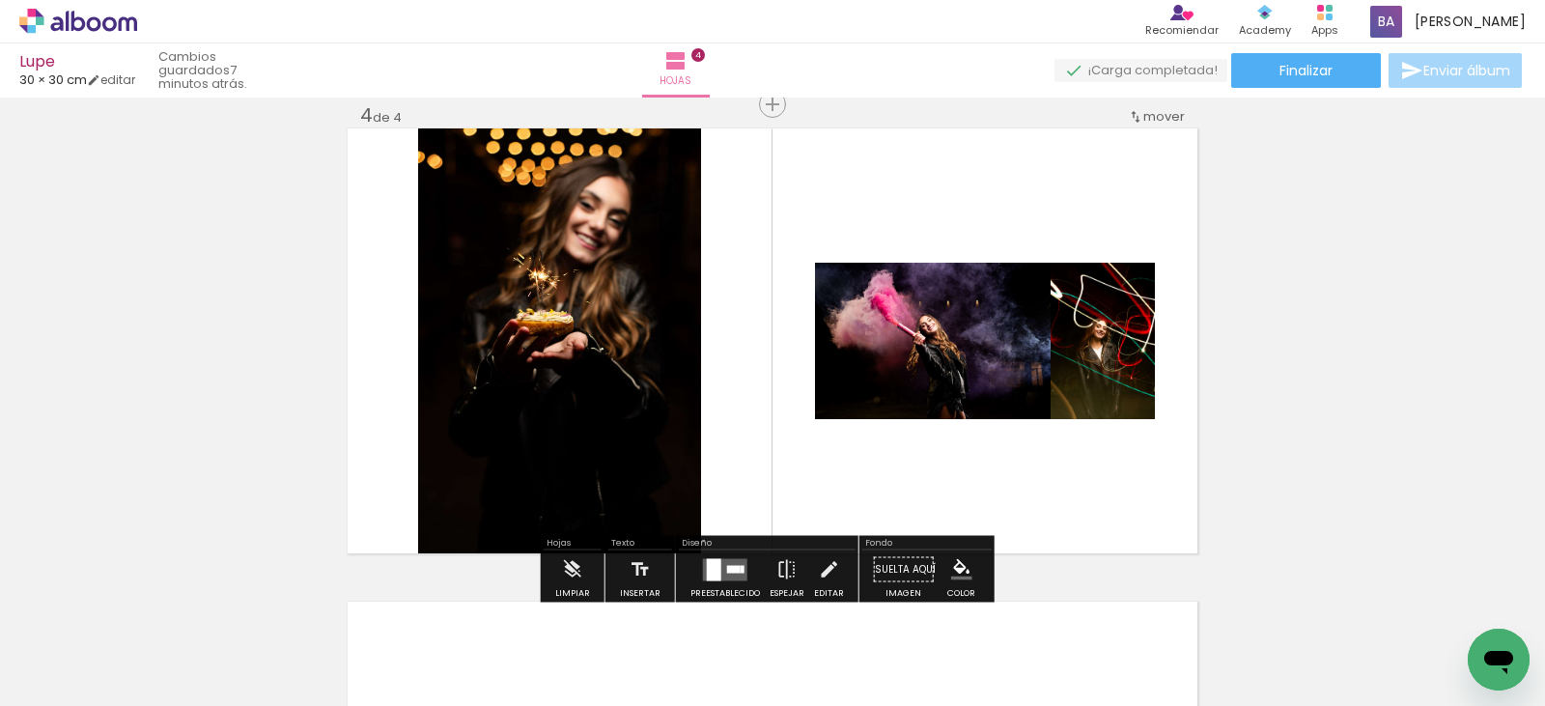
drag, startPoint x: 1271, startPoint y: 646, endPoint x: 869, endPoint y: 418, distance: 461.9
click at [873, 421] on quentale-workspace at bounding box center [772, 353] width 1545 height 706
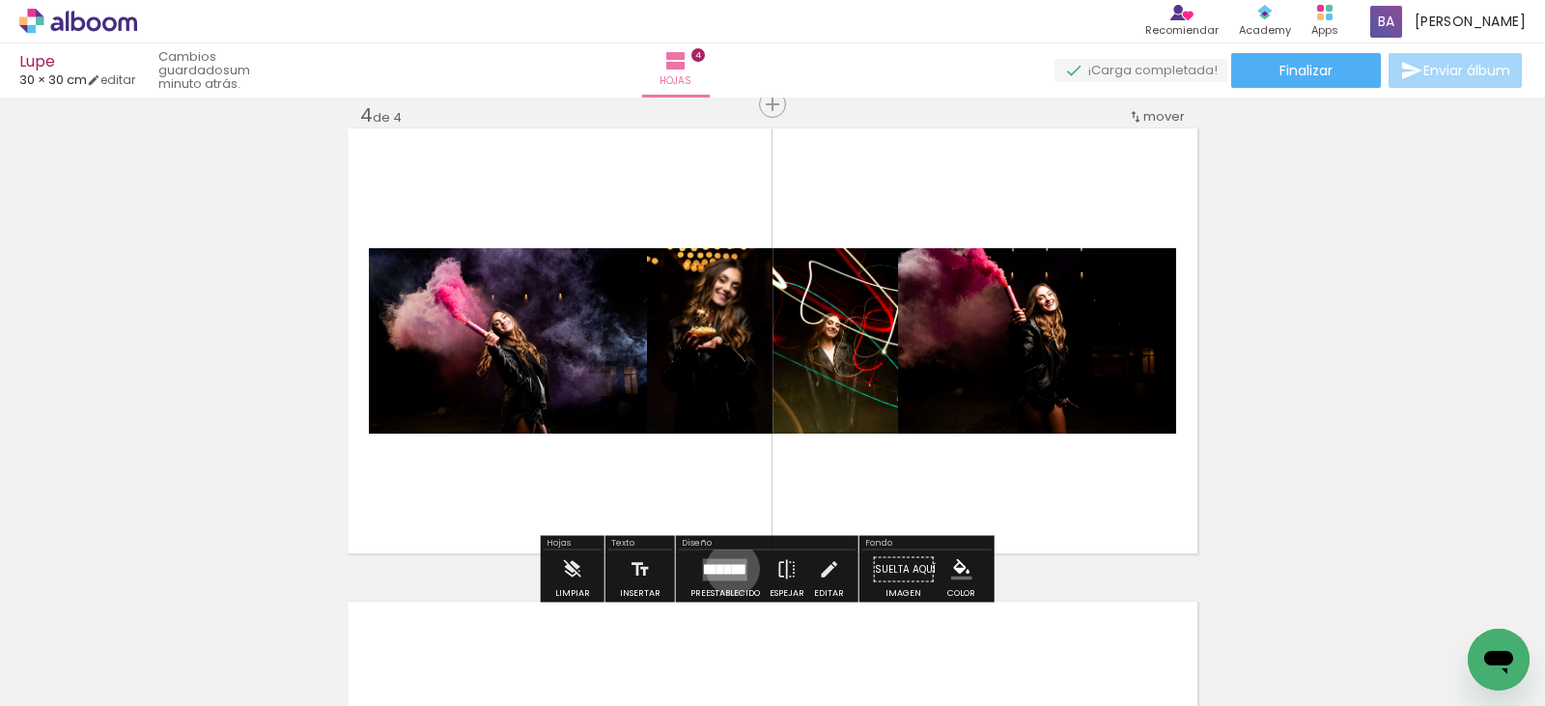
click at [732, 569] on div at bounding box center [739, 569] width 14 height 10
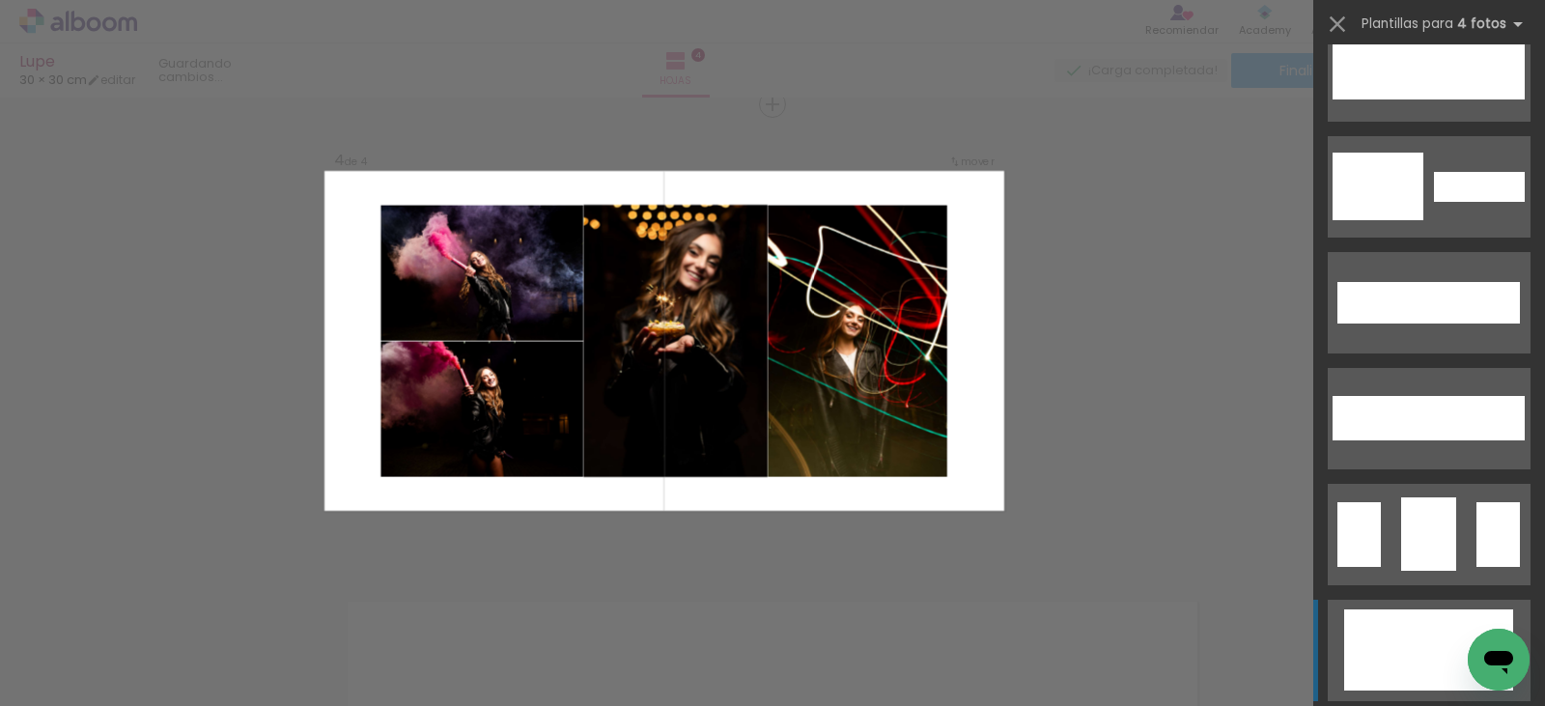
scroll to position [483, 0]
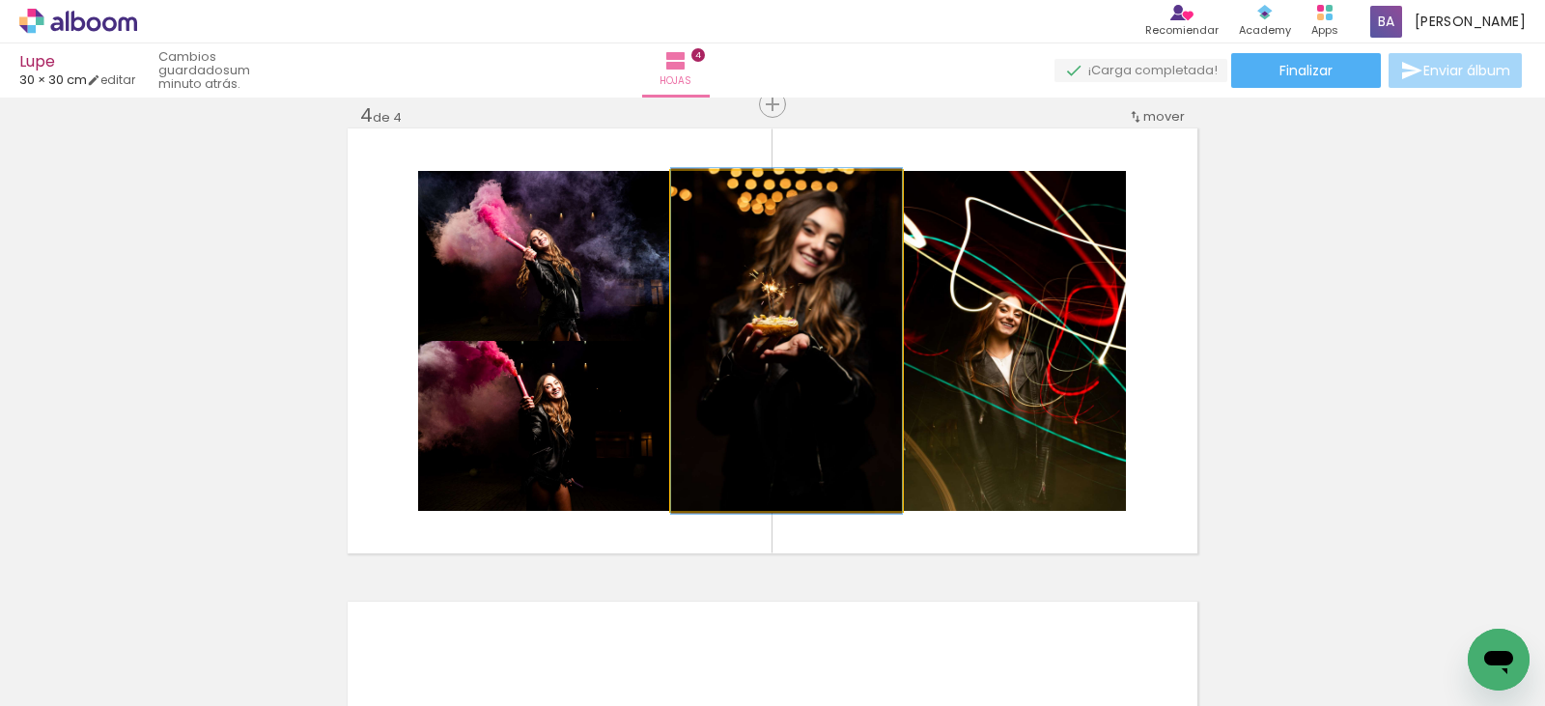
drag, startPoint x: 799, startPoint y: 394, endPoint x: 987, endPoint y: 382, distance: 188.7
click at [0, 0] on slot at bounding box center [0, 0] width 0 height 0
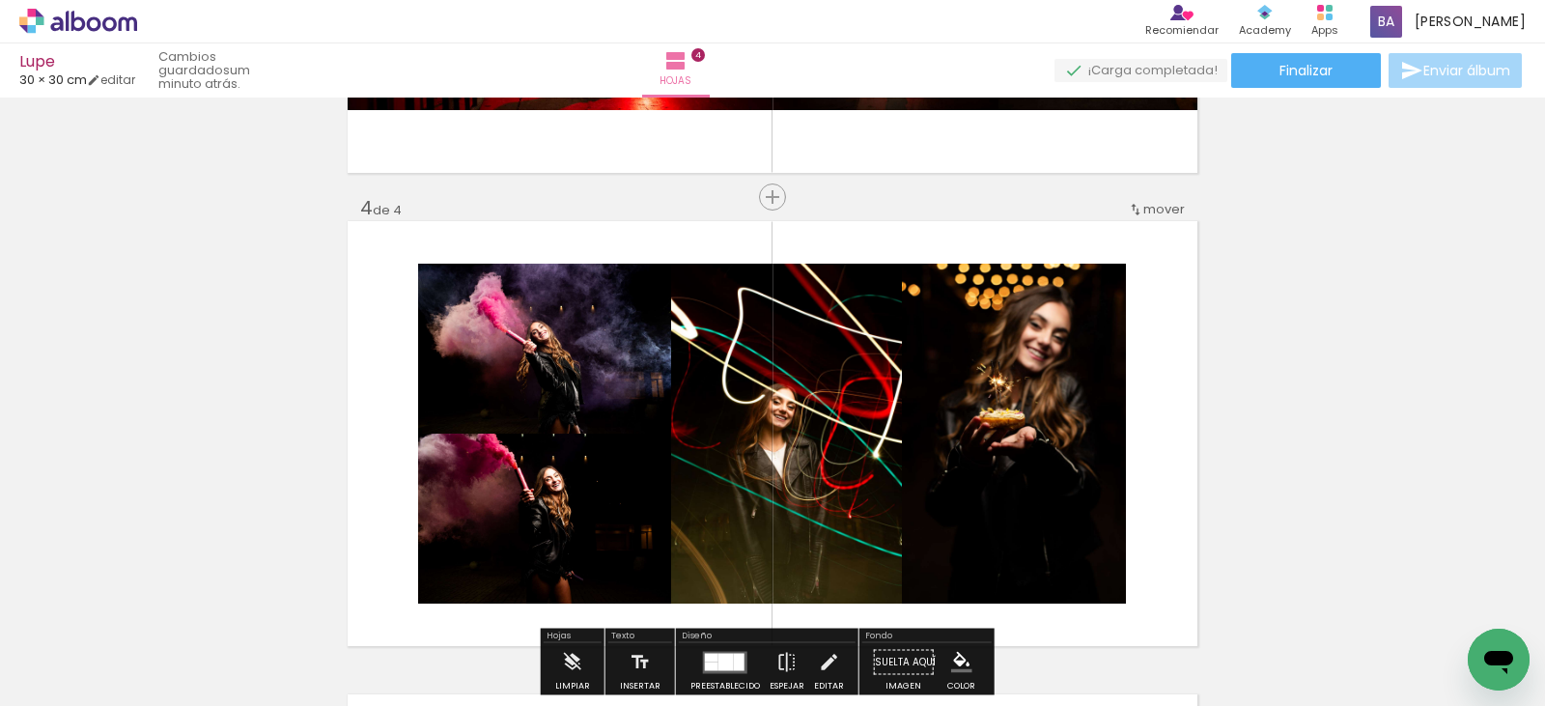
scroll to position [1738, 0]
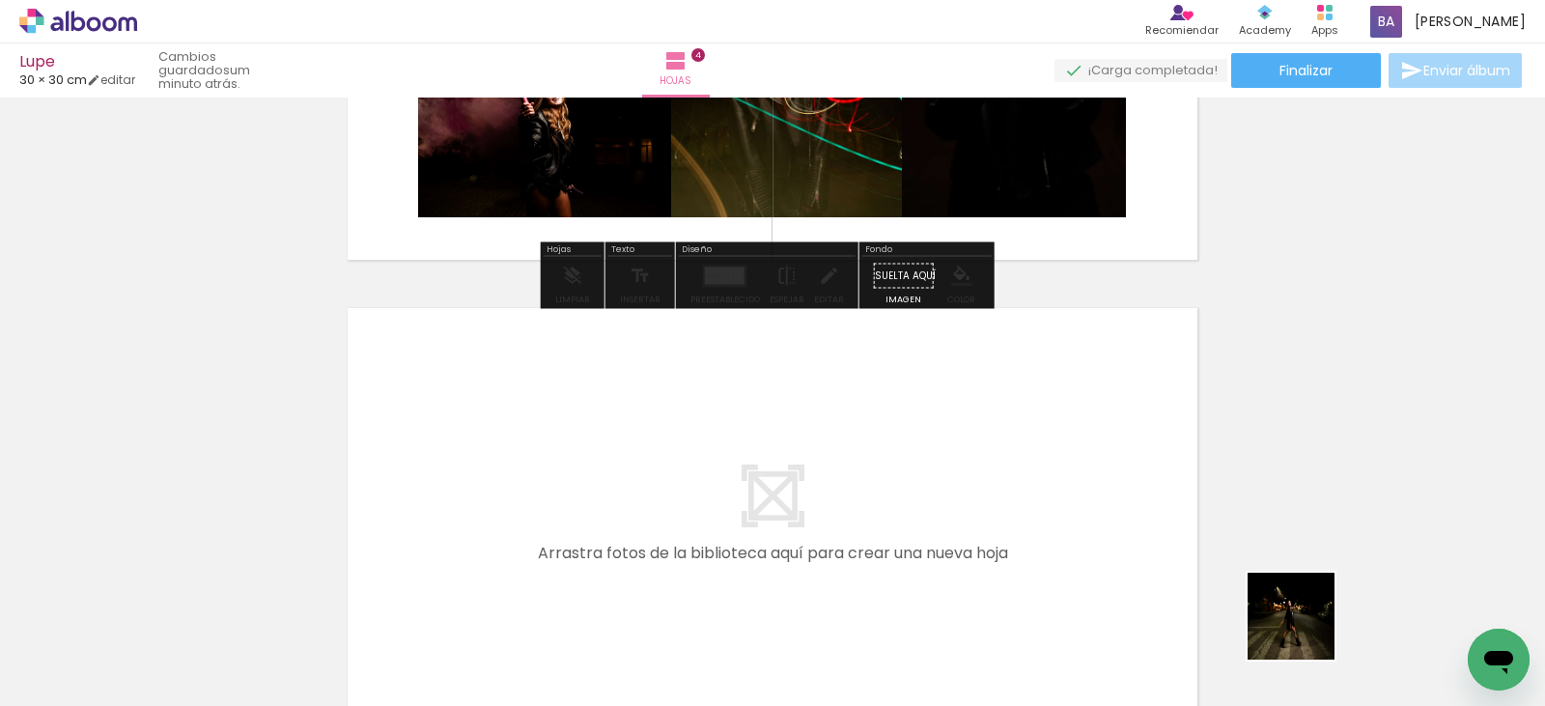
drag, startPoint x: 1367, startPoint y: 658, endPoint x: 1263, endPoint y: 584, distance: 126.8
click at [890, 516] on quentale-workspace at bounding box center [772, 353] width 1545 height 706
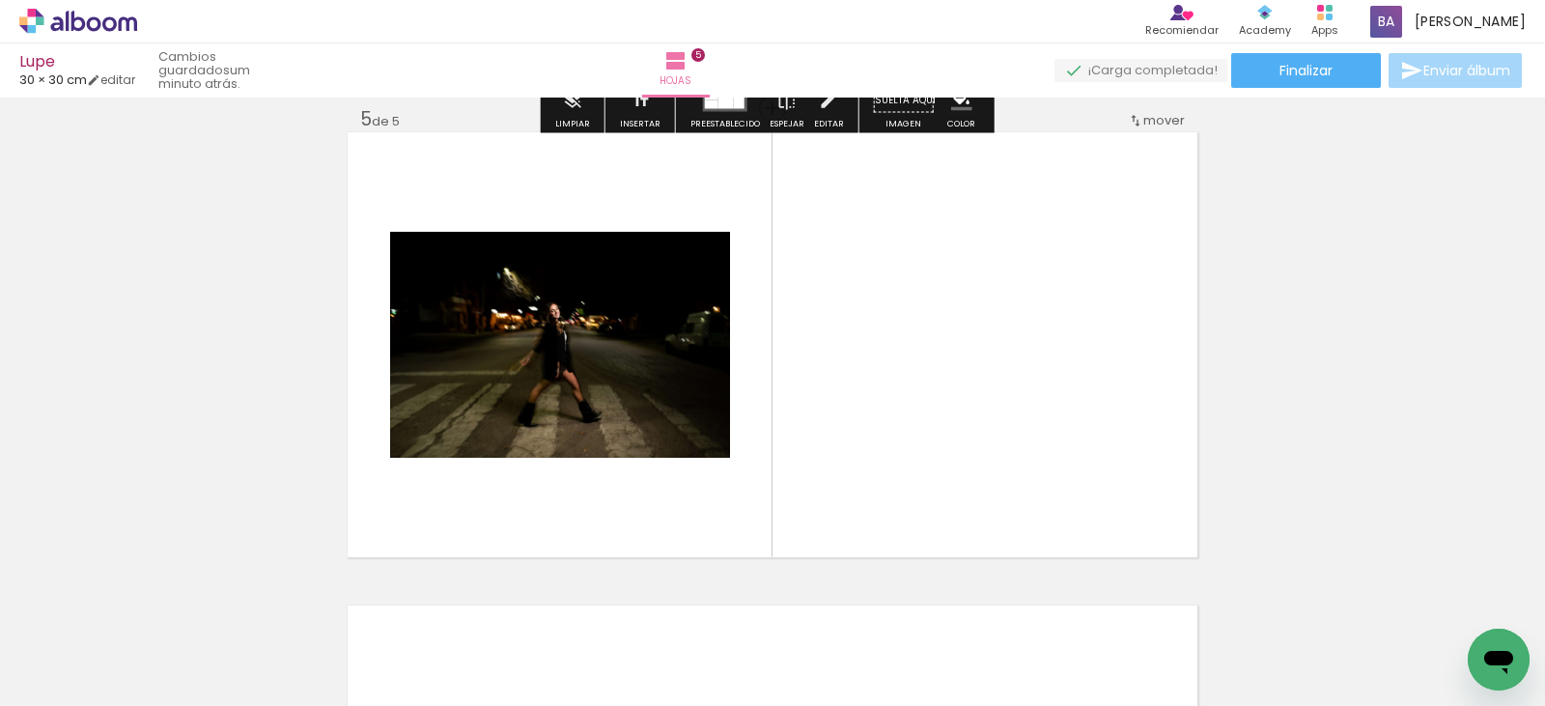
scroll to position [1918, 0]
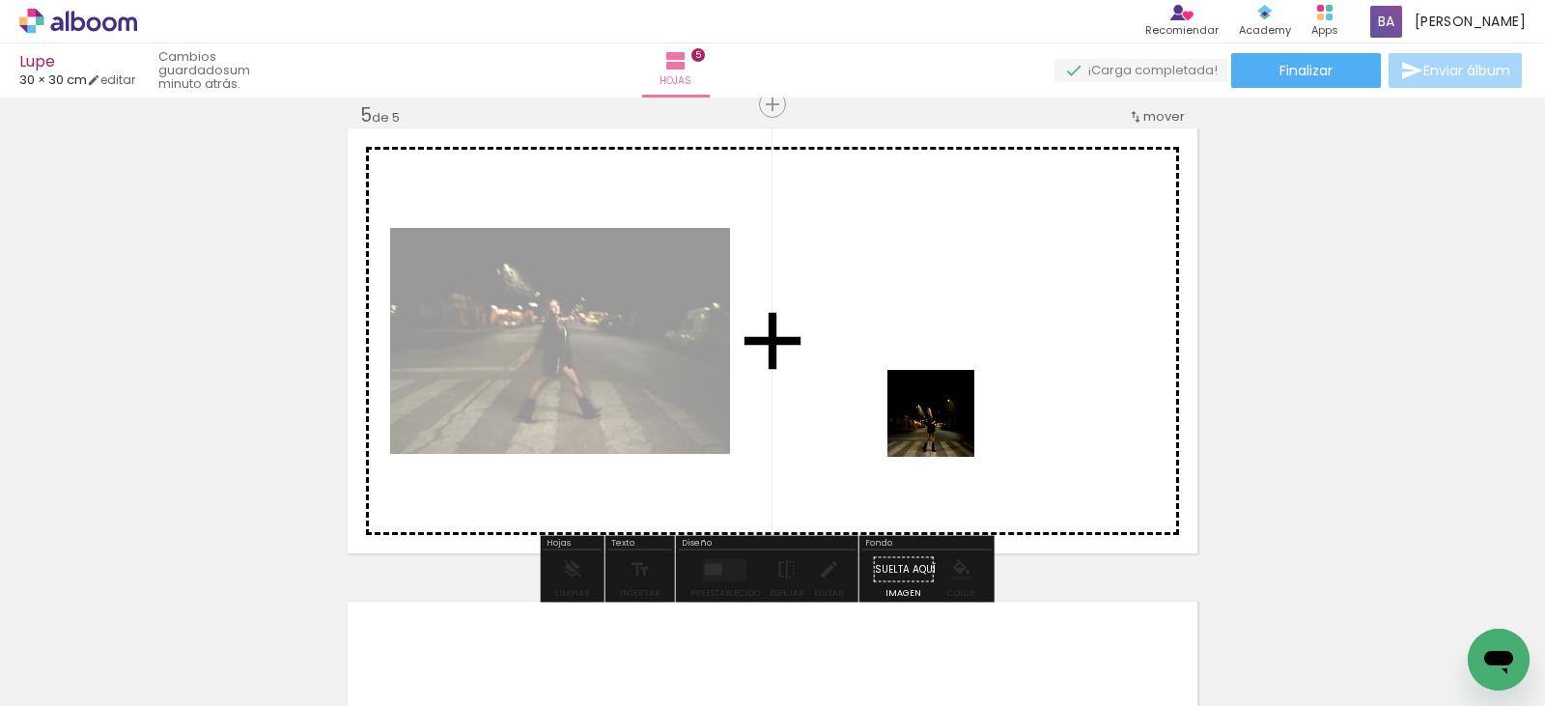
drag, startPoint x: 1444, startPoint y: 632, endPoint x: 856, endPoint y: 382, distance: 638.8
click at [856, 382] on quentale-workspace at bounding box center [772, 353] width 1545 height 706
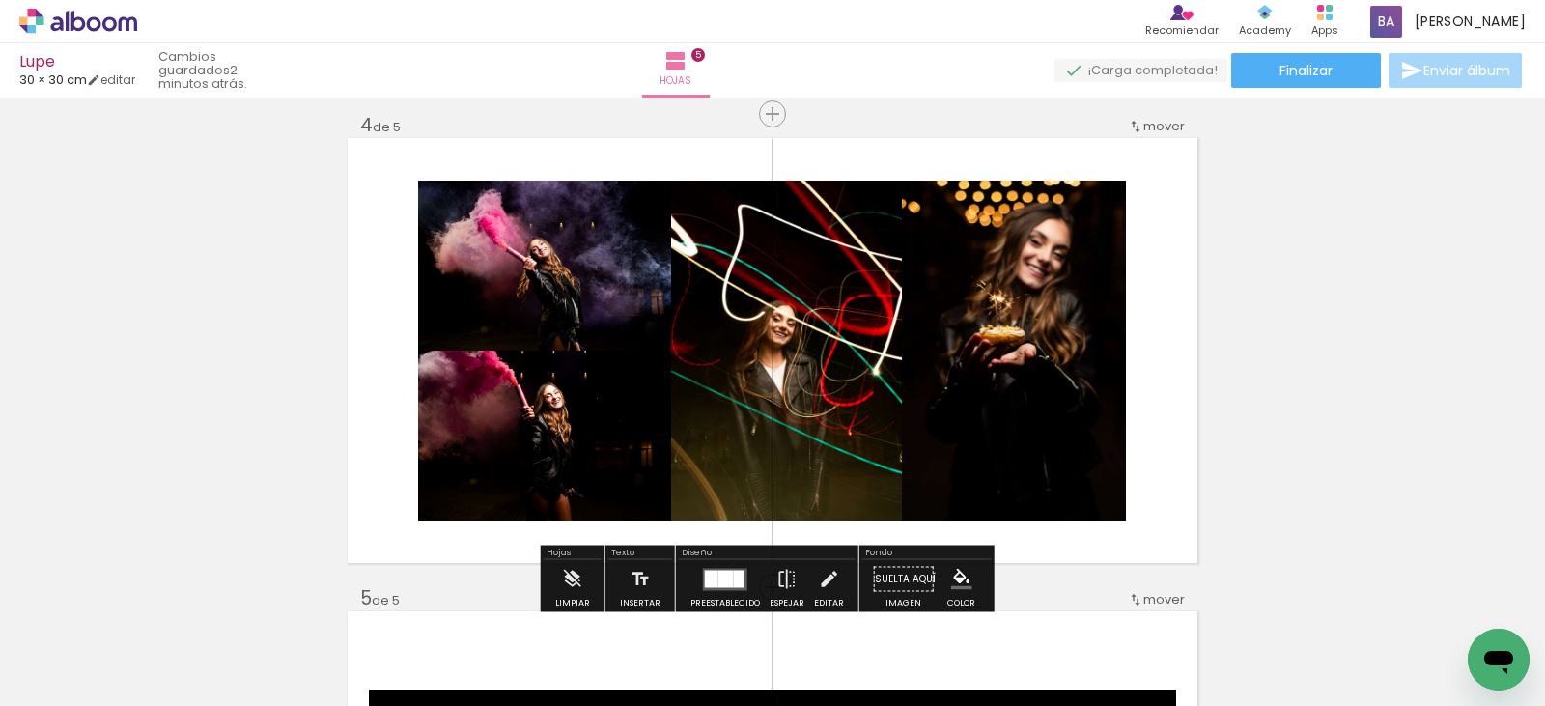
scroll to position [1339, 0]
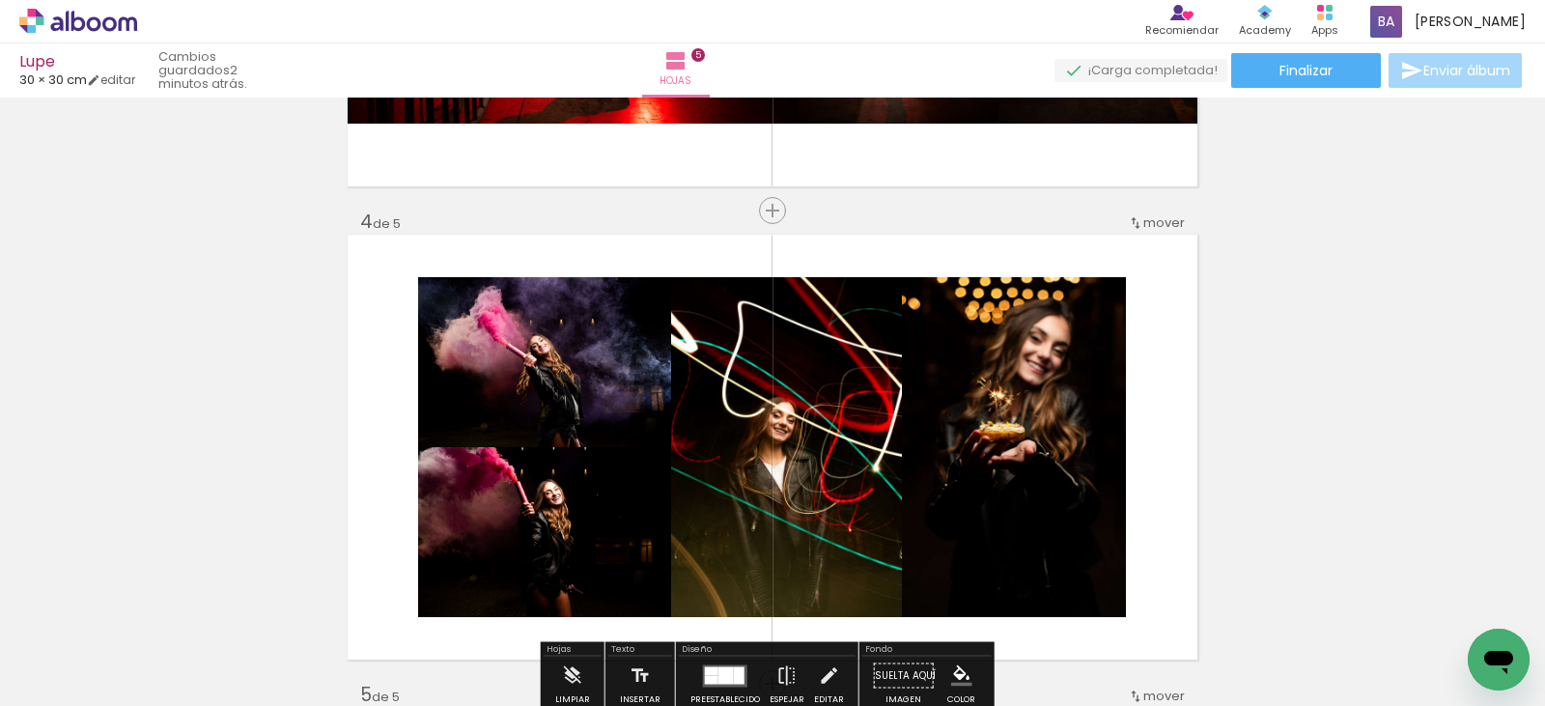
click at [1136, 218] on iron-icon at bounding box center [1135, 222] width 15 height 15
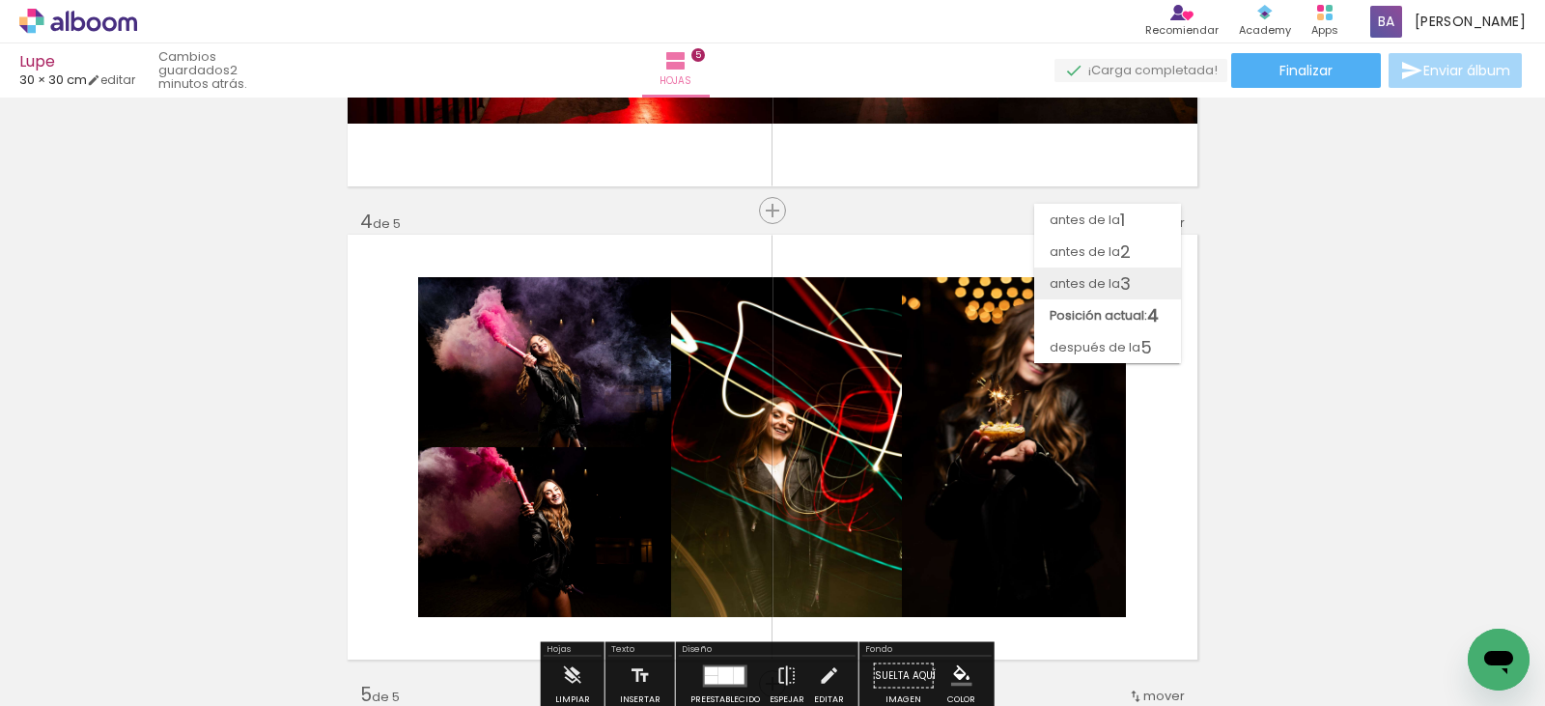
click at [1114, 281] on span "antes de la" at bounding box center [1085, 284] width 71 height 32
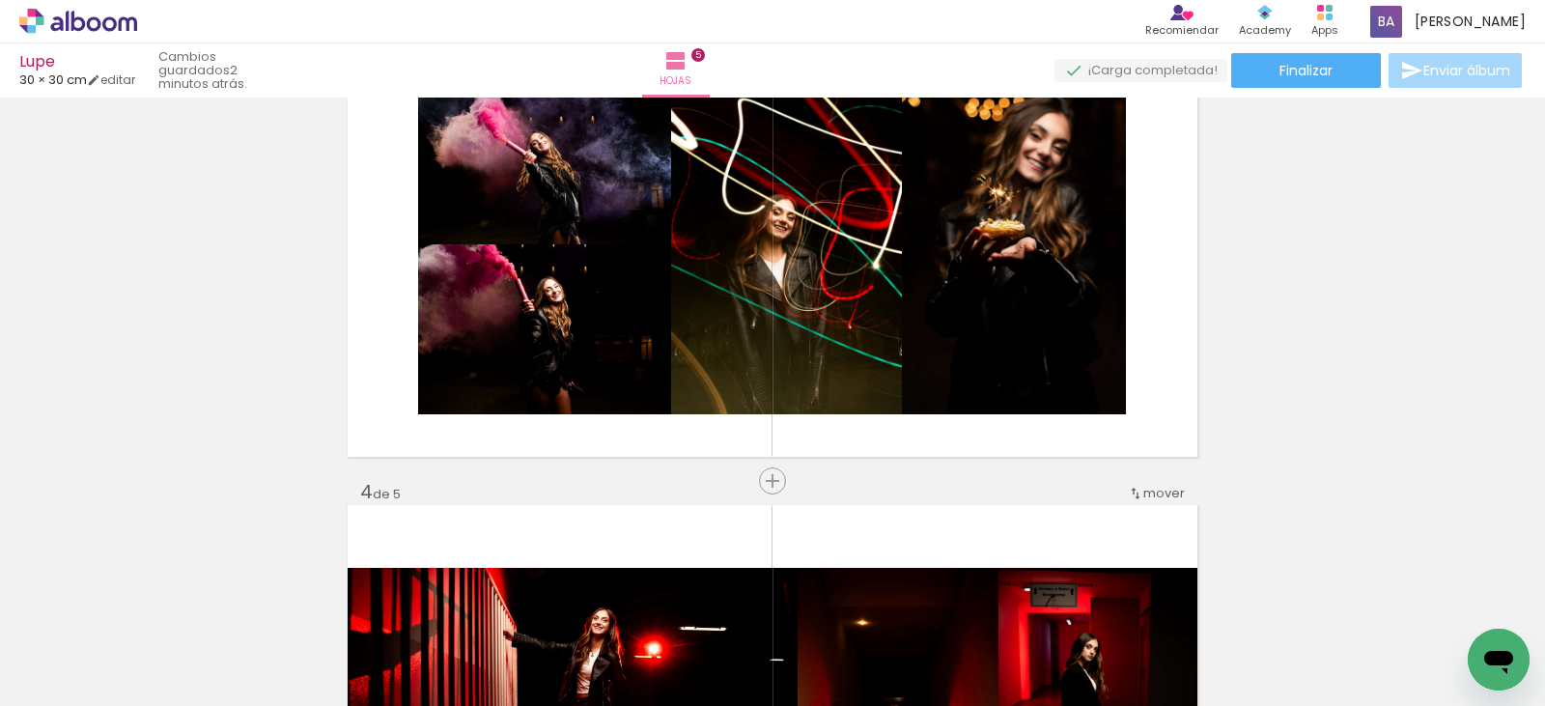
scroll to position [875, 0]
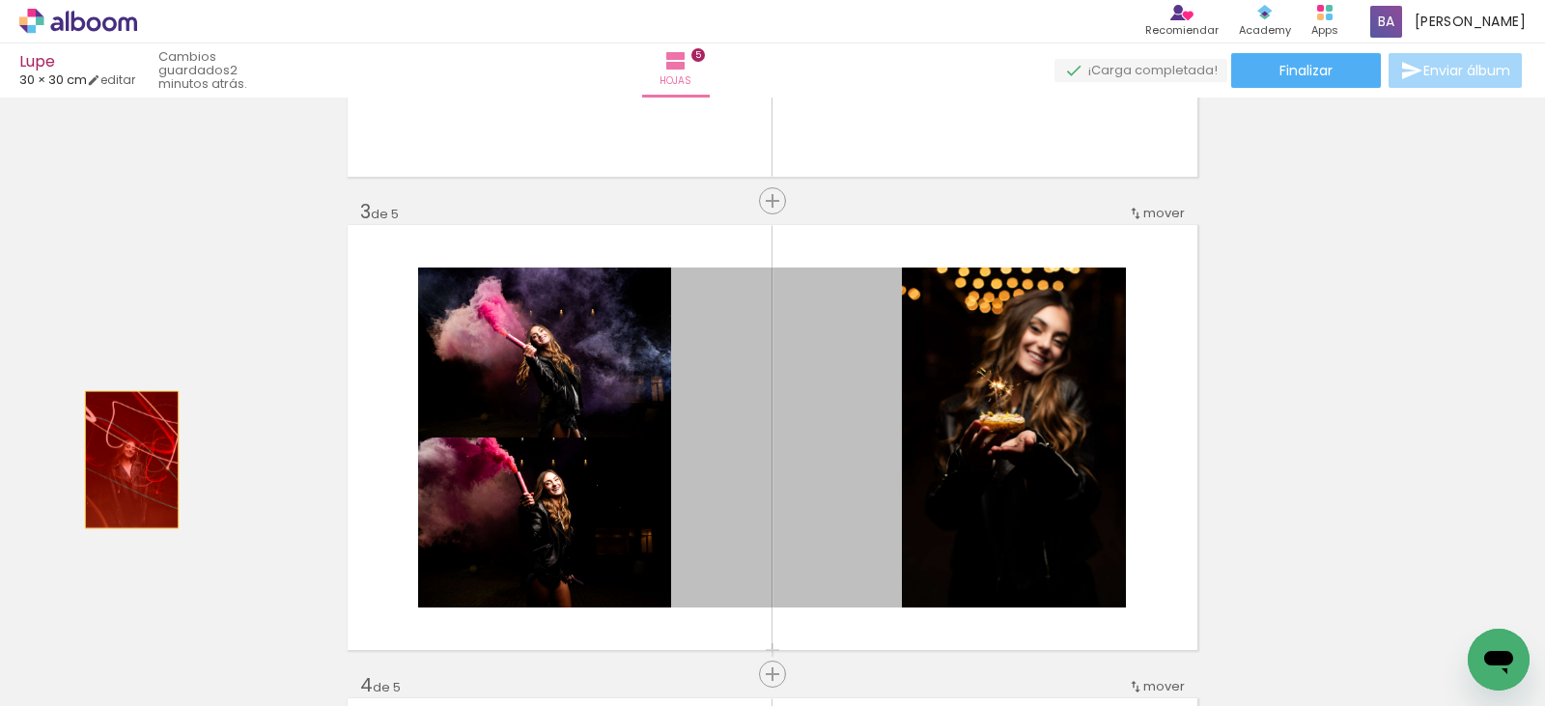
drag, startPoint x: 824, startPoint y: 460, endPoint x: 91, endPoint y: 457, distance: 733.1
click at [91, 457] on div "Insertar hoja 1 de 5 Insertar hoja 2 de 5 Insertar hoja 3 de 5 Insertar hoja 4 …" at bounding box center [772, 649] width 1545 height 2840
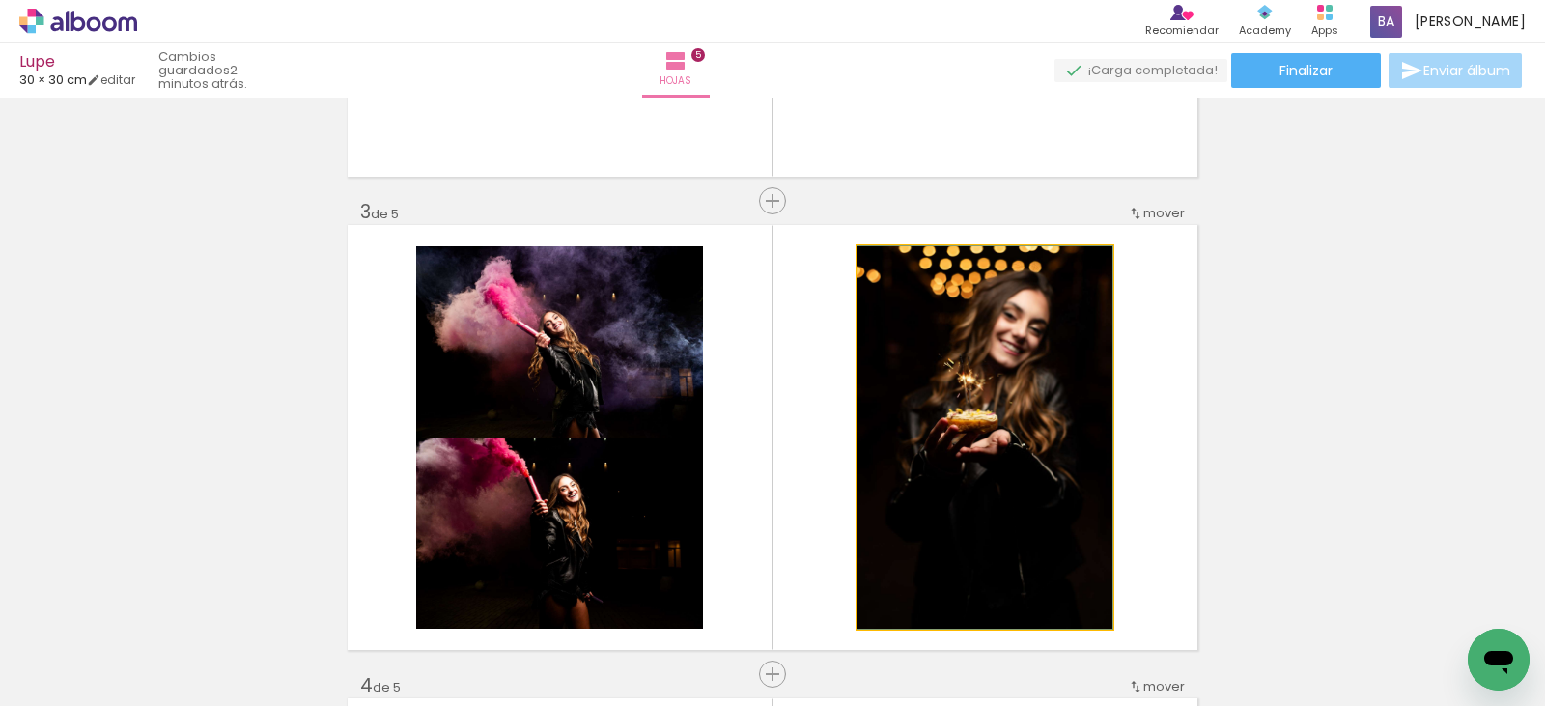
drag, startPoint x: 978, startPoint y: 452, endPoint x: 118, endPoint y: 396, distance: 862.4
click at [68, 391] on div "Insertar hoja 1 de 5 Insertar hoja 2 de 5 Insertar hoja 3 de 5 Insertar hoja 4 …" at bounding box center [772, 649] width 1545 height 2840
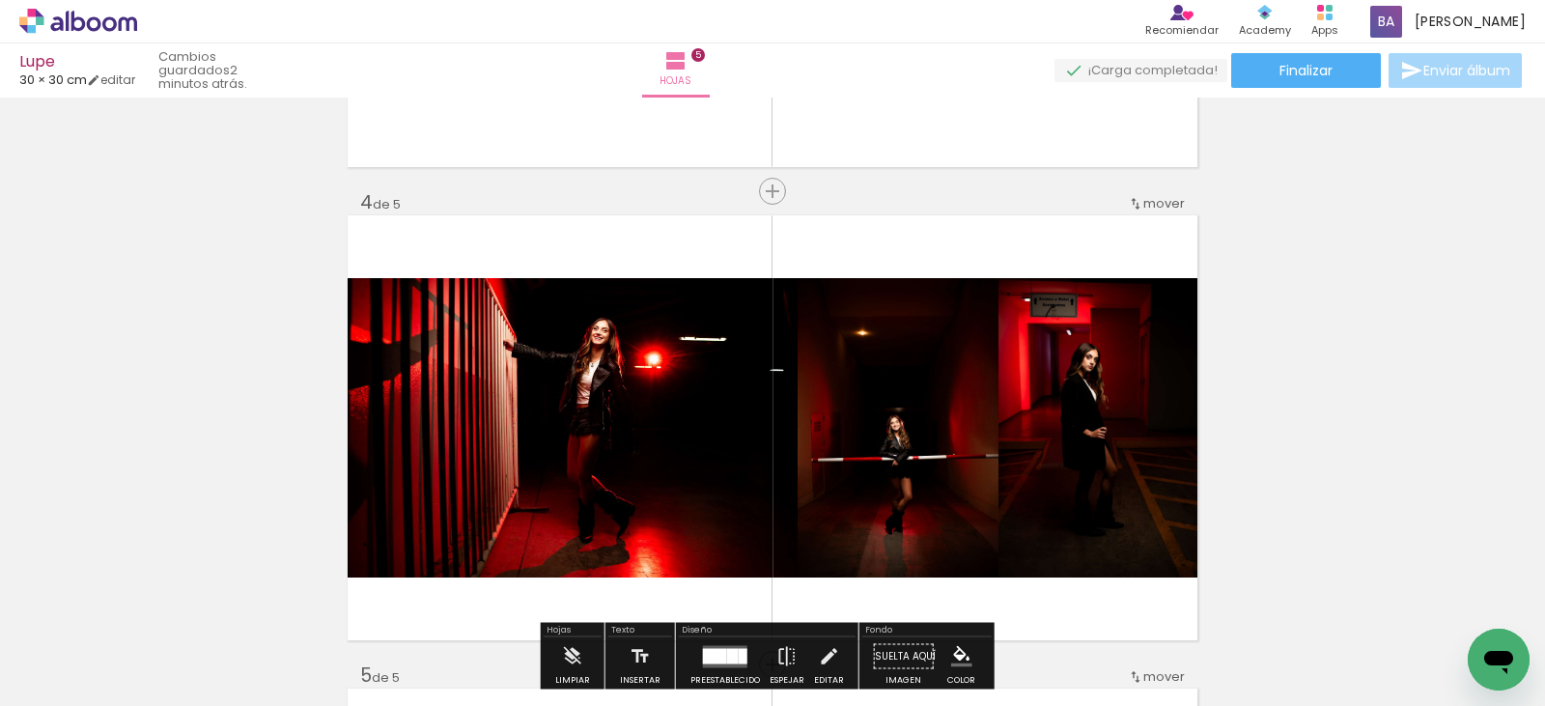
scroll to position [1551, 0]
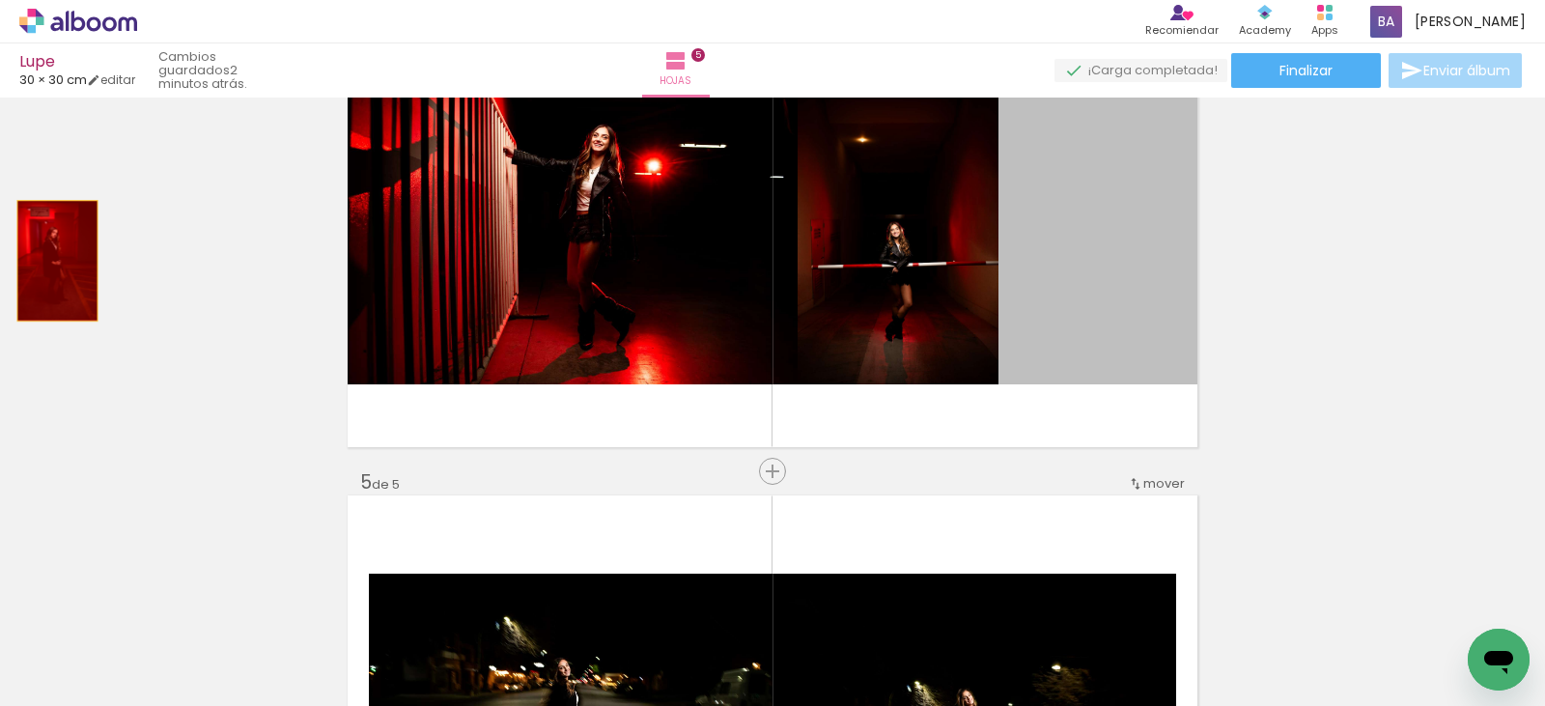
drag, startPoint x: 1098, startPoint y: 247, endPoint x: 50, endPoint y: 261, distance: 1048.0
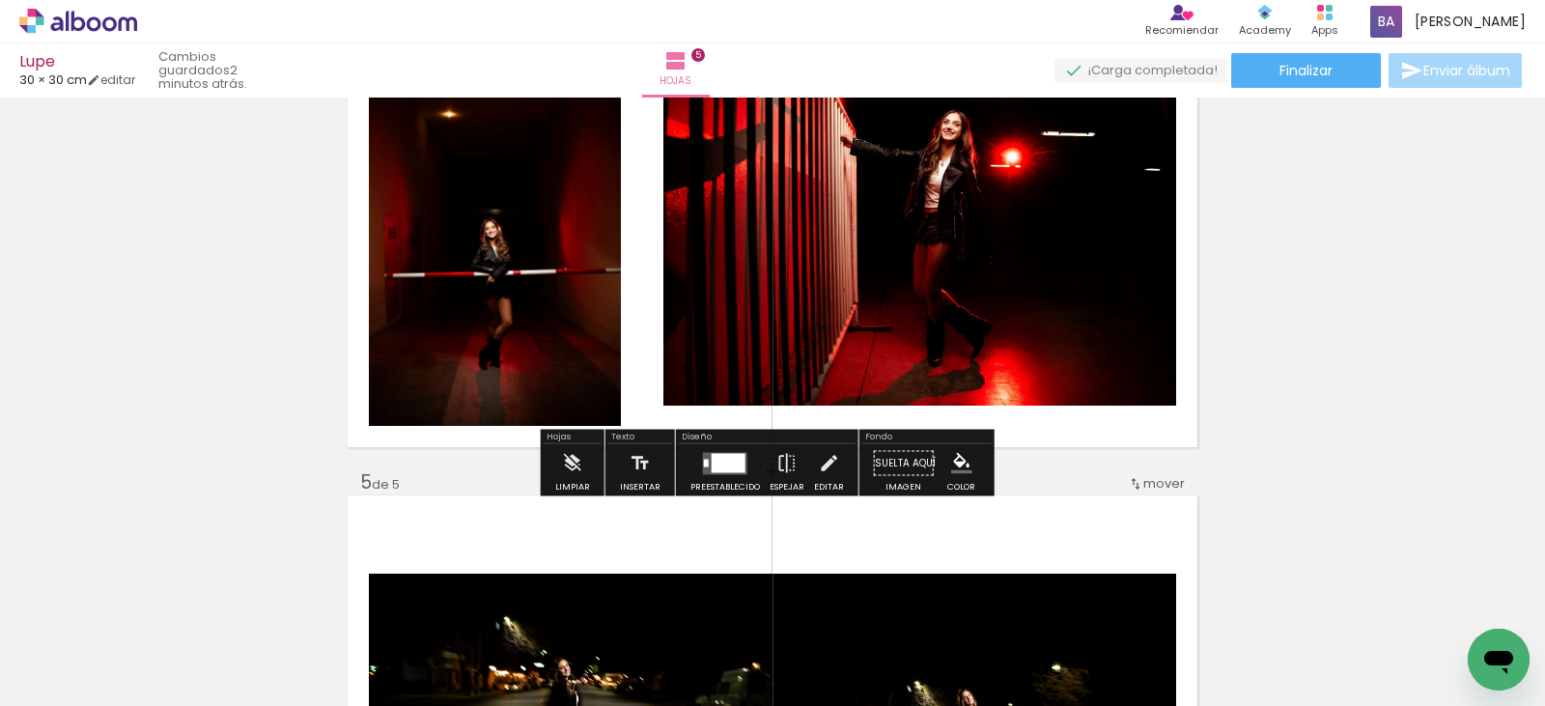
click at [717, 459] on div at bounding box center [729, 462] width 34 height 19
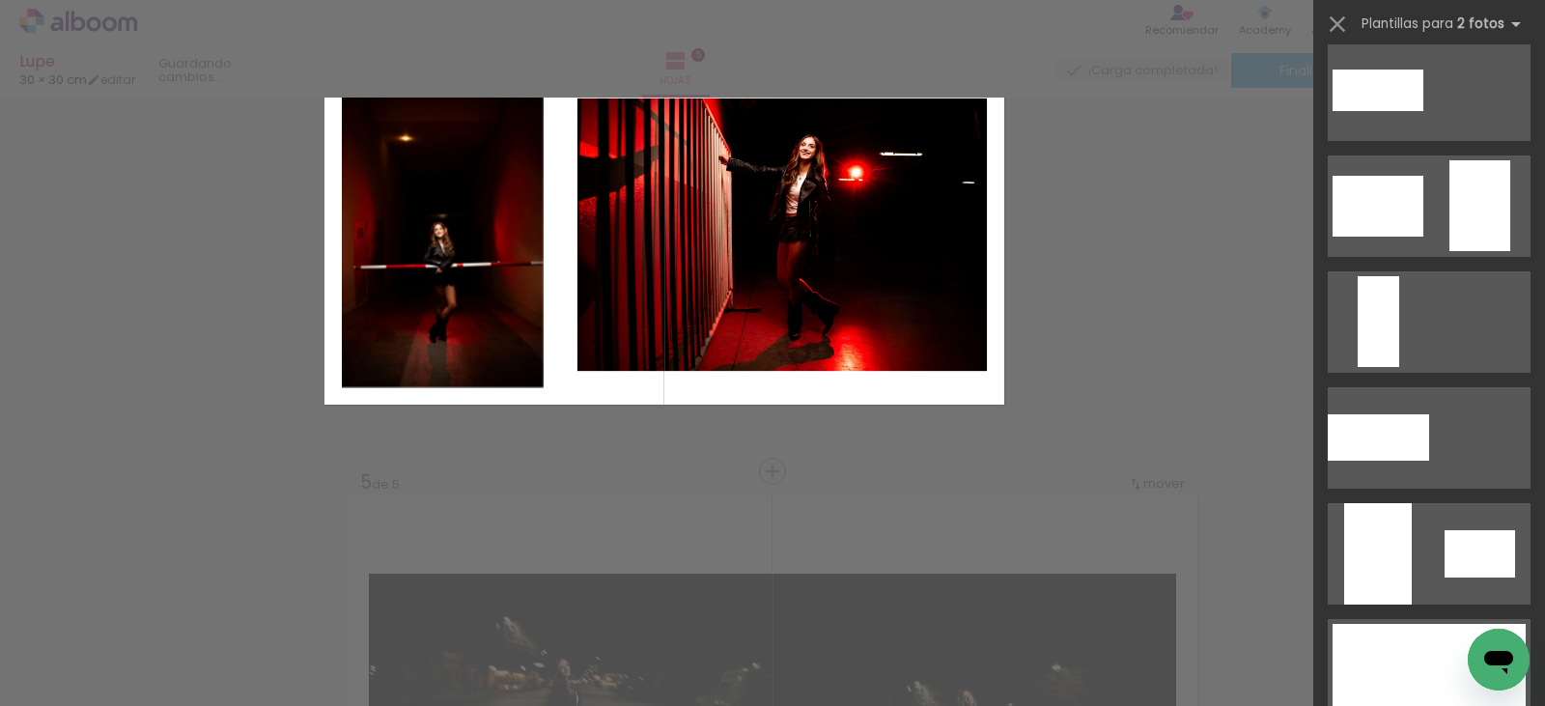
scroll to position [0, 0]
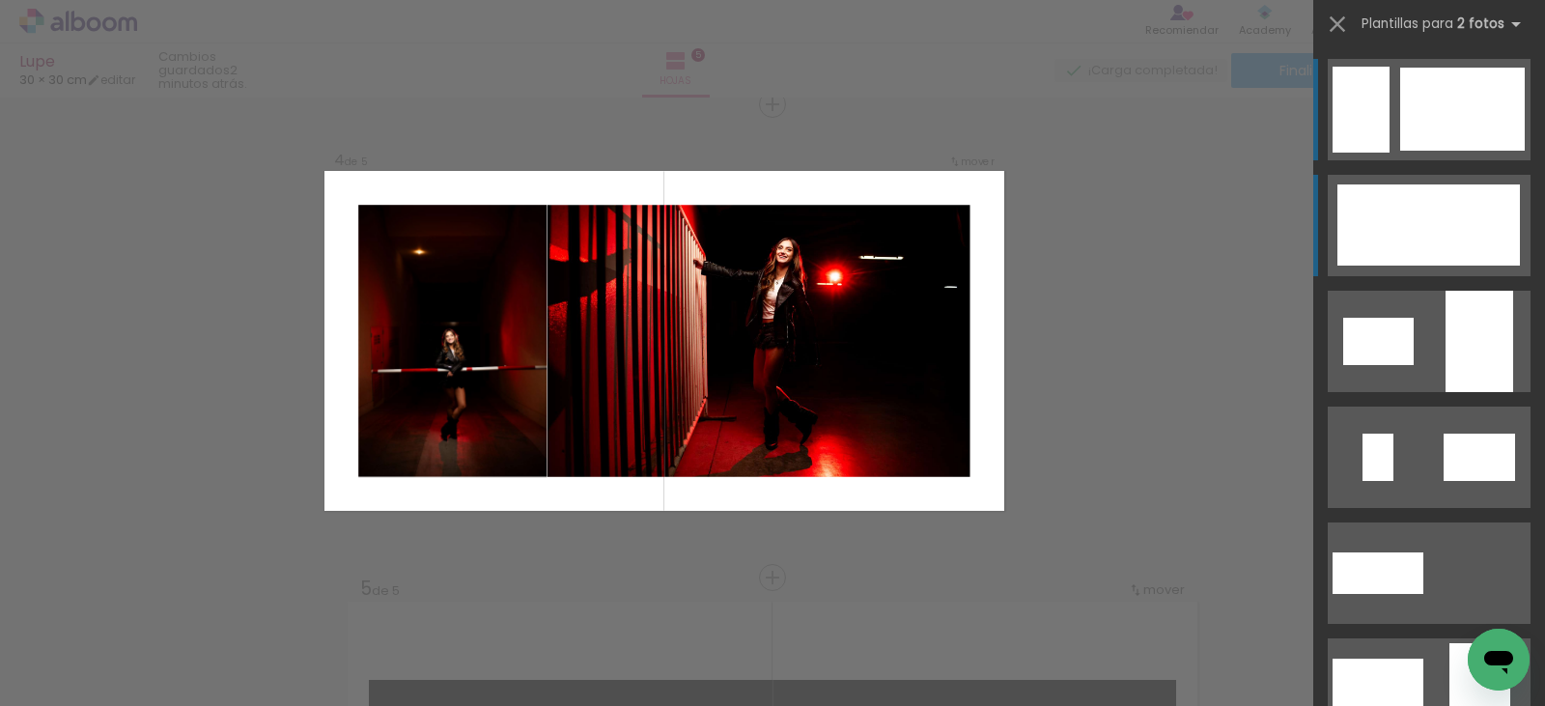
click at [1437, 216] on div at bounding box center [1456, 224] width 127 height 81
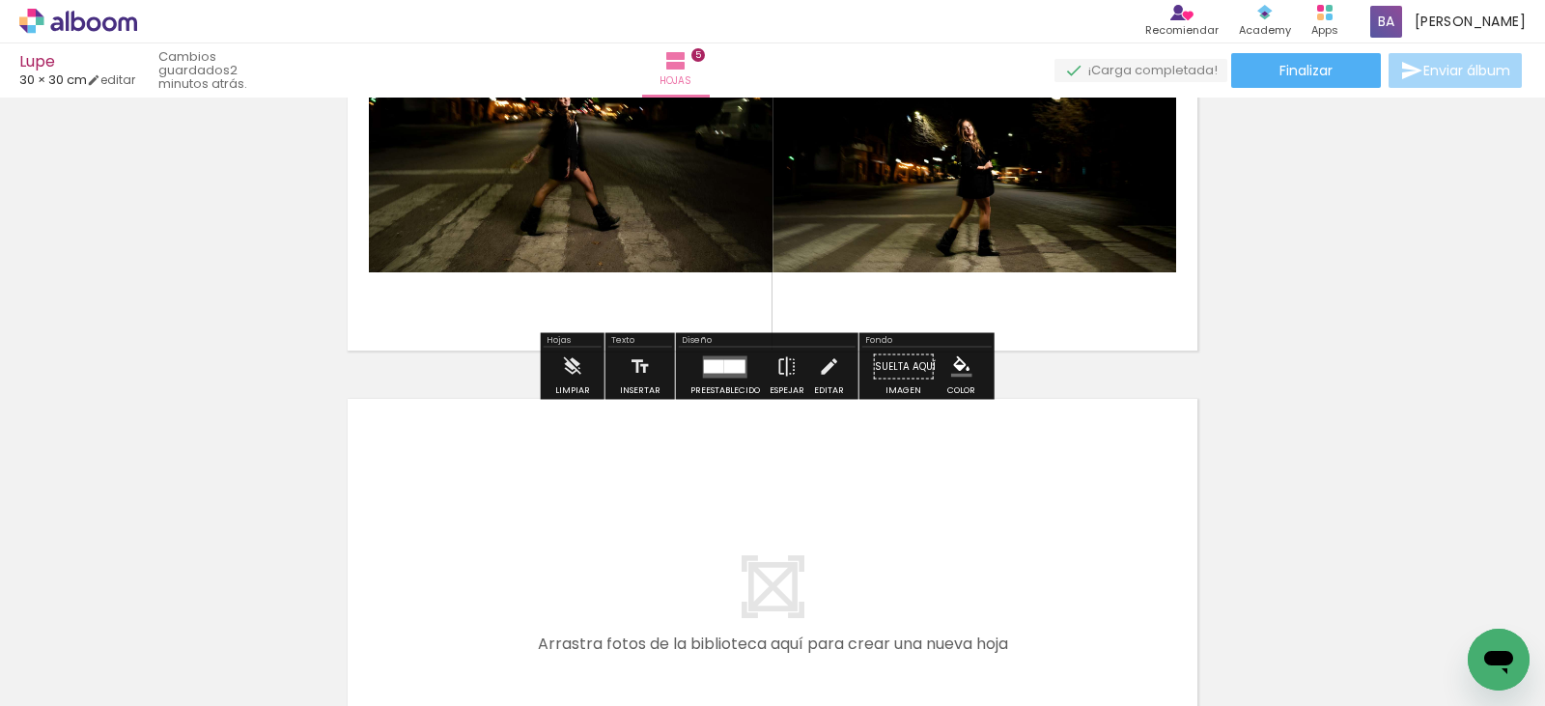
scroll to position [2314, 0]
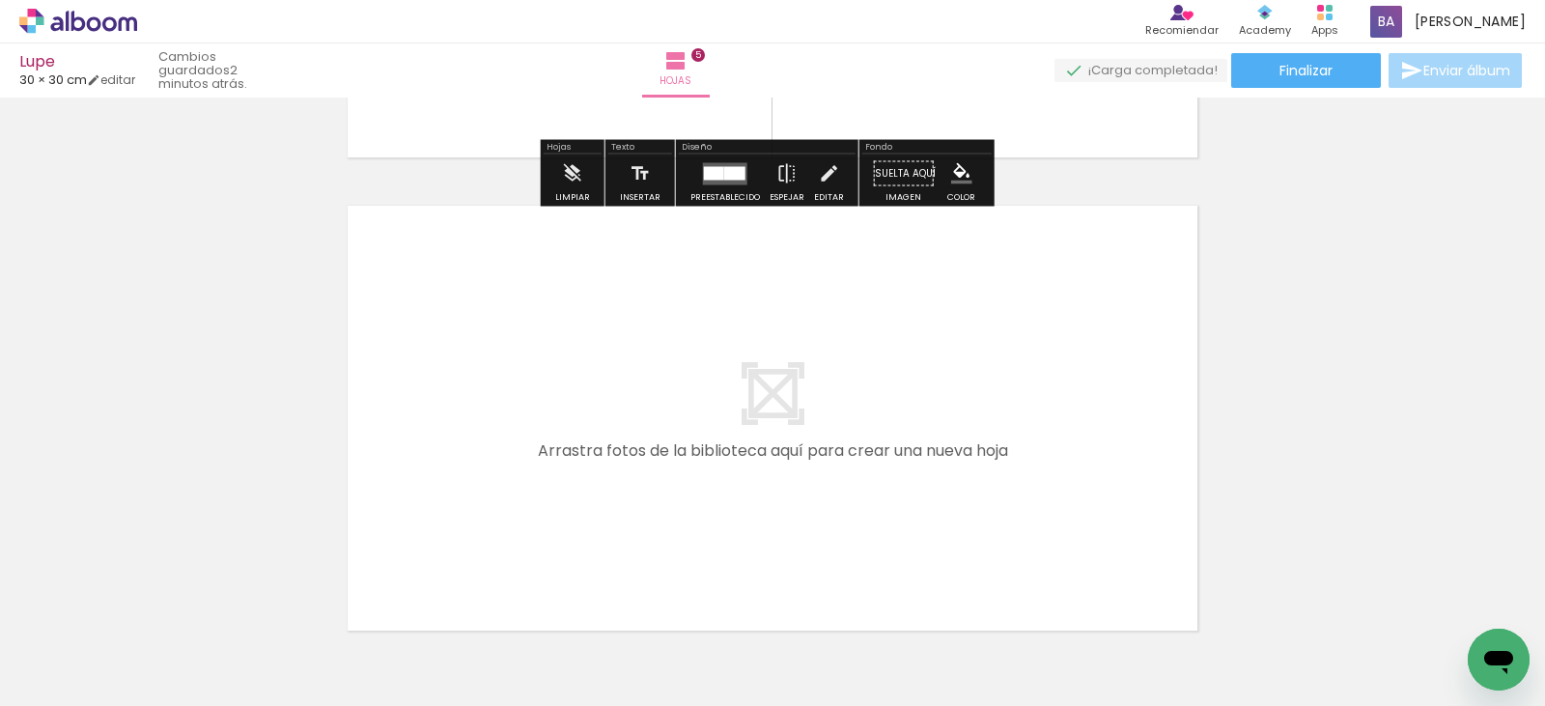
drag, startPoint x: 703, startPoint y: 653, endPoint x: 823, endPoint y: 586, distance: 137.1
click at [683, 399] on quentale-workspace at bounding box center [772, 353] width 1545 height 706
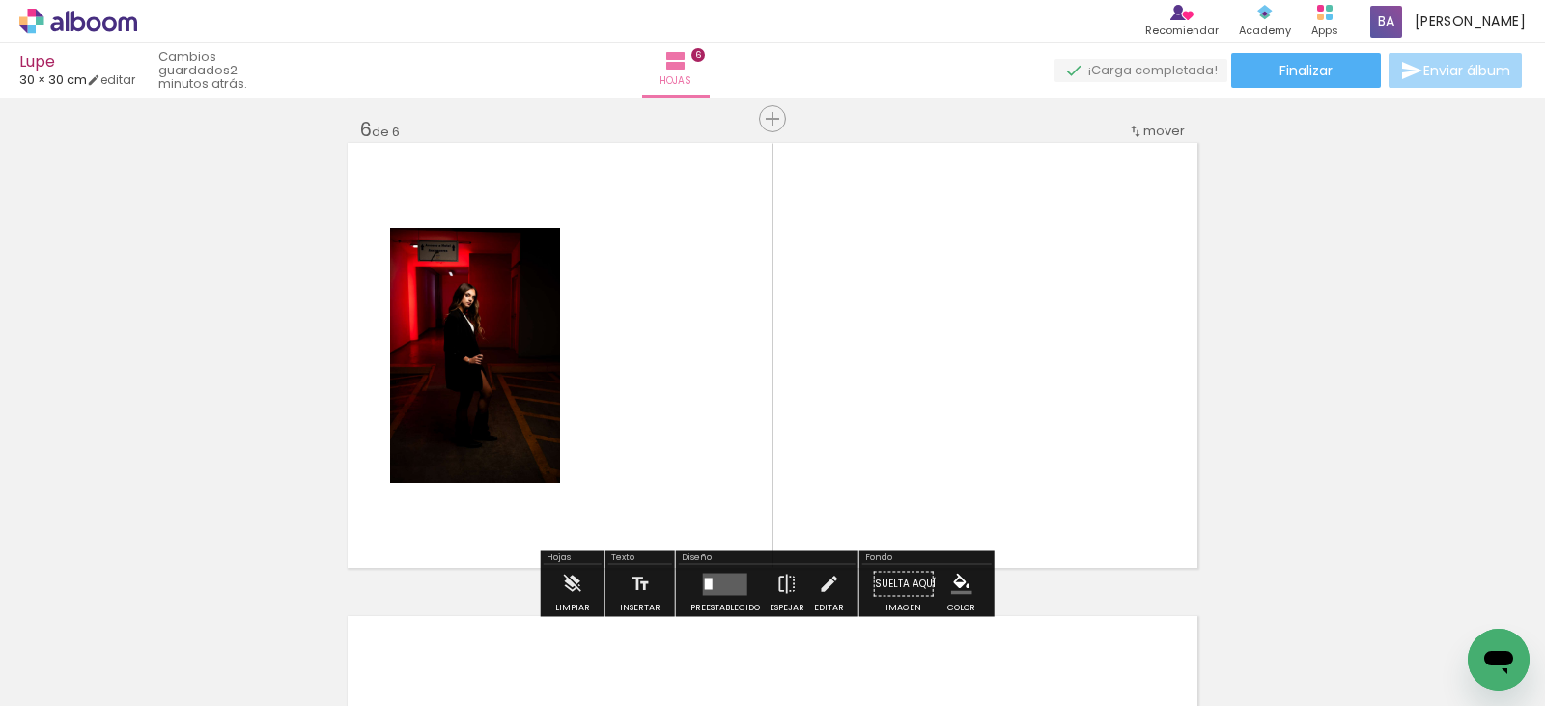
scroll to position [2391, 0]
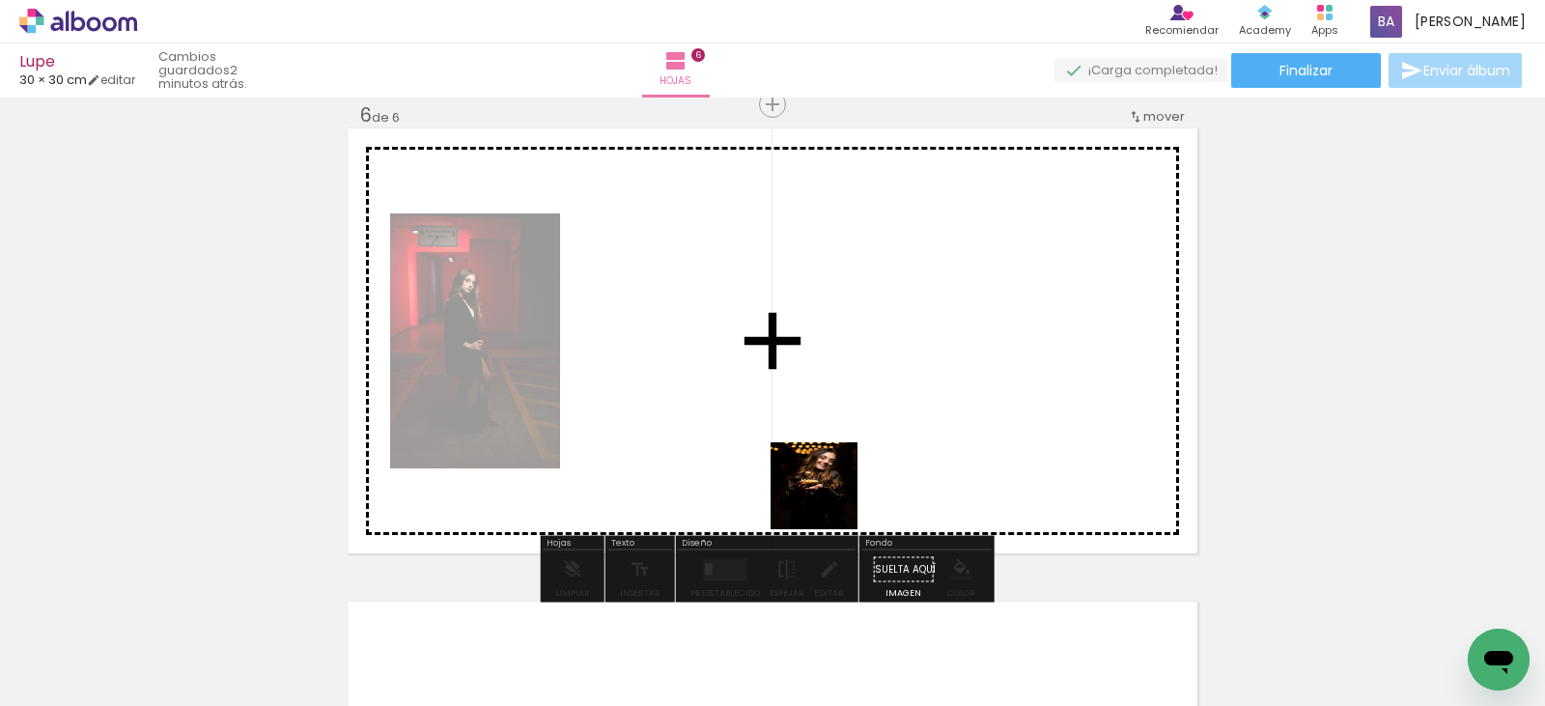
drag, startPoint x: 824, startPoint y: 641, endPoint x: 980, endPoint y: 526, distance: 194.1
click at [830, 361] on quentale-workspace at bounding box center [772, 353] width 1545 height 706
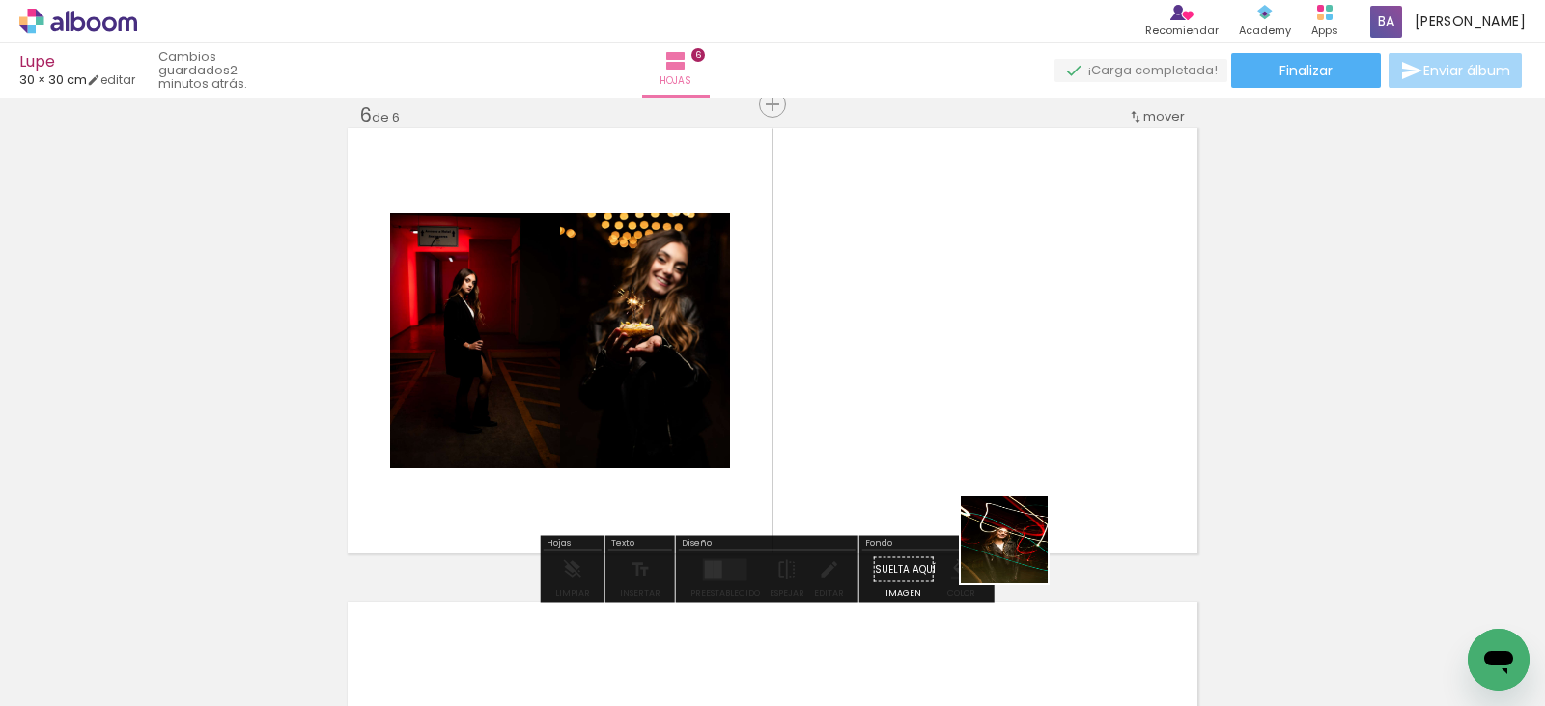
drag, startPoint x: 1047, startPoint y: 639, endPoint x: 895, endPoint y: 312, distance: 360.8
click at [973, 444] on quentale-workspace at bounding box center [772, 353] width 1545 height 706
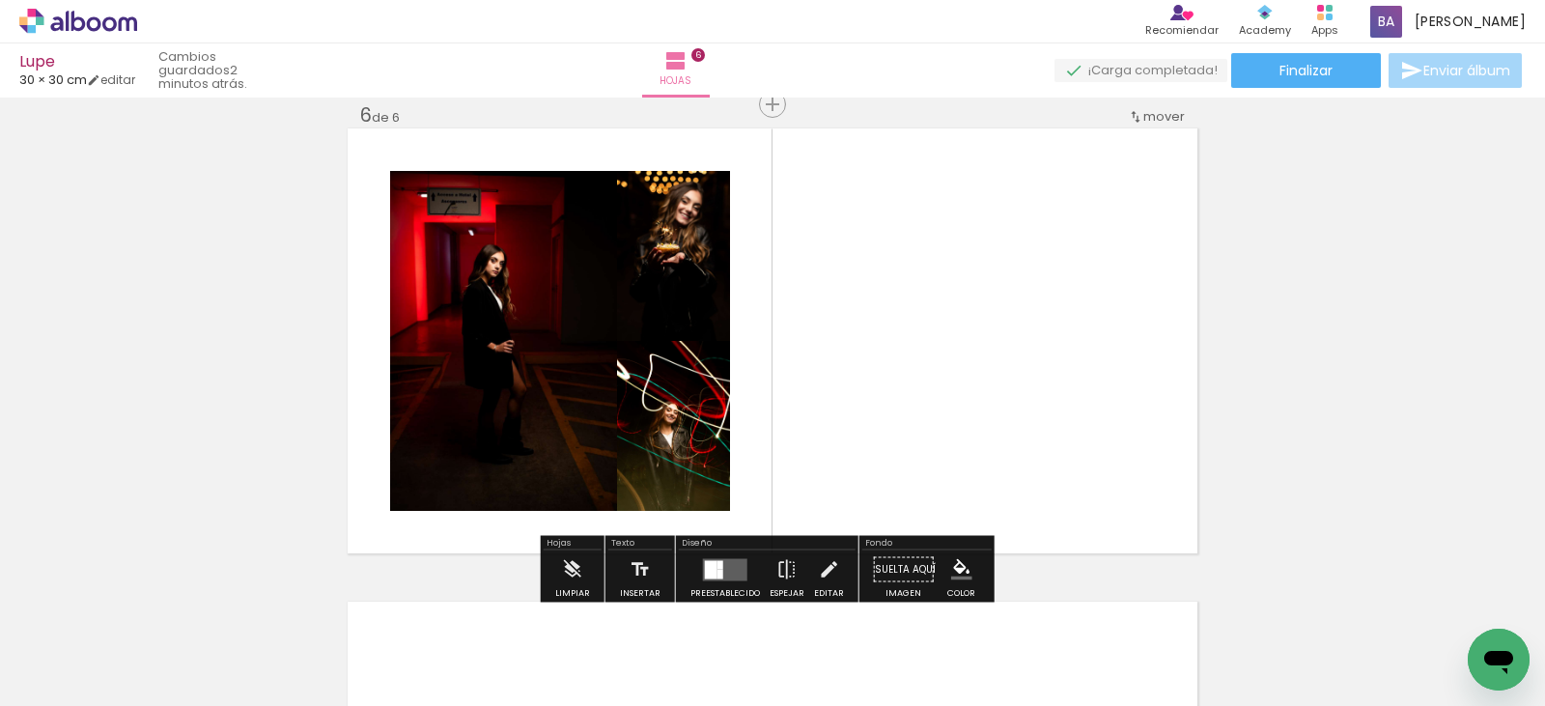
click at [718, 569] on div at bounding box center [721, 574] width 6 height 10
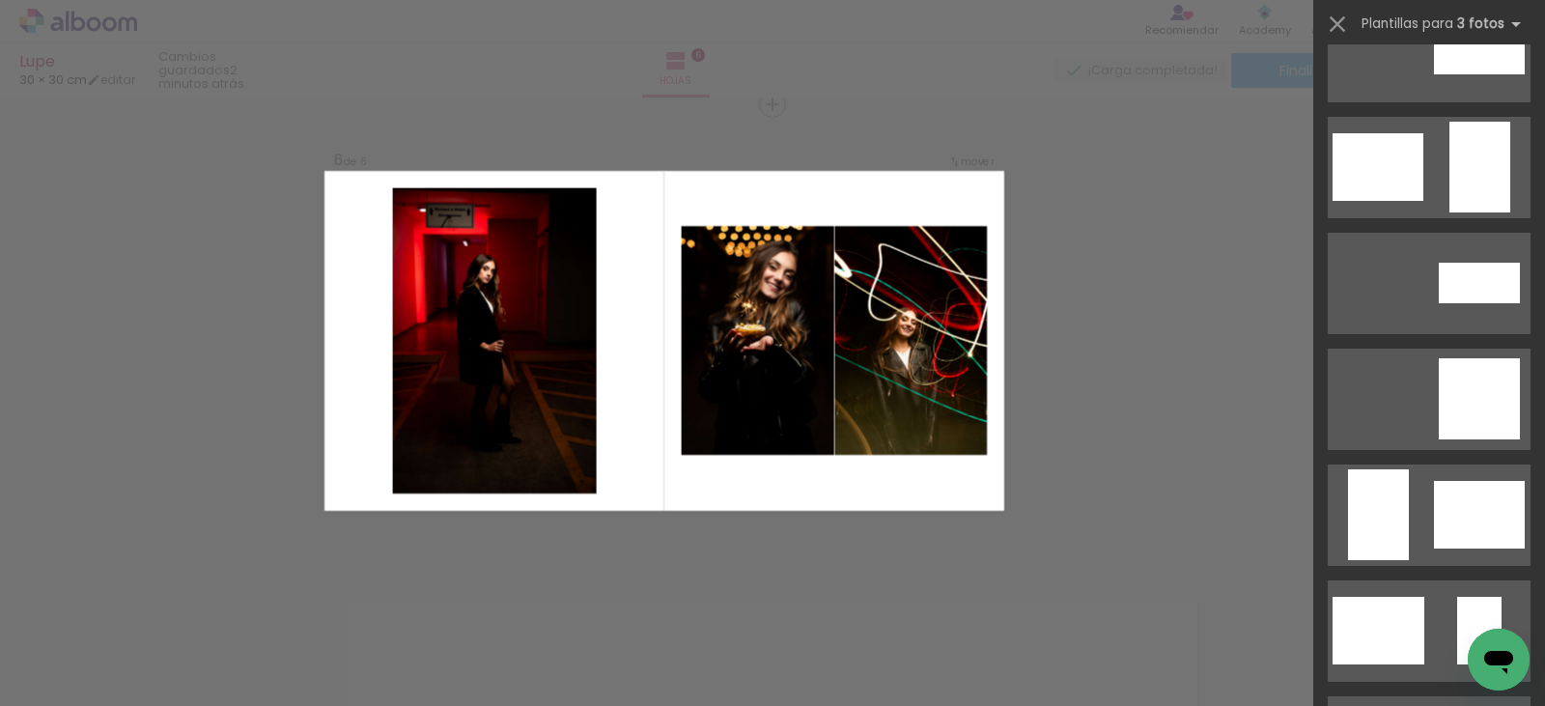
scroll to position [676, 0]
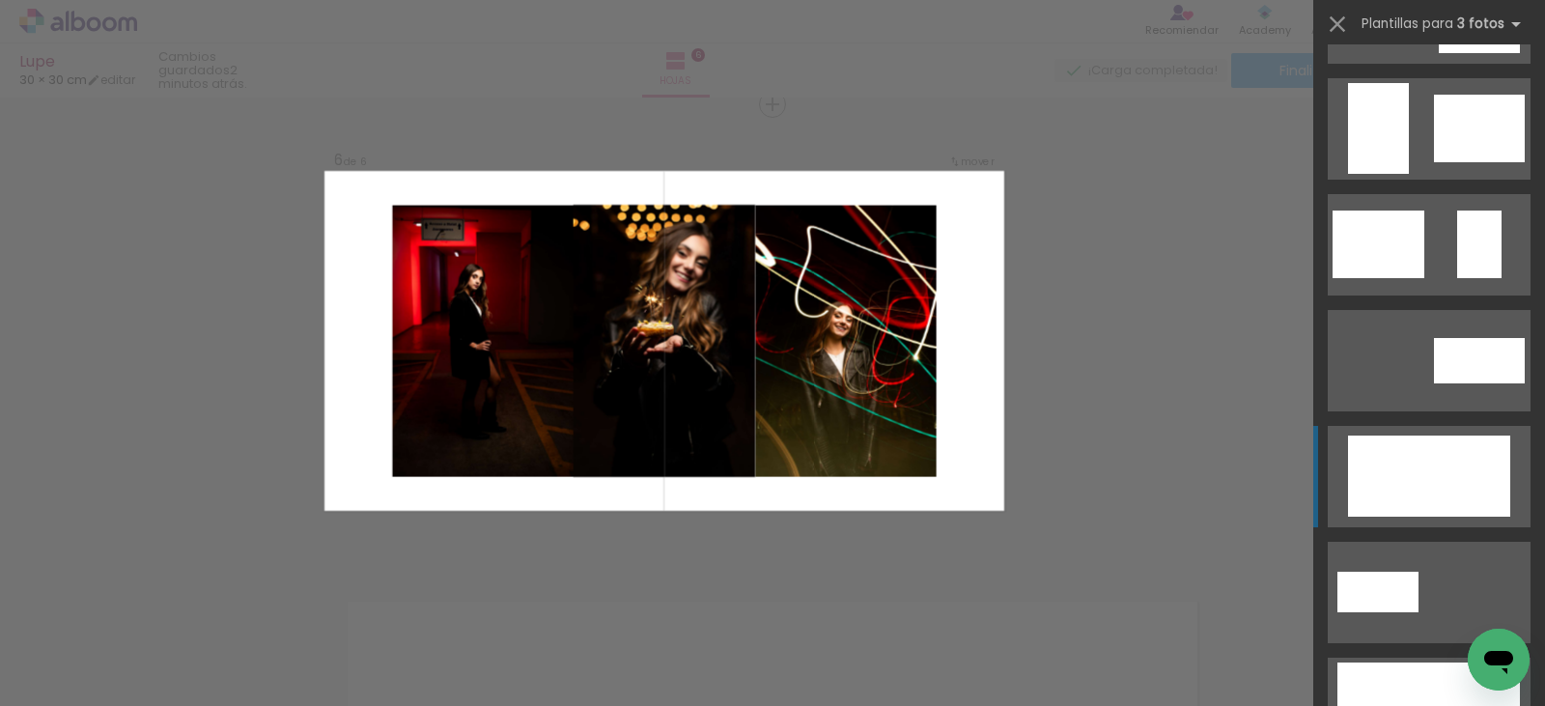
drag, startPoint x: 1431, startPoint y: 466, endPoint x: 1355, endPoint y: 496, distance: 82.3
click at [1431, 465] on div at bounding box center [1429, 476] width 54 height 81
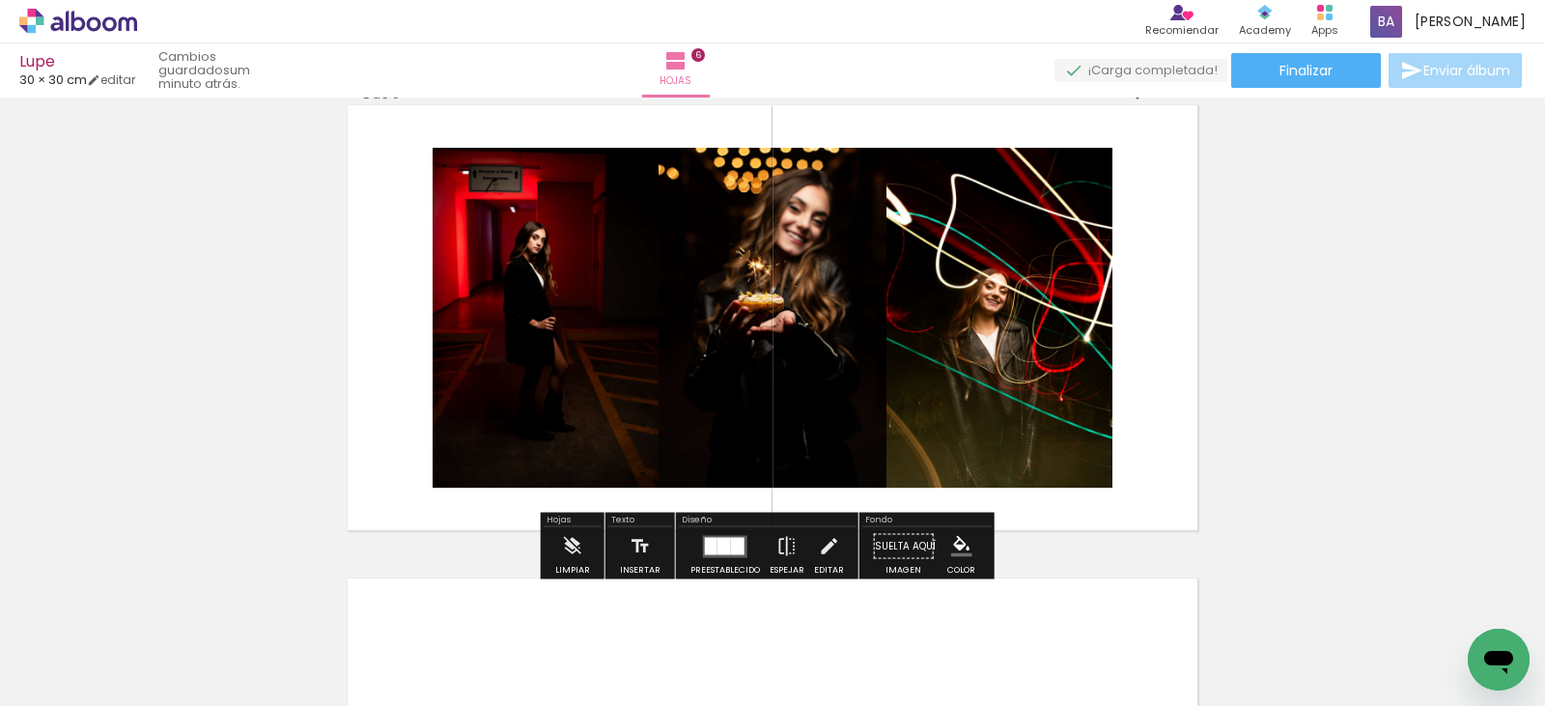
scroll to position [2801, 0]
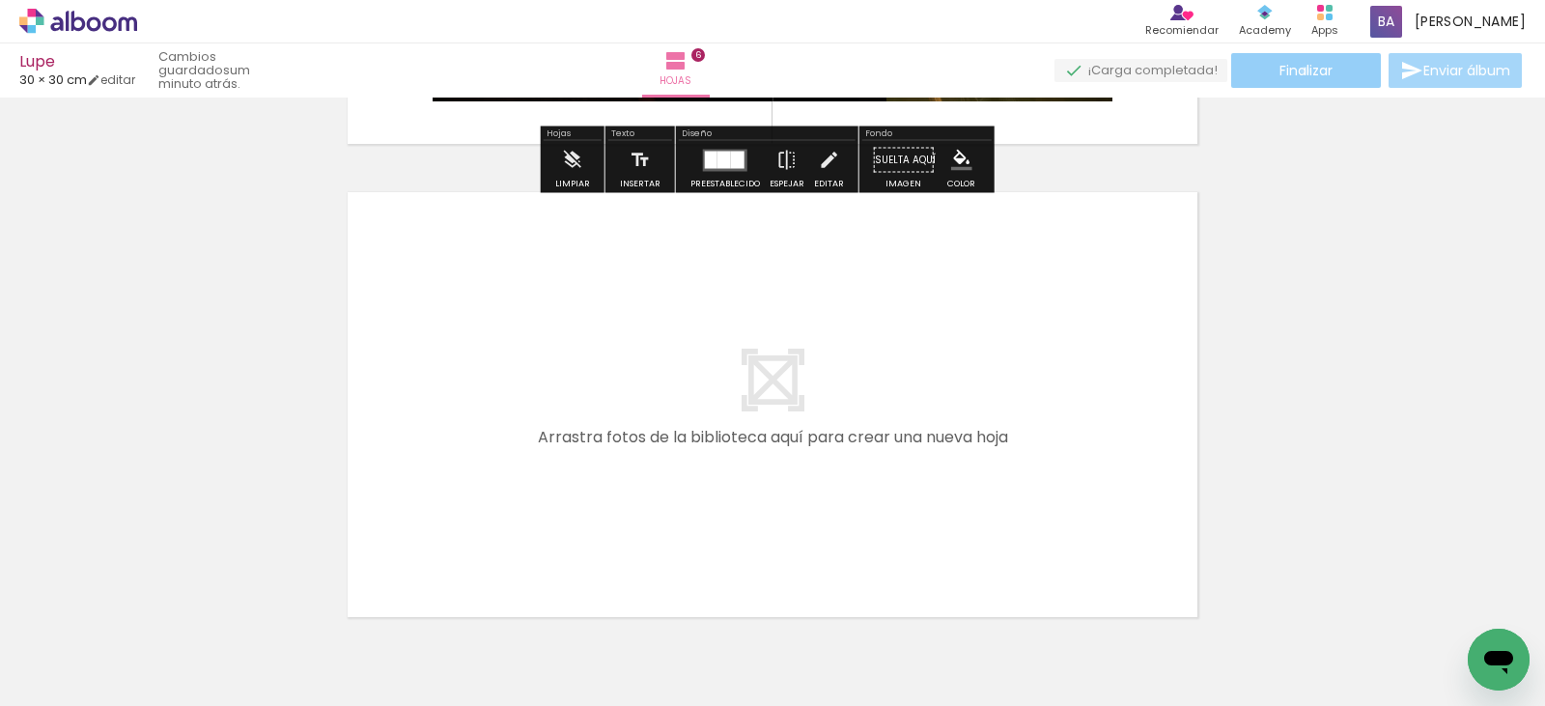
click at [1298, 71] on span "Finalizar" at bounding box center [1306, 71] width 53 height 14
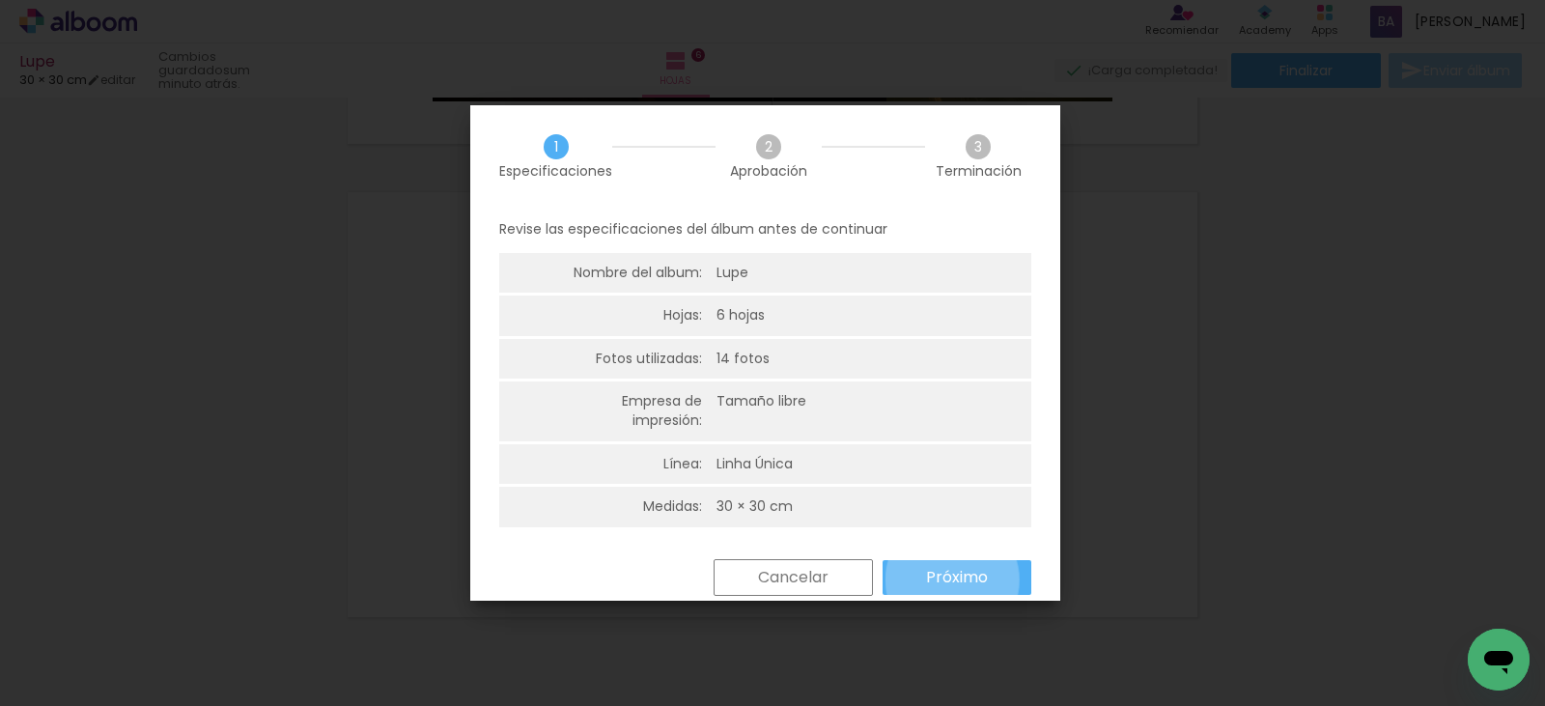
click at [0, 0] on slot "Próximo" at bounding box center [0, 0] width 0 height 0
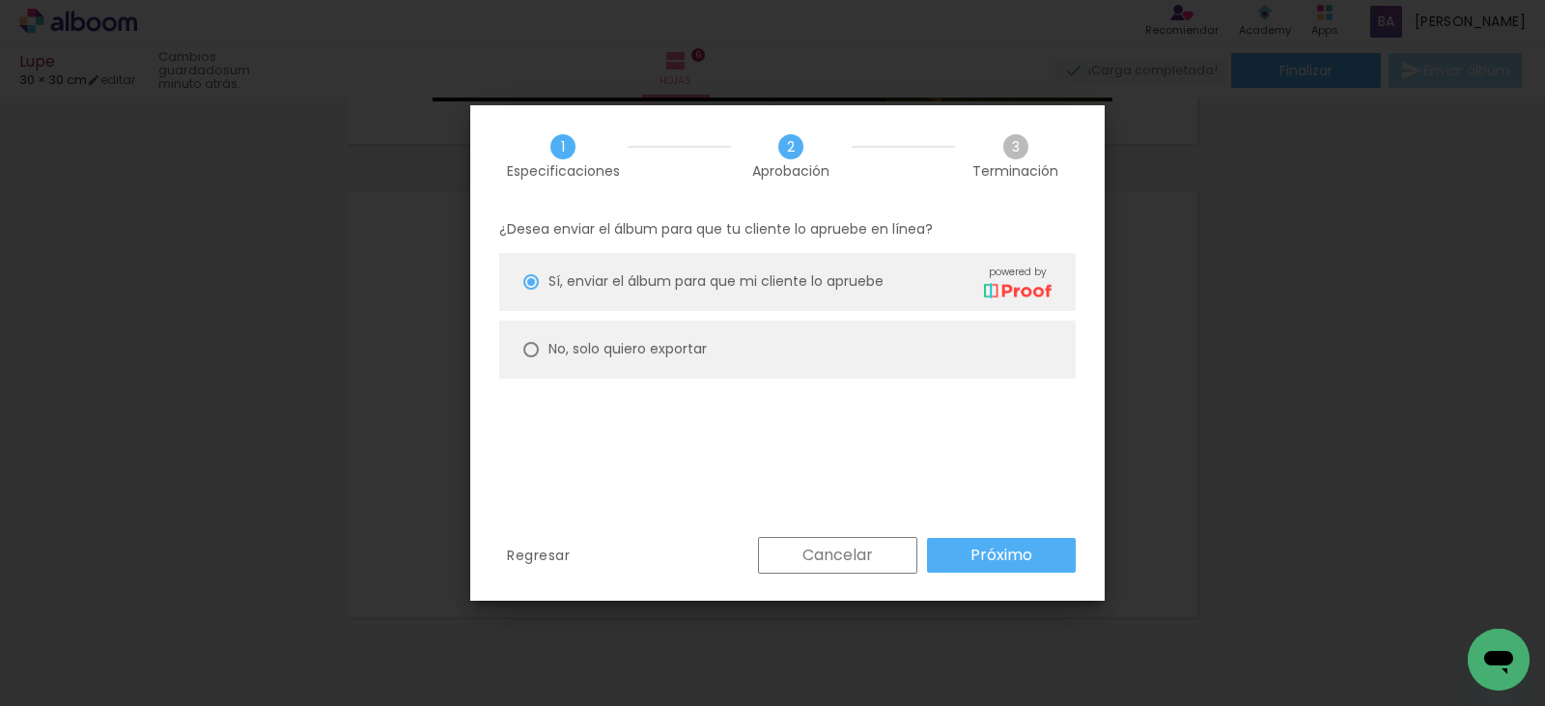
click at [0, 0] on slot "No, solo quiero exportar" at bounding box center [0, 0] width 0 height 0
type paper-radio-button "on"
click at [969, 552] on paper-button "Próximo" at bounding box center [1001, 555] width 149 height 35
type input "Alta, 300 DPI"
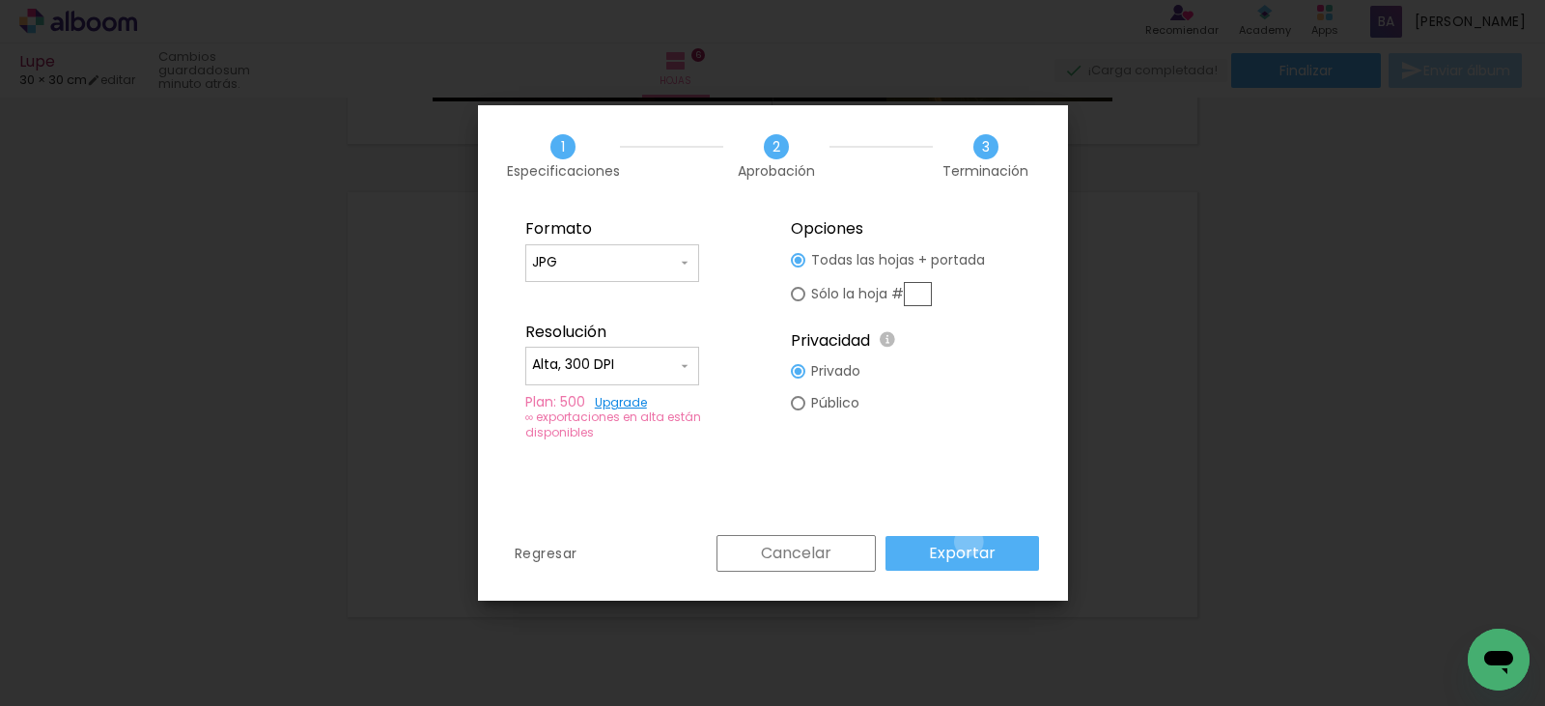
click at [0, 0] on slot "Exportar" at bounding box center [0, 0] width 0 height 0
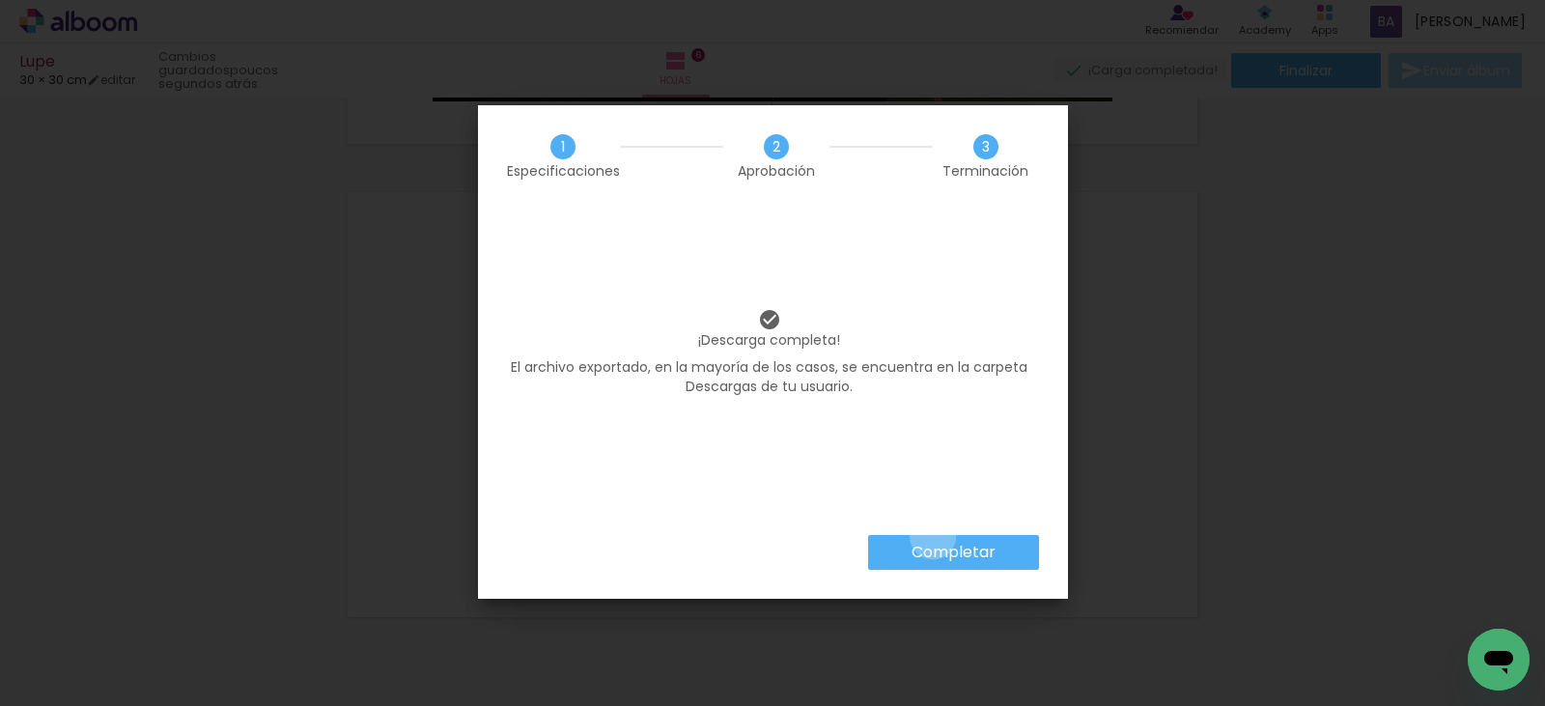
click at [933, 536] on paper-button "Completar" at bounding box center [953, 552] width 171 height 35
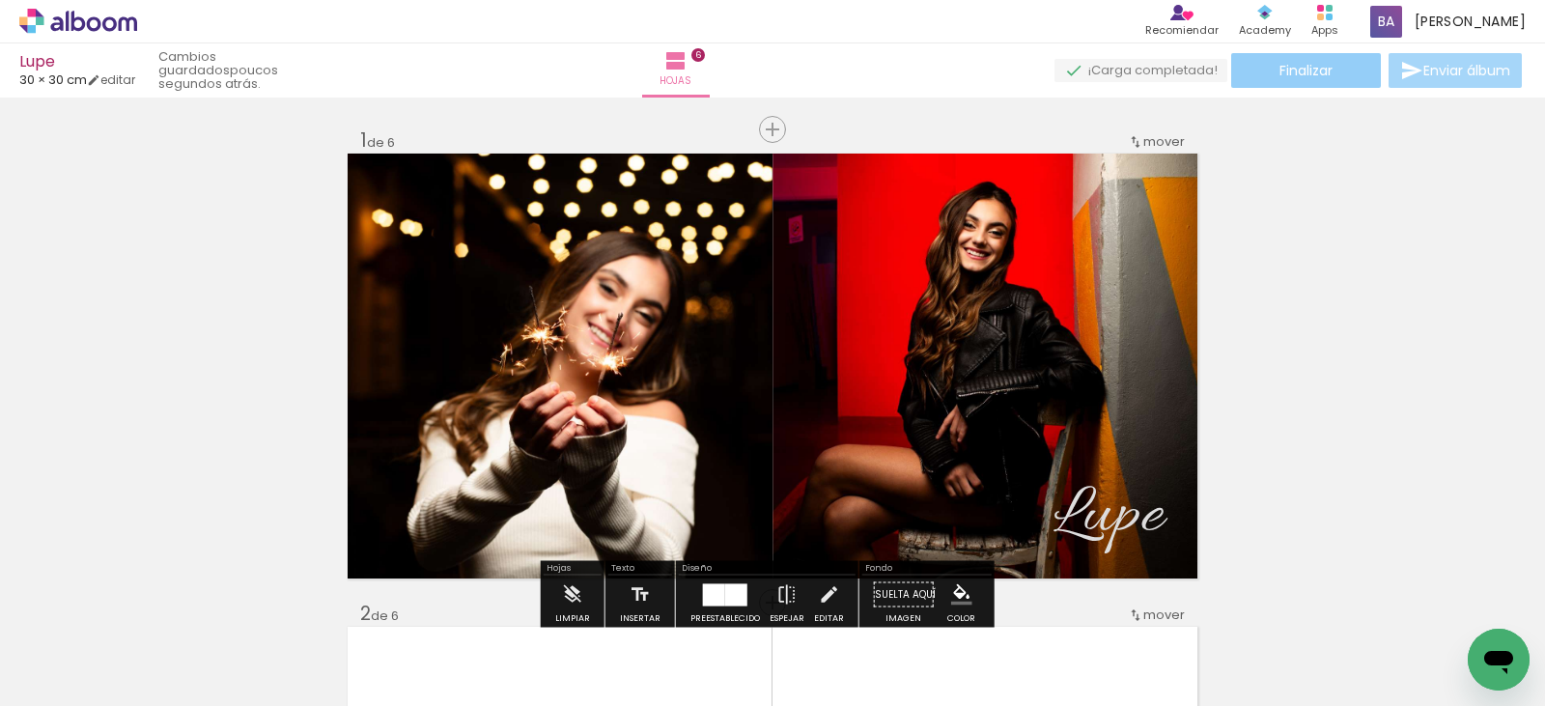
click at [1282, 74] on span "Finalizar" at bounding box center [1306, 71] width 53 height 14
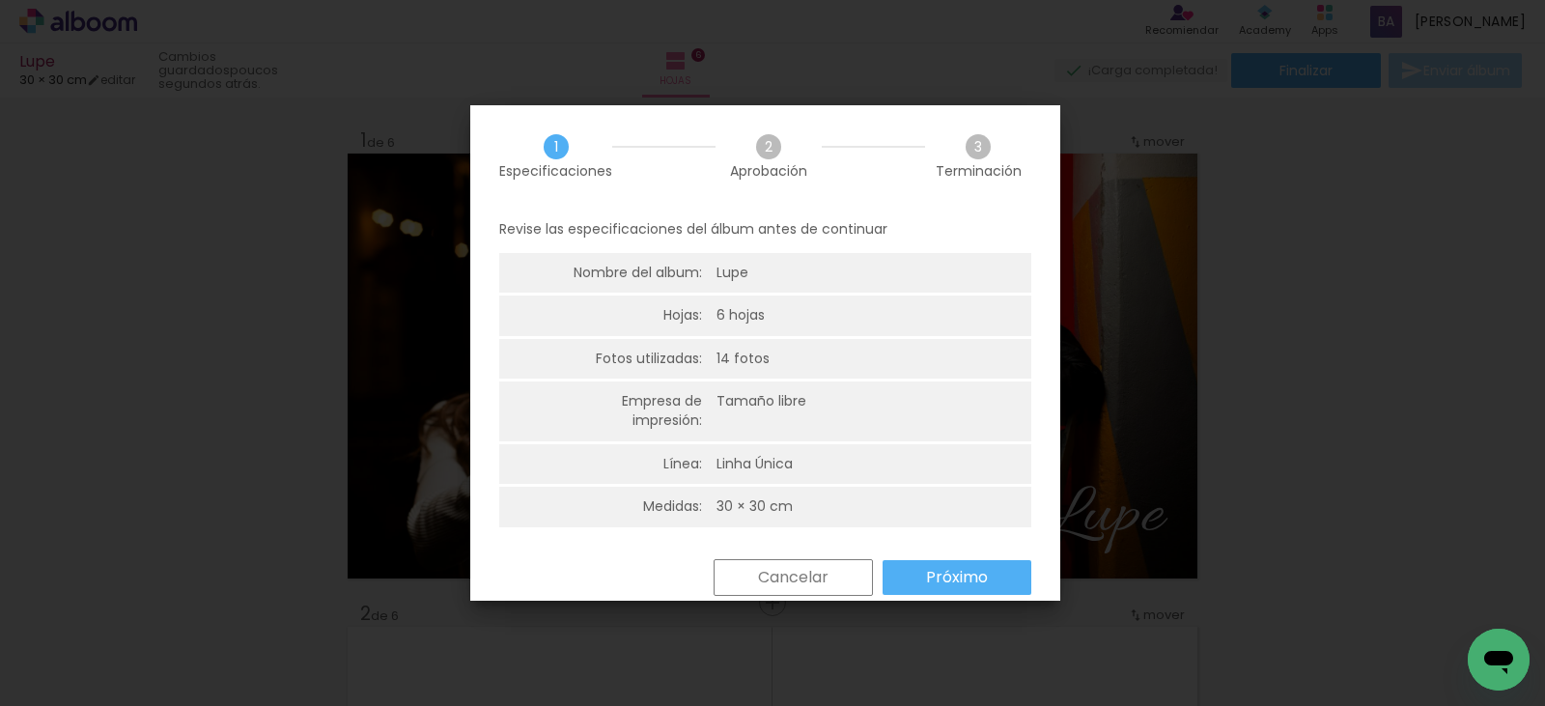
click at [0, 0] on slot "Próximo" at bounding box center [0, 0] width 0 height 0
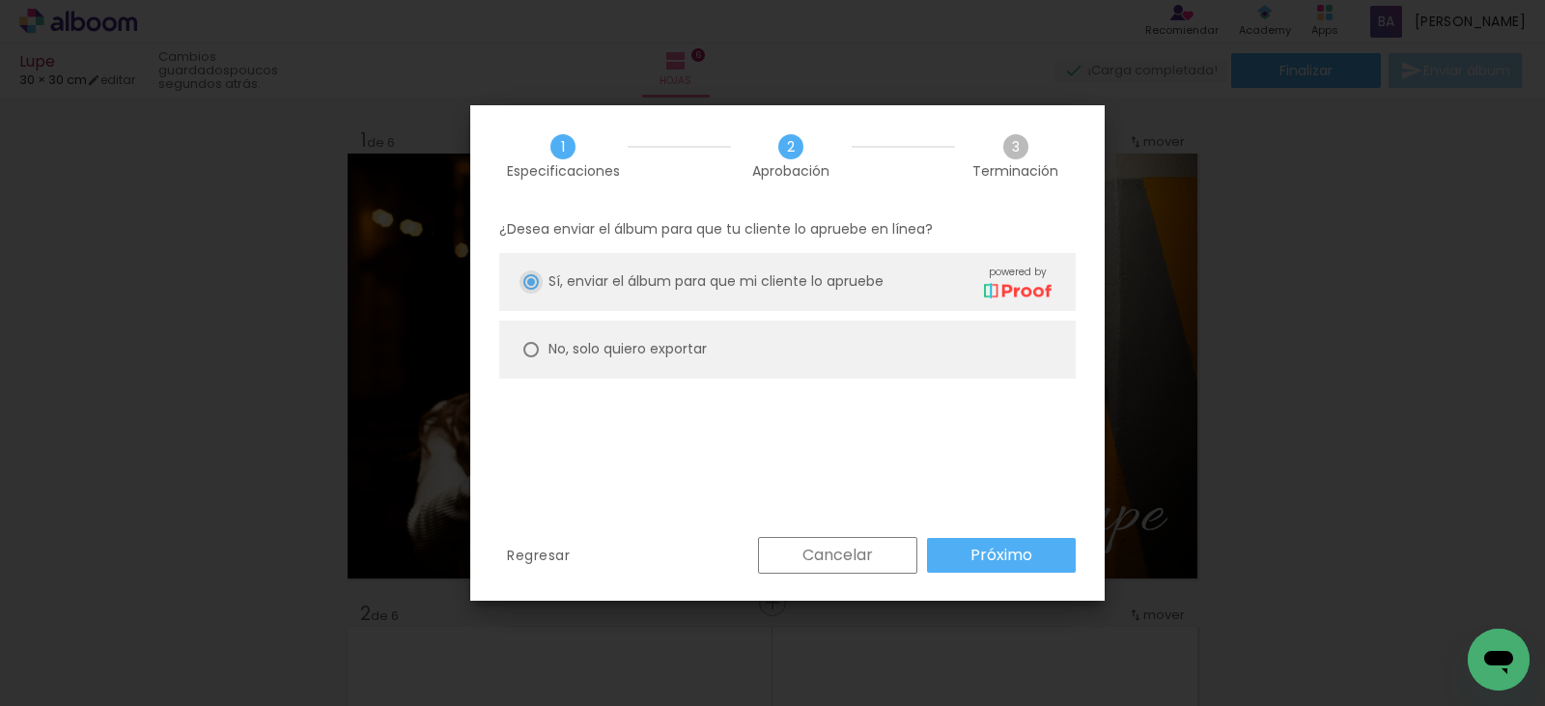
click at [565, 311] on paper-radio-group "Sí, enviar el álbum para que mi cliente lo apruebe powered by No, solo quiero e…" at bounding box center [787, 320] width 577 height 135
drag, startPoint x: 579, startPoint y: 339, endPoint x: 585, endPoint y: 350, distance: 12.1
click at [0, 0] on slot "No, solo quiero exportar" at bounding box center [0, 0] width 0 height 0
type paper-radio-button "on"
click at [992, 567] on paper-button "Próximo" at bounding box center [1001, 555] width 149 height 35
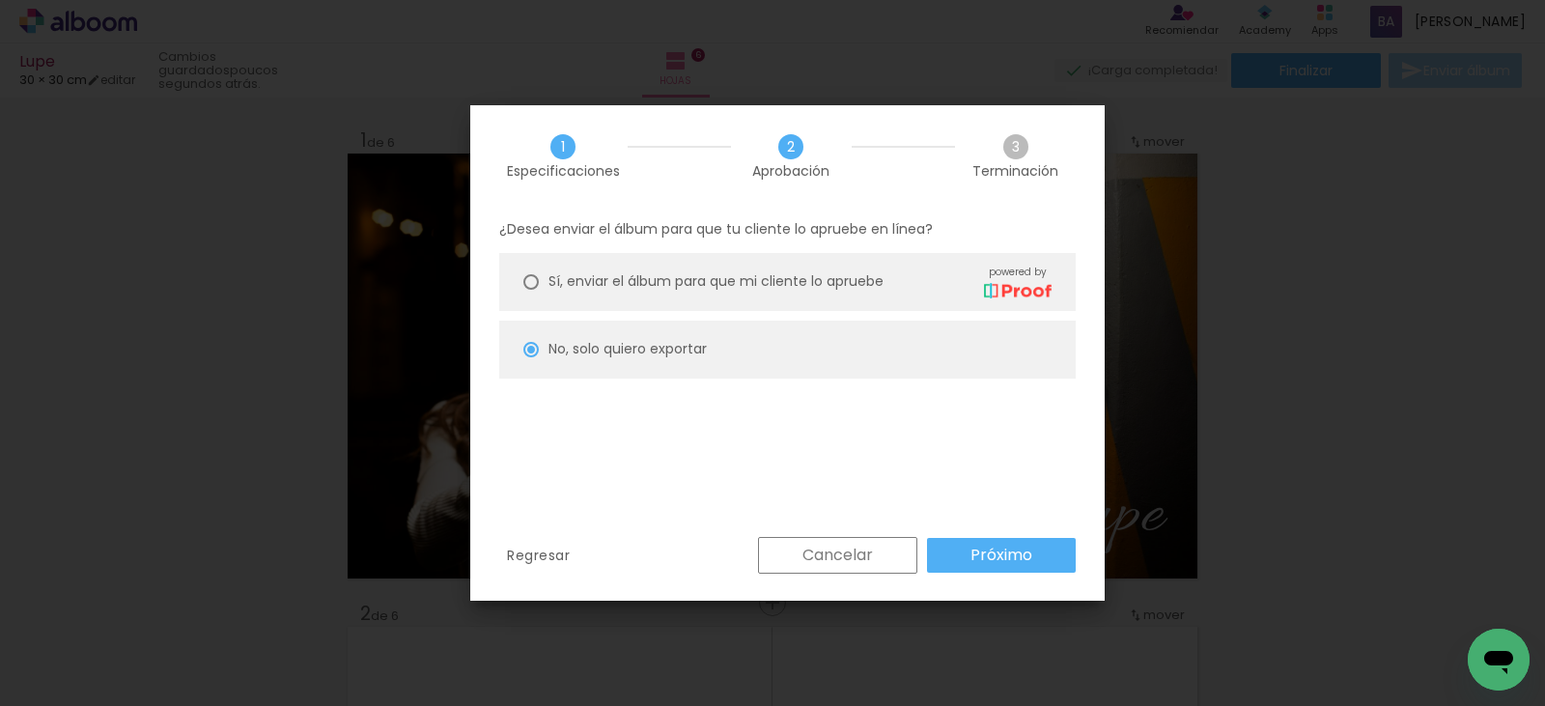
type input "Alta, 300 DPI"
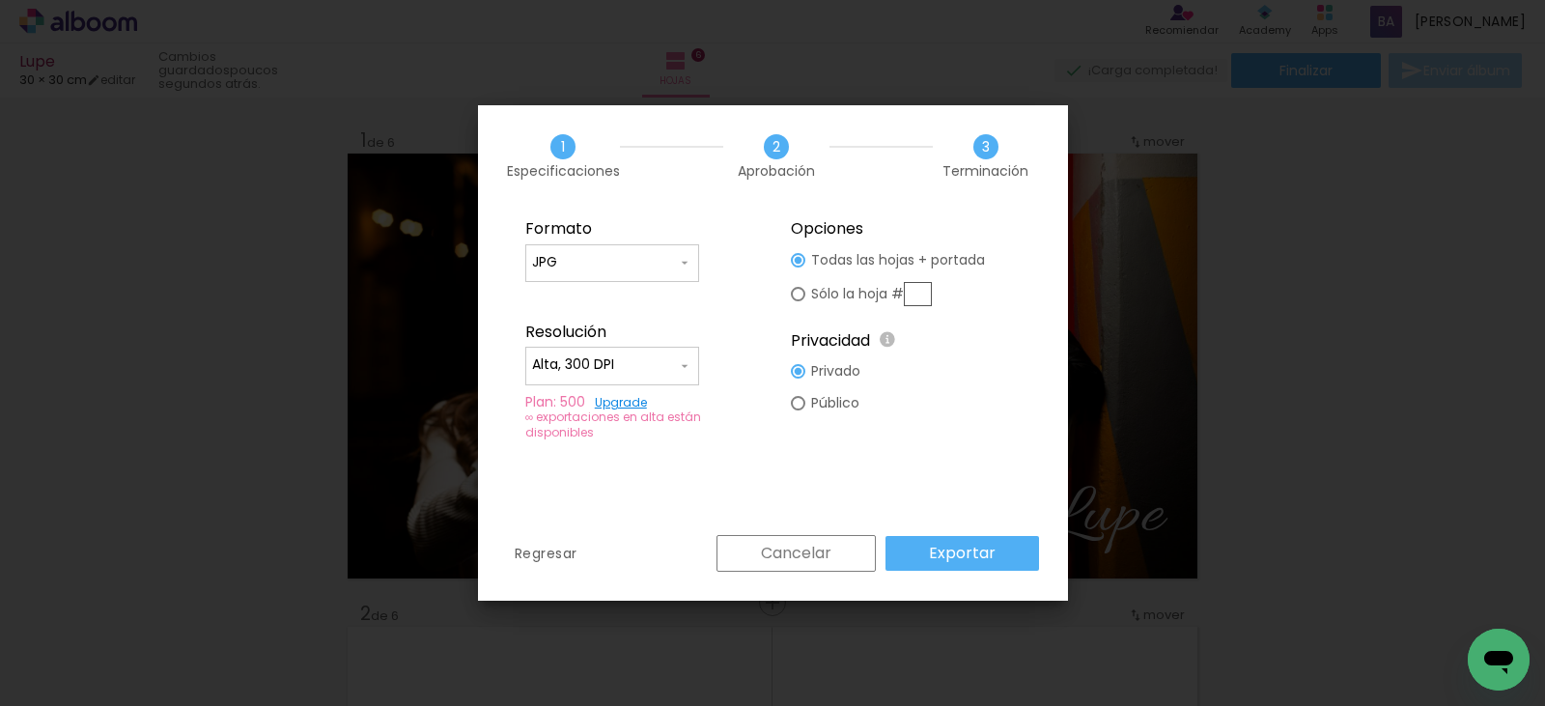
click at [0, 0] on slot "Sólo la hoja #" at bounding box center [0, 0] width 0 height 0
type paper-radio-button "on"
click at [922, 297] on input "text" at bounding box center [918, 294] width 28 height 24
type input "1"
click at [0, 0] on slot "Exportar" at bounding box center [0, 0] width 0 height 0
